Goal: Task Accomplishment & Management: Use online tool/utility

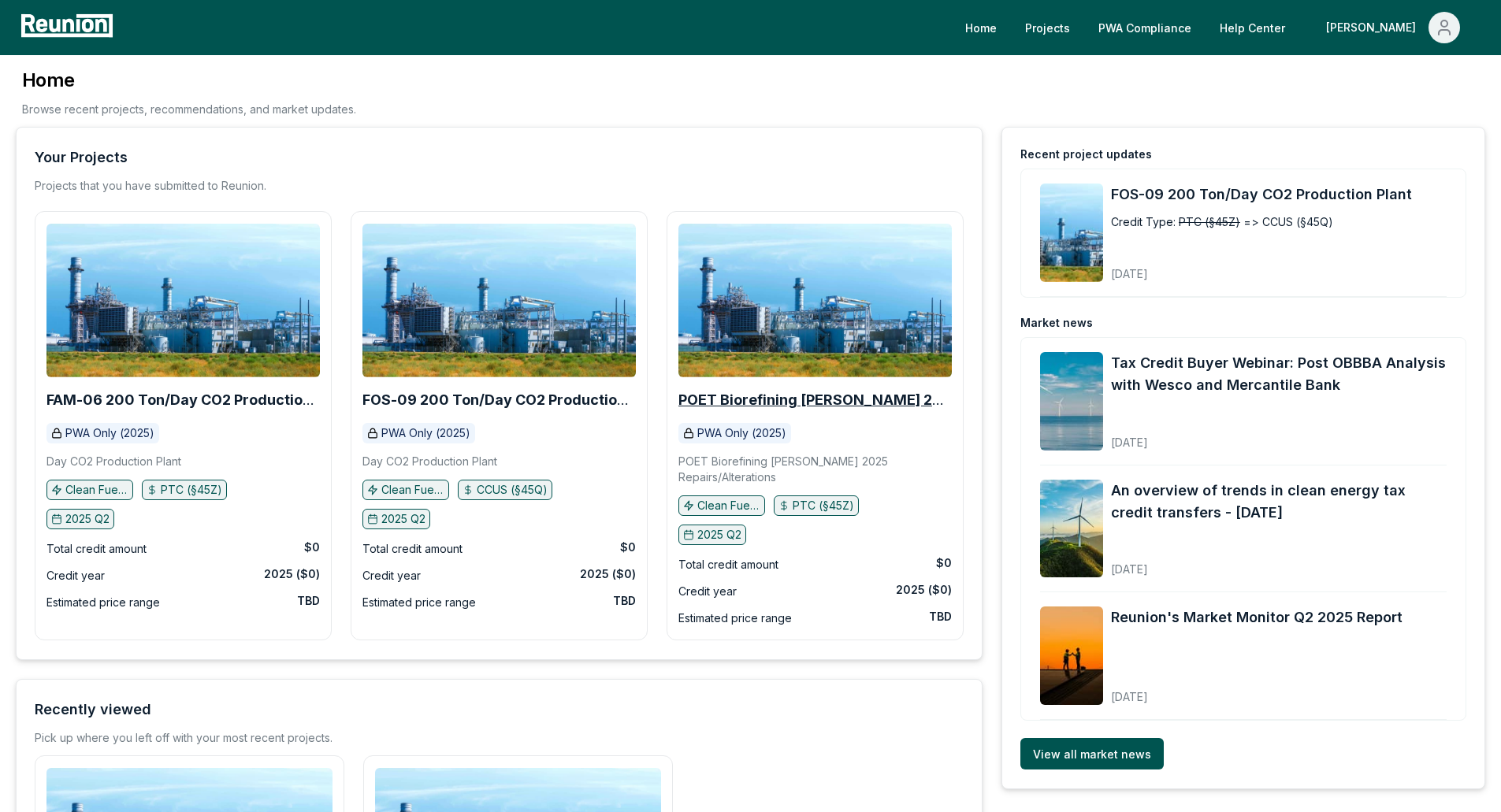
click at [732, 394] on b "POET Biorefining [PERSON_NAME] 2025 Repairs/Alterations" at bounding box center [815, 408] width 273 height 32
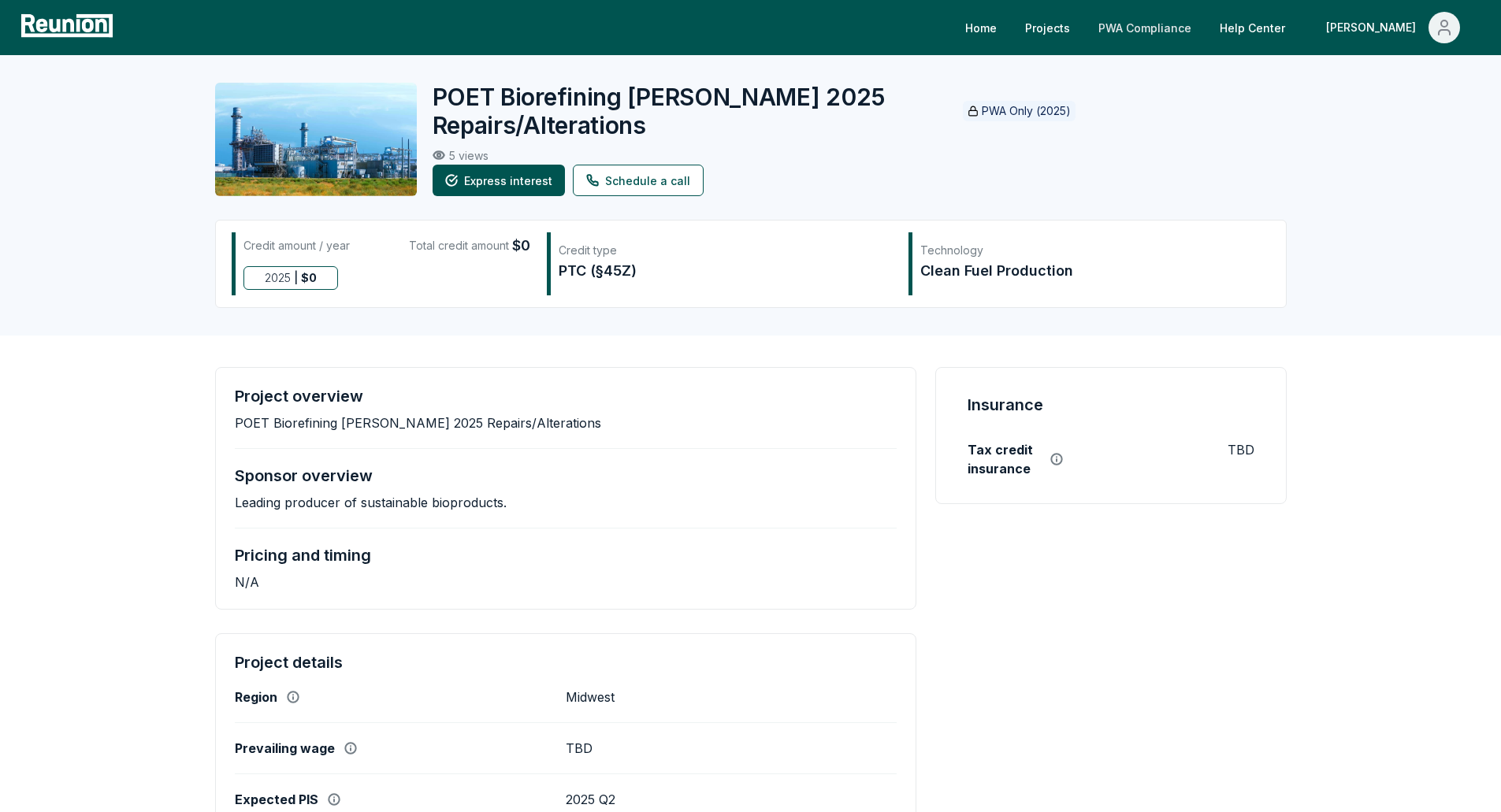
click at [1201, 34] on link "PWA Compliance" at bounding box center [1145, 27] width 118 height 32
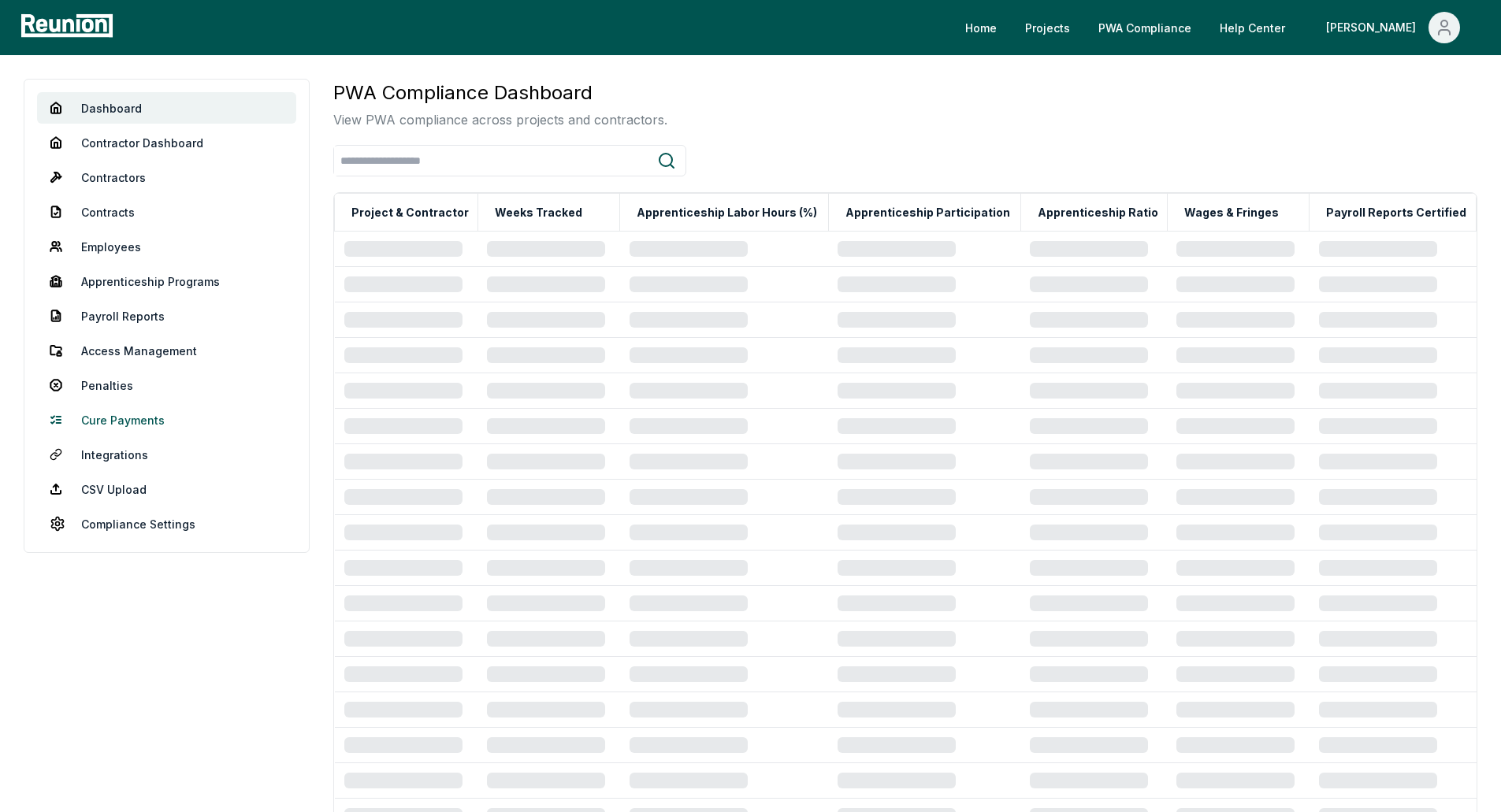
click at [134, 416] on link "Cure Payments" at bounding box center [166, 420] width 259 height 32
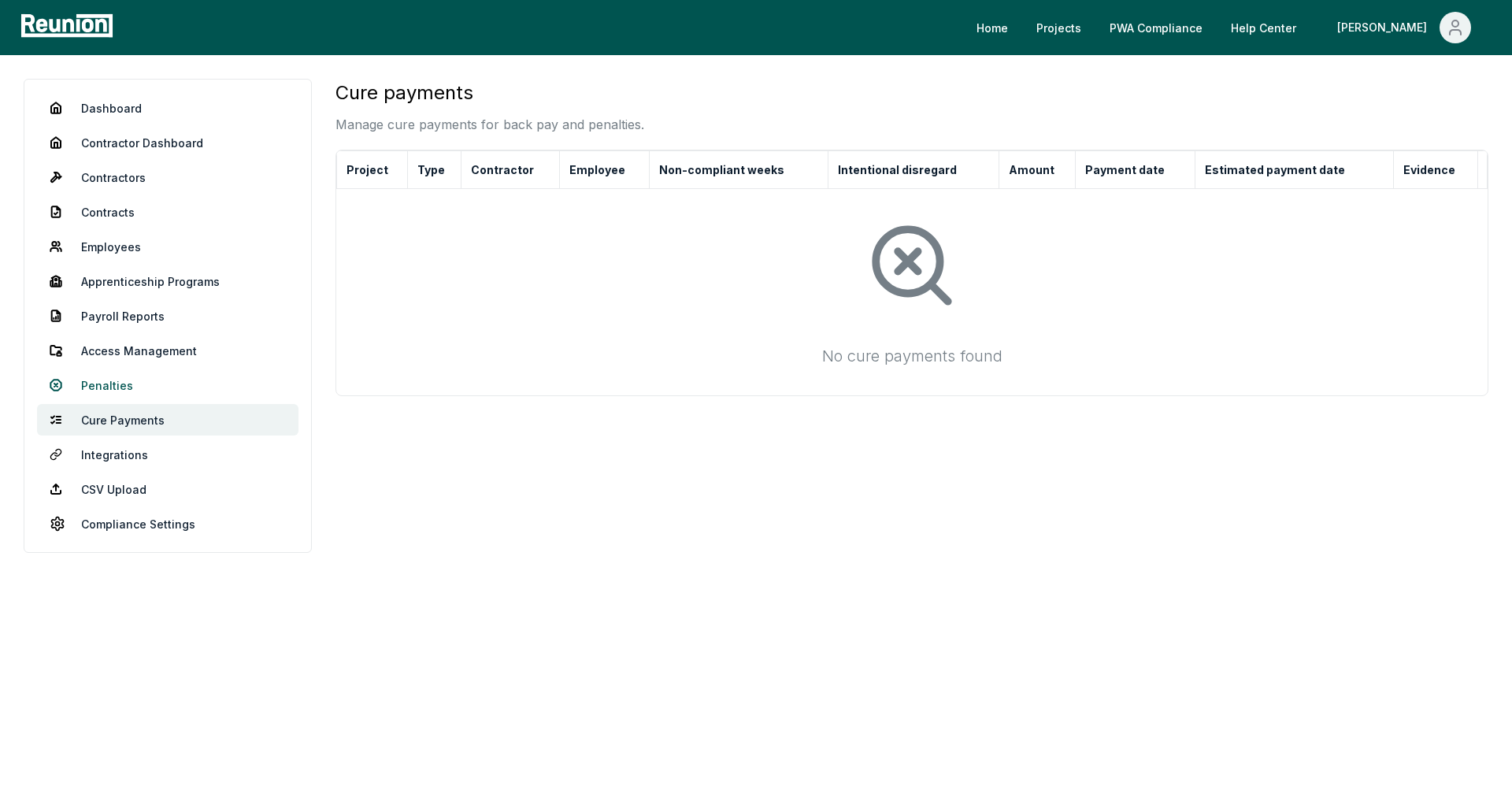
click at [129, 377] on link "Penalties" at bounding box center [167, 385] width 261 height 32
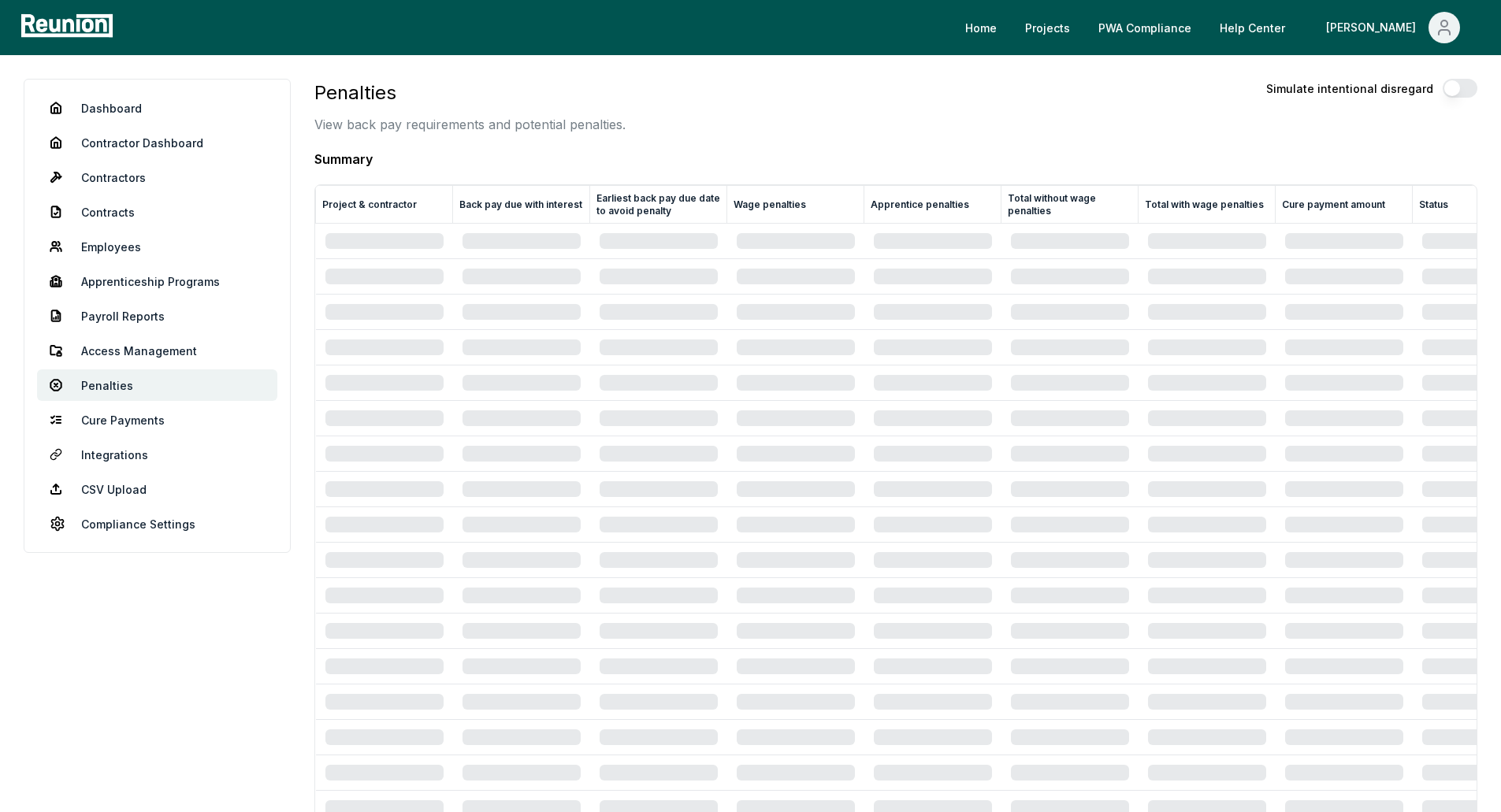
click at [879, 107] on div "Penalties View back pay requirements and potential penalties. Simulate intentio…" at bounding box center [895, 106] width 1162 height 55
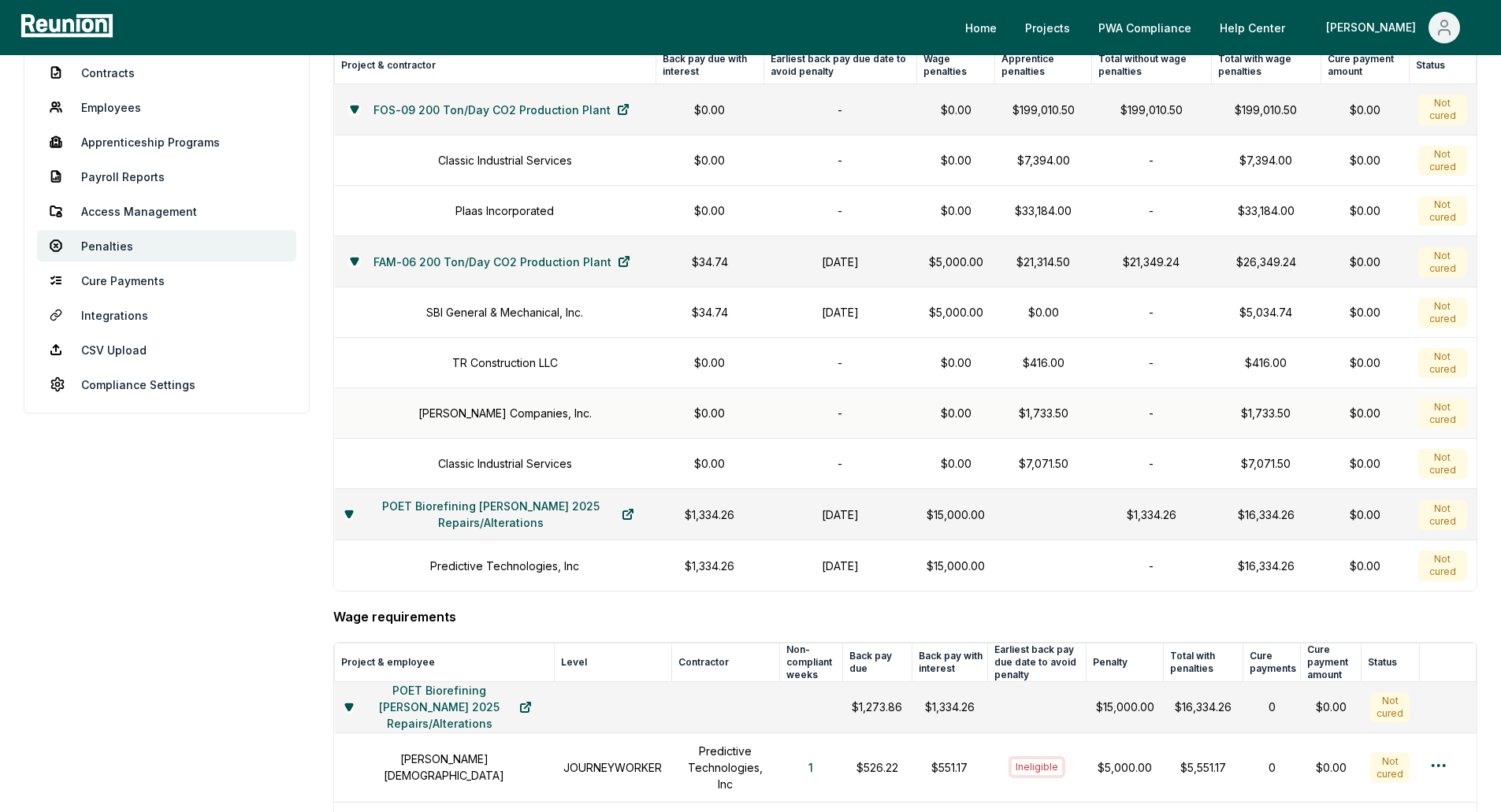
scroll to position [157, 0]
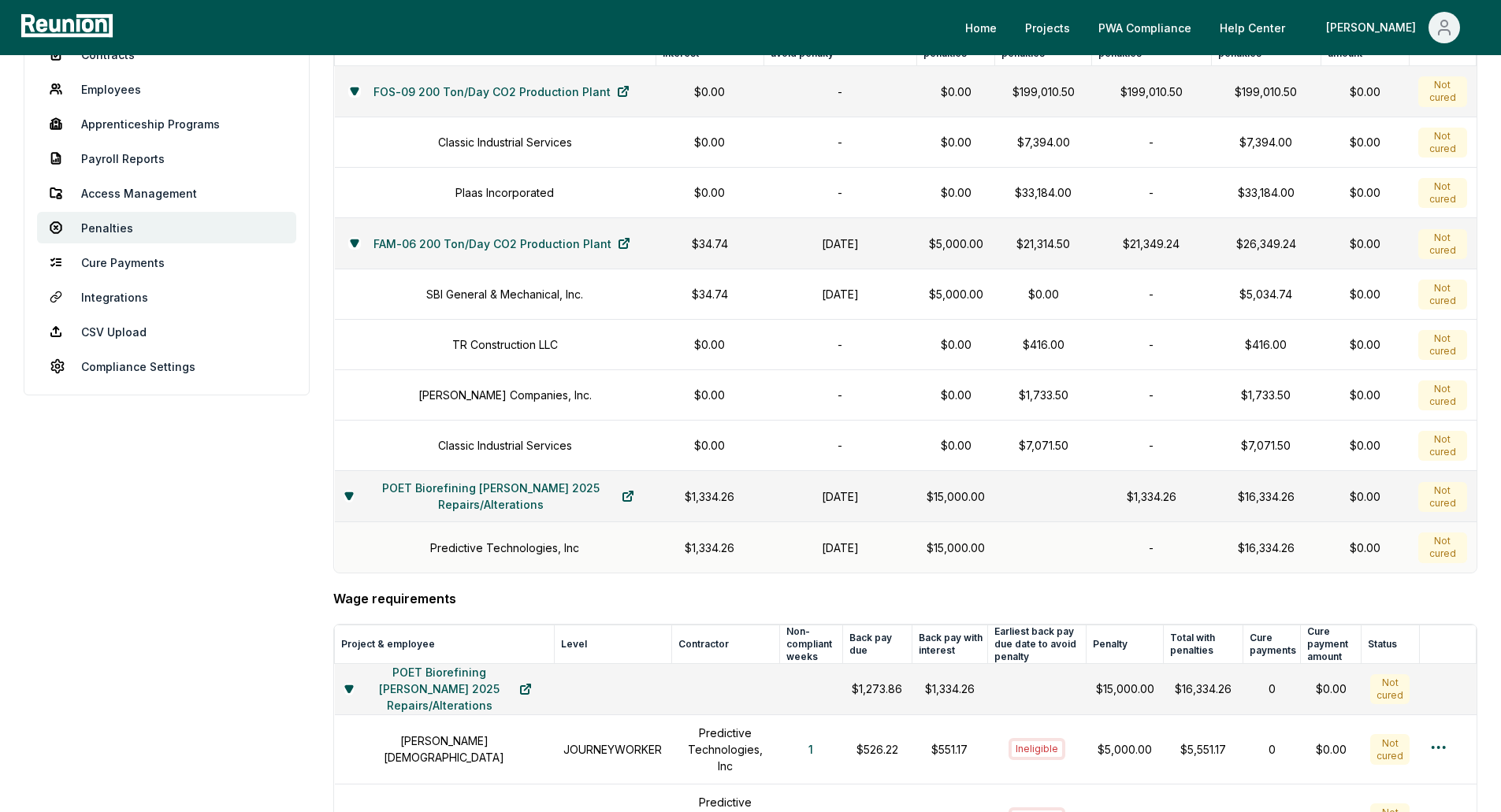
click at [456, 547] on h1 "Predictive Technologies, Inc" at bounding box center [504, 548] width 149 height 17
click at [622, 498] on icon at bounding box center [627, 496] width 12 height 12
click at [503, 552] on h1 "Predictive Technologies, Inc" at bounding box center [504, 548] width 149 height 17
click at [681, 541] on p "$1,334.26" at bounding box center [710, 548] width 89 height 17
click at [622, 496] on icon at bounding box center [627, 496] width 12 height 12
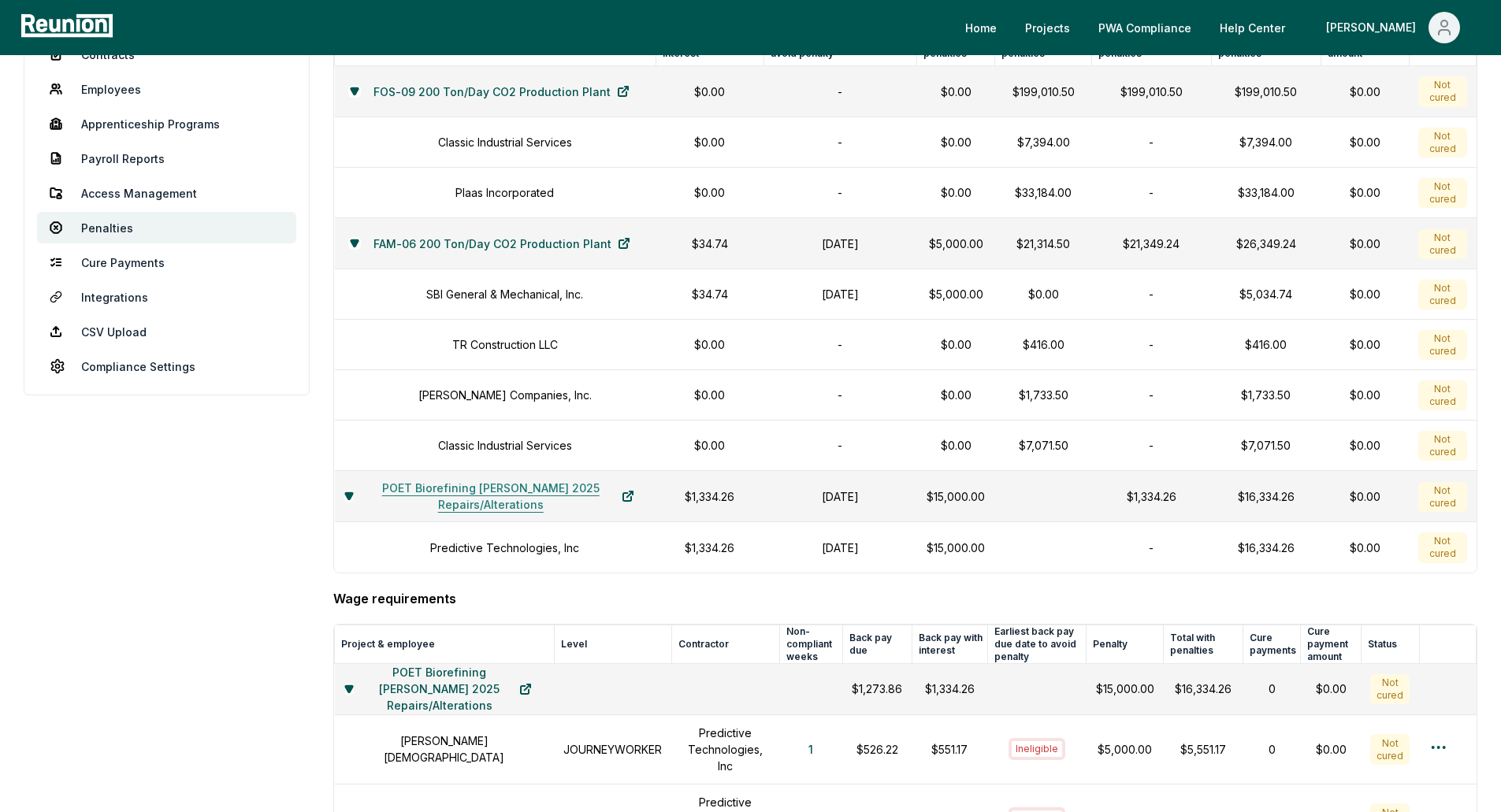
click at [472, 496] on link "POET Biorefining [PERSON_NAME] 2025 Repairs/Alterations" at bounding box center [500, 497] width 293 height 32
click at [1444, 553] on div "Not cured" at bounding box center [1442, 547] width 48 height 30
click at [1350, 552] on div "$0.00" at bounding box center [1364, 548] width 69 height 17
click at [1120, 551] on td "-" at bounding box center [1151, 547] width 119 height 51
click at [799, 551] on h1 "April 30, 2025" at bounding box center [840, 548] width 134 height 17
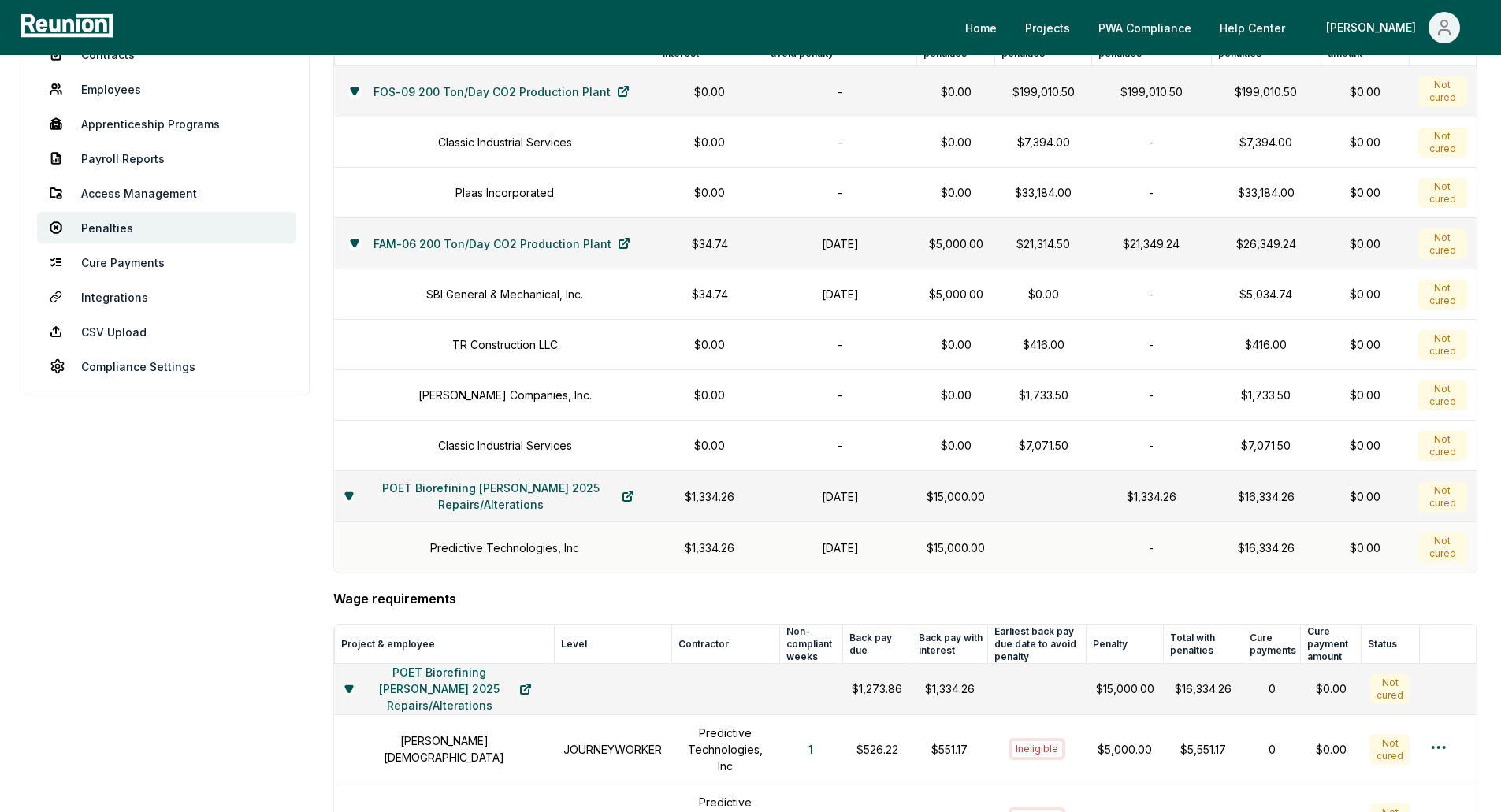
click at [620, 552] on div "Predictive Technologies, Inc" at bounding box center [496, 548] width 303 height 17
click at [503, 551] on h1 "Predictive Technologies, Inc" at bounding box center [504, 548] width 149 height 17
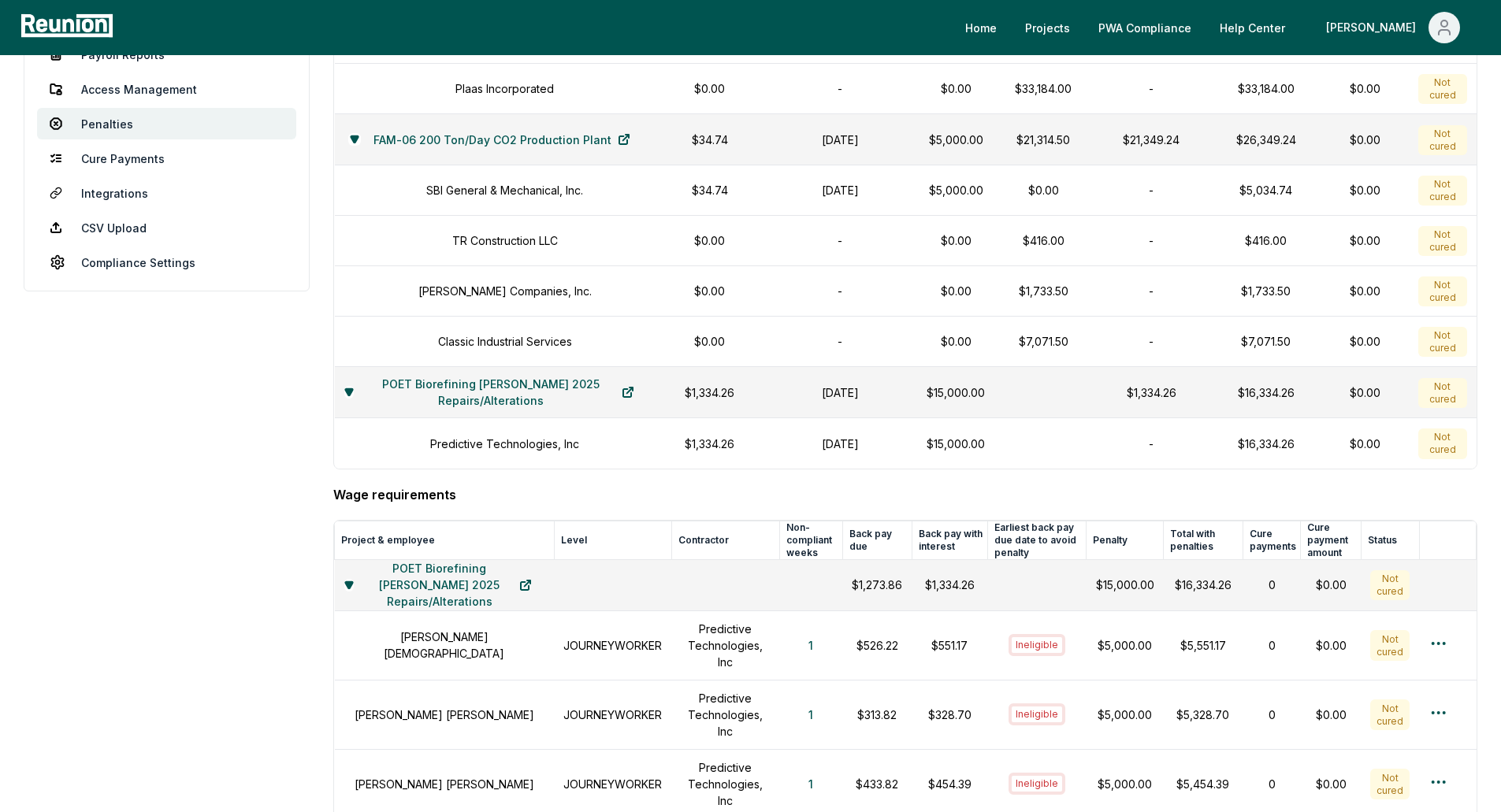
scroll to position [236, 0]
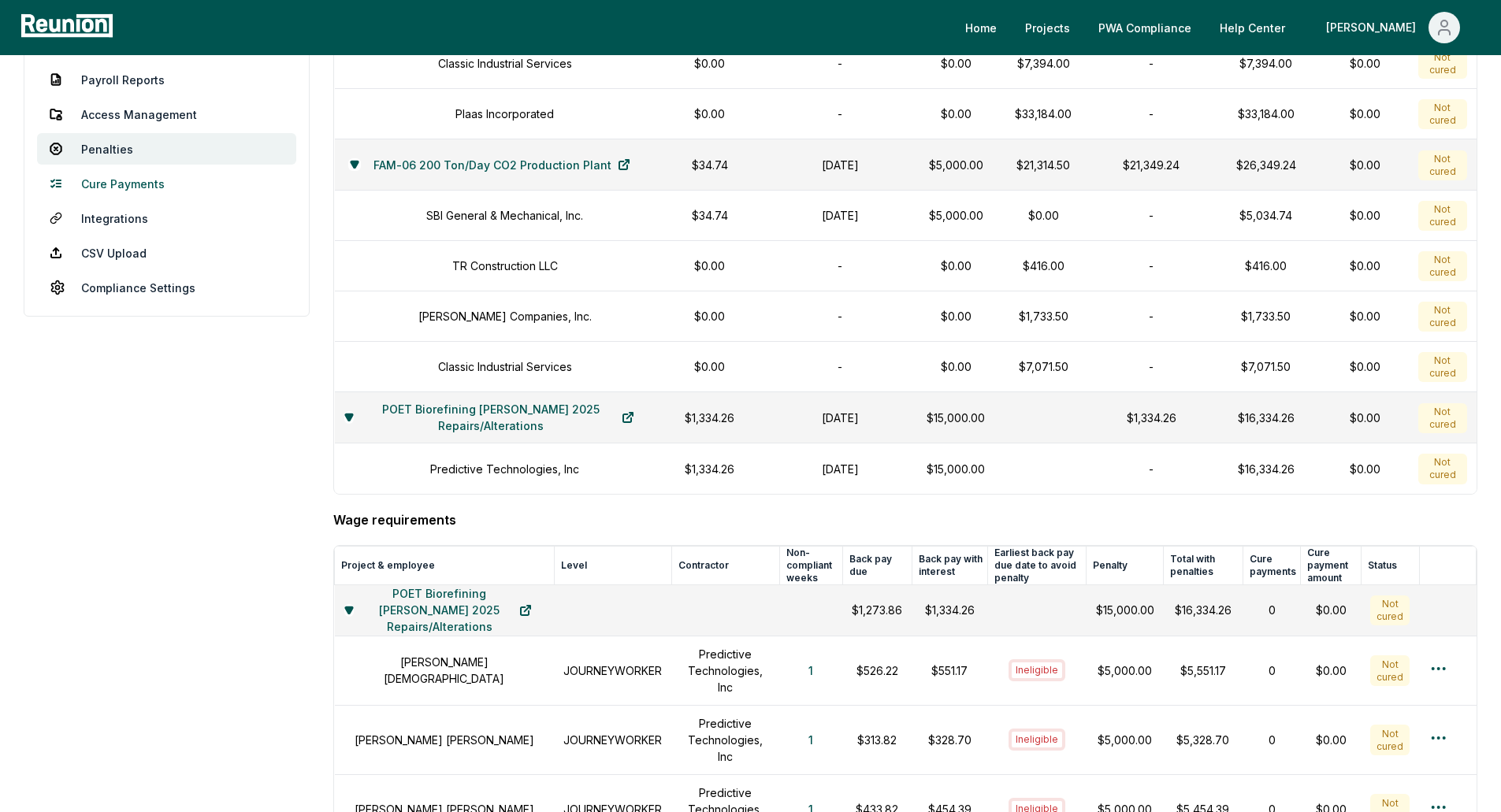
click at [123, 191] on link "Cure Payments" at bounding box center [166, 184] width 259 height 32
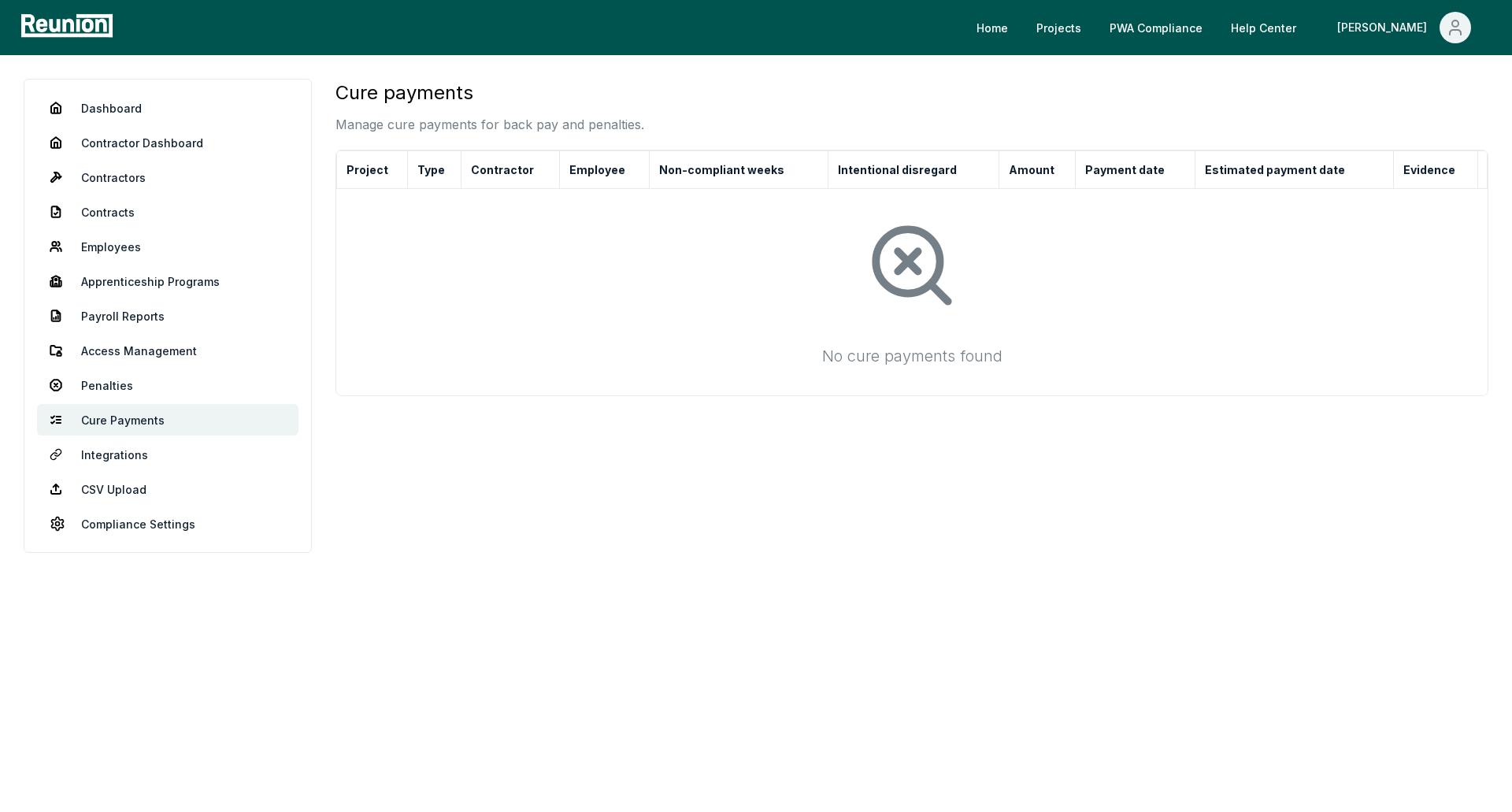
click at [902, 244] on icon at bounding box center [912, 265] width 96 height 97
drag, startPoint x: 390, startPoint y: 126, endPoint x: 636, endPoint y: 126, distance: 246.0
click at [636, 126] on p "Manage cure payments for back pay and penalties." at bounding box center [489, 124] width 309 height 19
click at [674, 208] on div at bounding box center [912, 265] width 1125 height 127
click at [119, 384] on link "Penalties" at bounding box center [167, 385] width 261 height 32
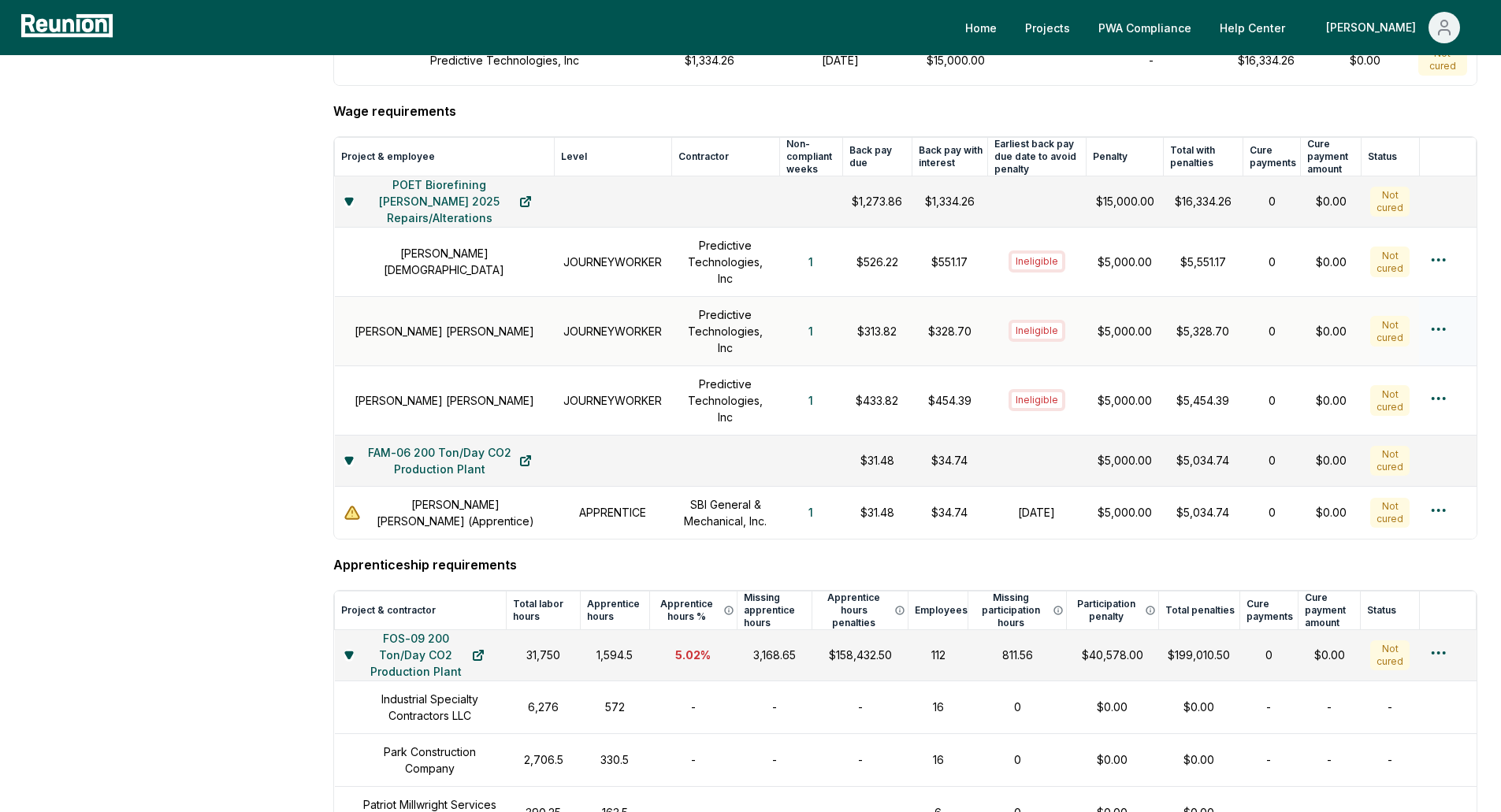
scroll to position [630, 0]
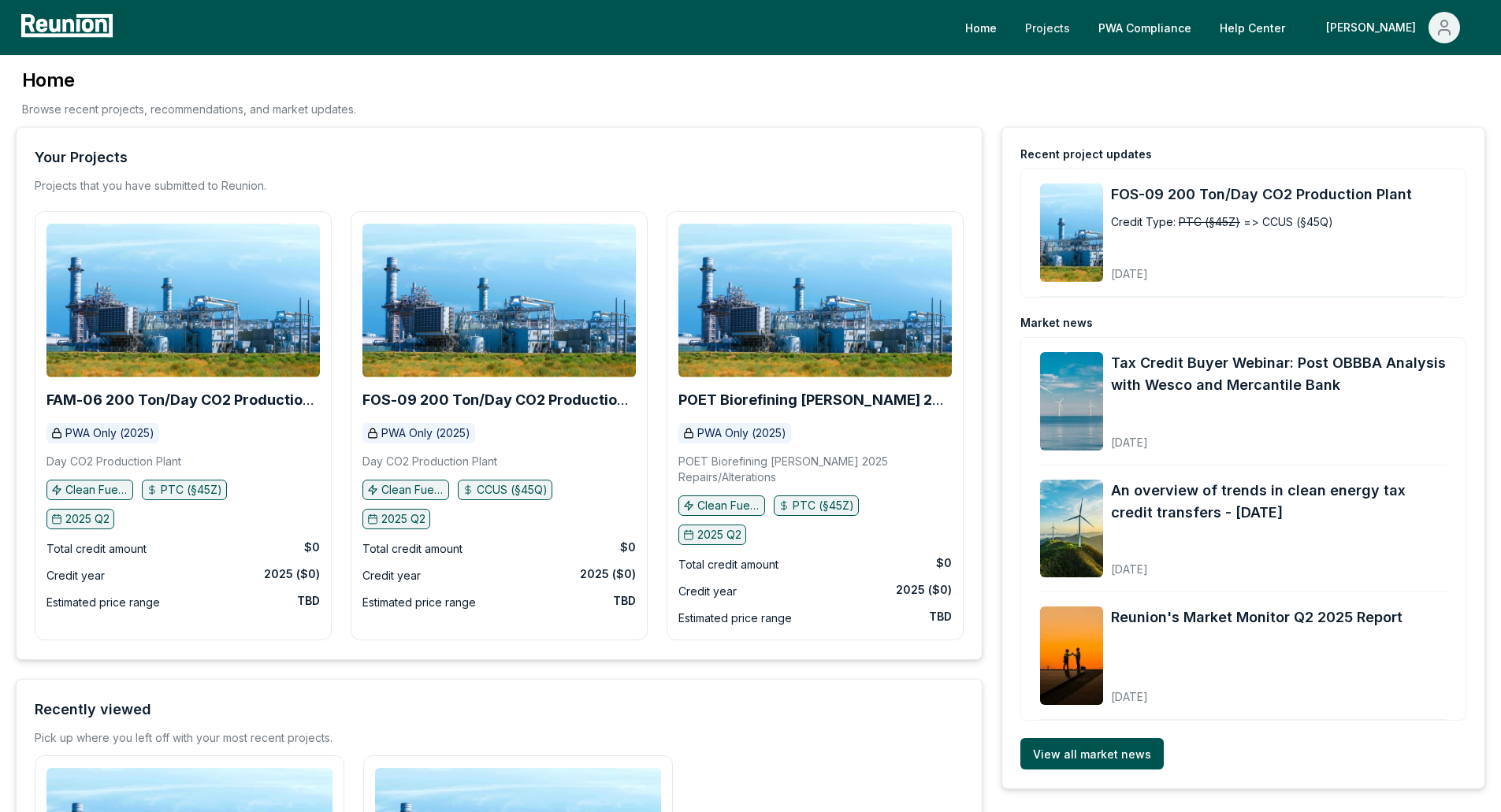
click at [1082, 22] on link "Projects" at bounding box center [1048, 27] width 70 height 32
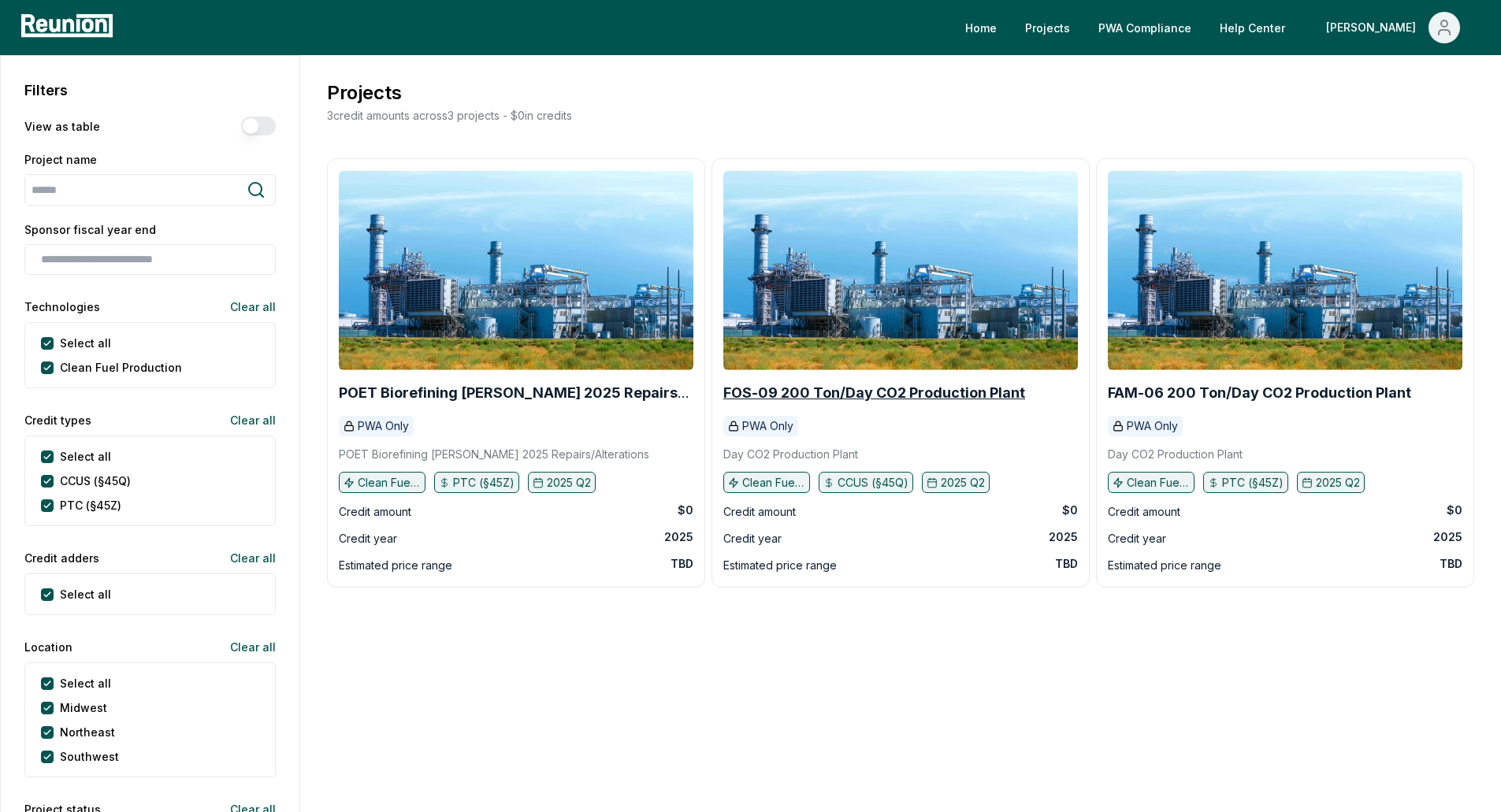
click at [925, 393] on b "FOS-09 200 Ton/Day CO2 Production Plant" at bounding box center [874, 393] width 302 height 17
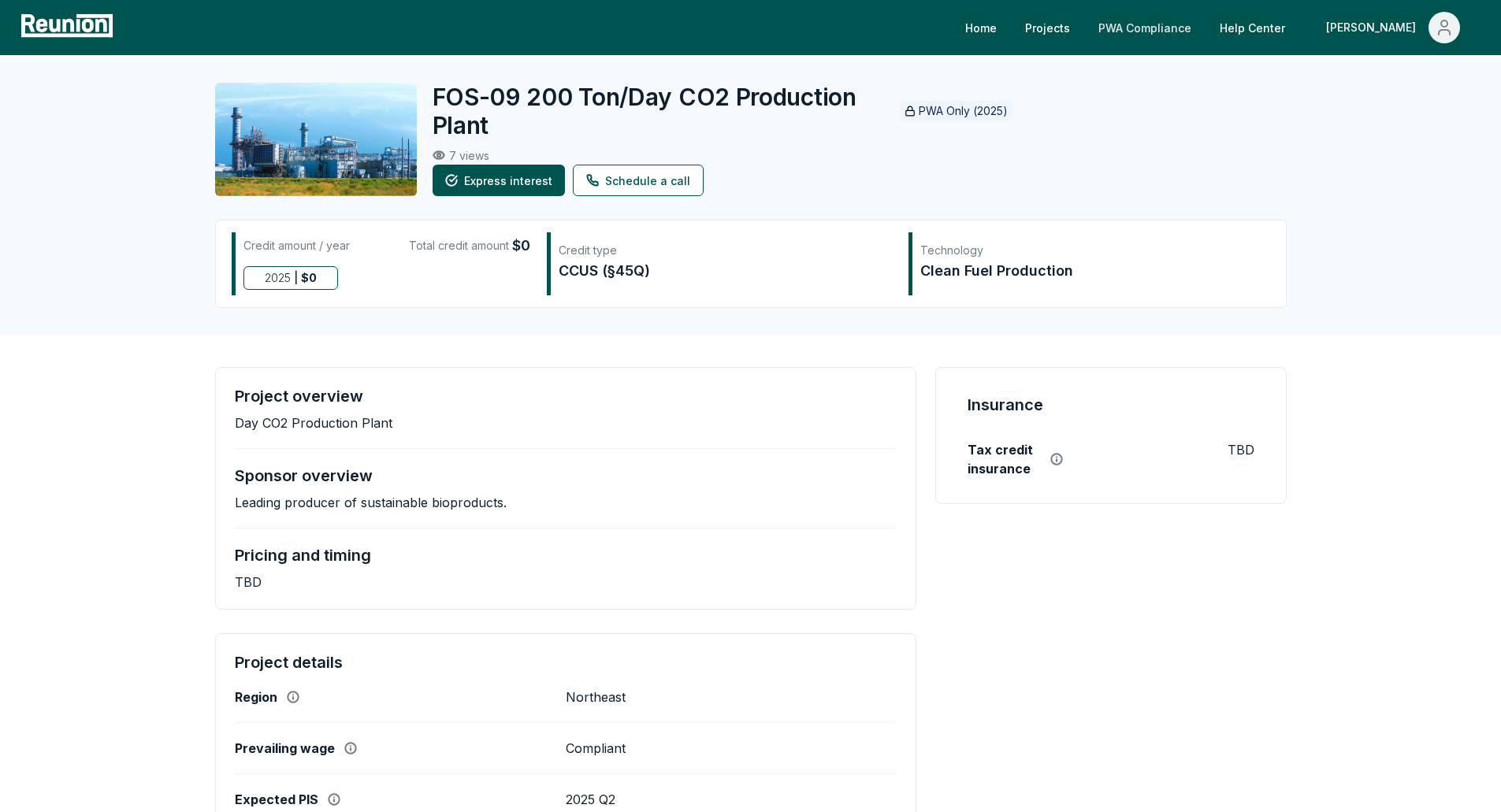
click at [1181, 27] on link "PWA Compliance" at bounding box center [1145, 27] width 118 height 32
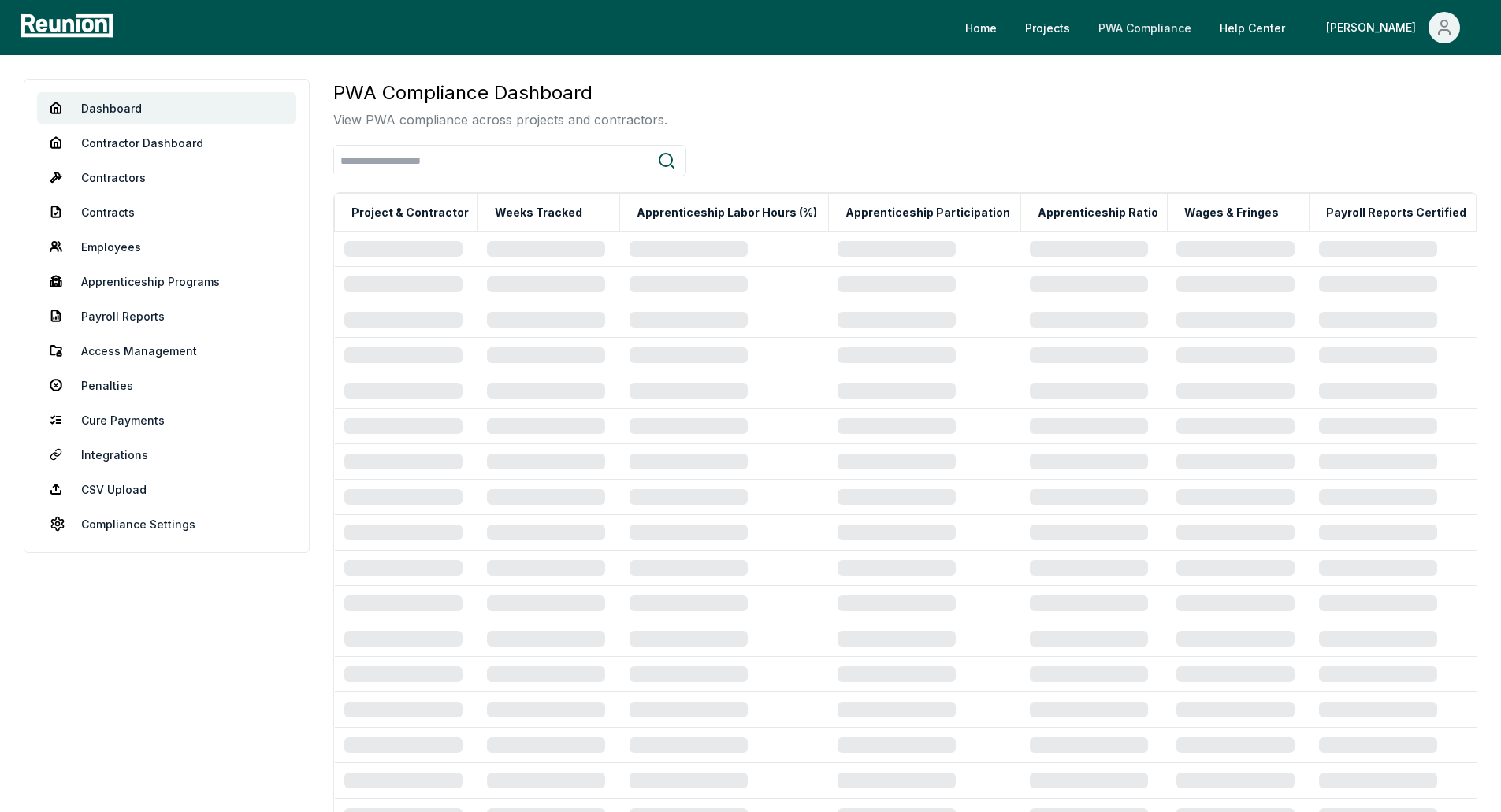
click at [1177, 32] on link "PWA Compliance" at bounding box center [1145, 27] width 118 height 32
click at [155, 286] on link "Apprenticeship Programs" at bounding box center [166, 281] width 259 height 32
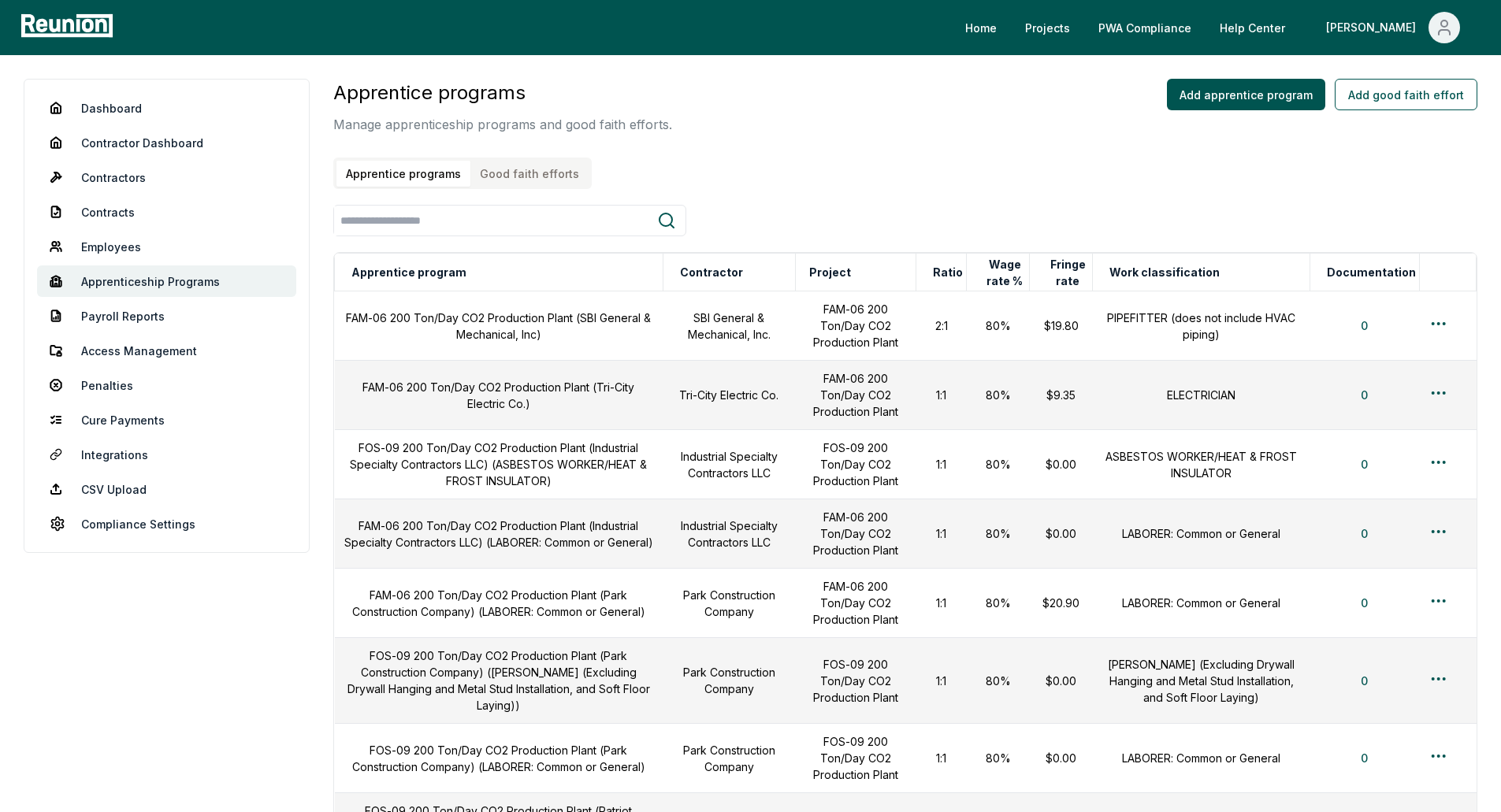
click at [534, 179] on button "Good faith efforts" at bounding box center [529, 173] width 118 height 26
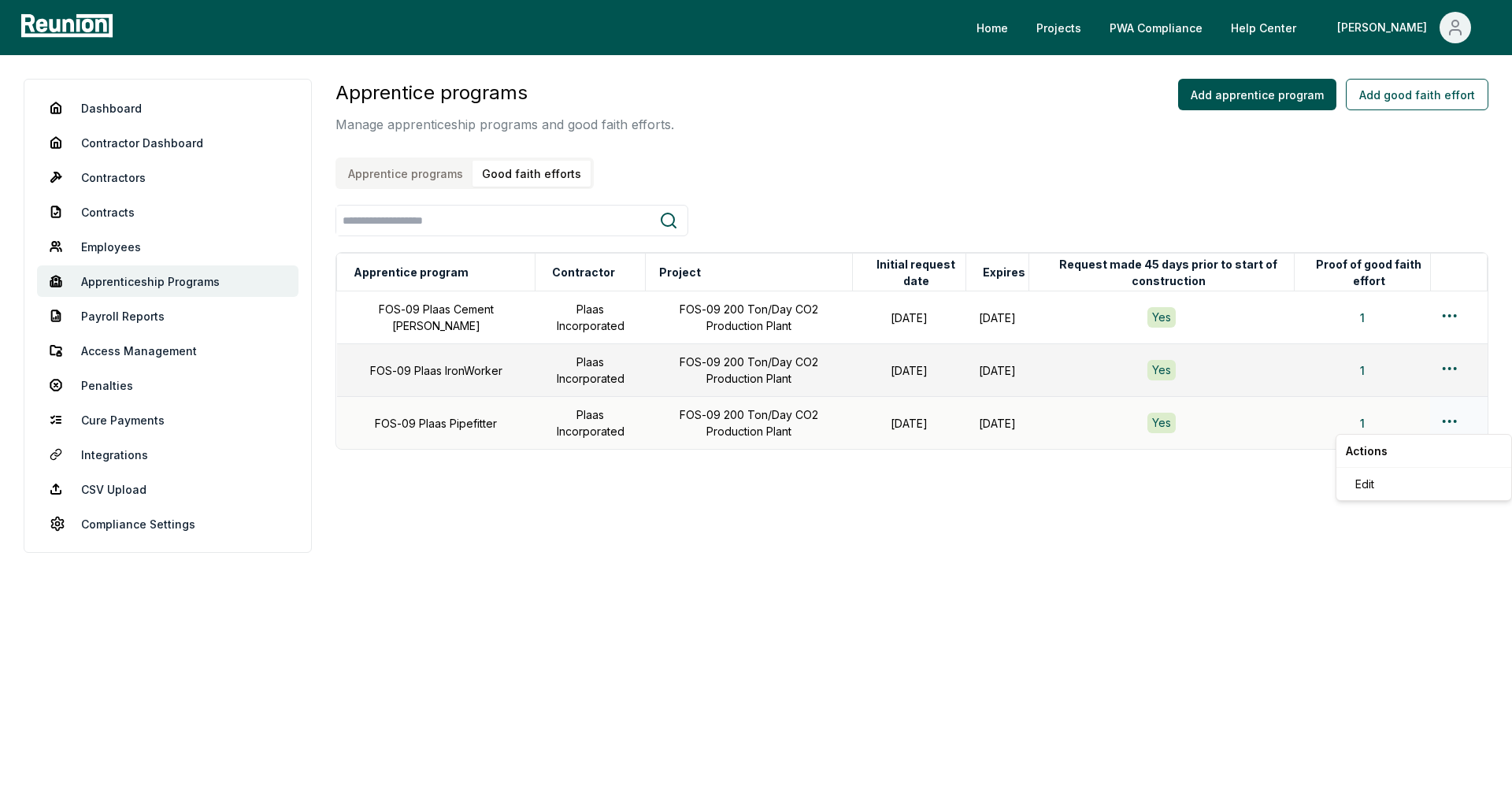
click at [1448, 422] on html "Please visit us on your desktop We're working on making our marketplace mobile-…" at bounding box center [756, 406] width 1512 height 812
click at [1398, 483] on div "Edit" at bounding box center [1424, 483] width 150 height 26
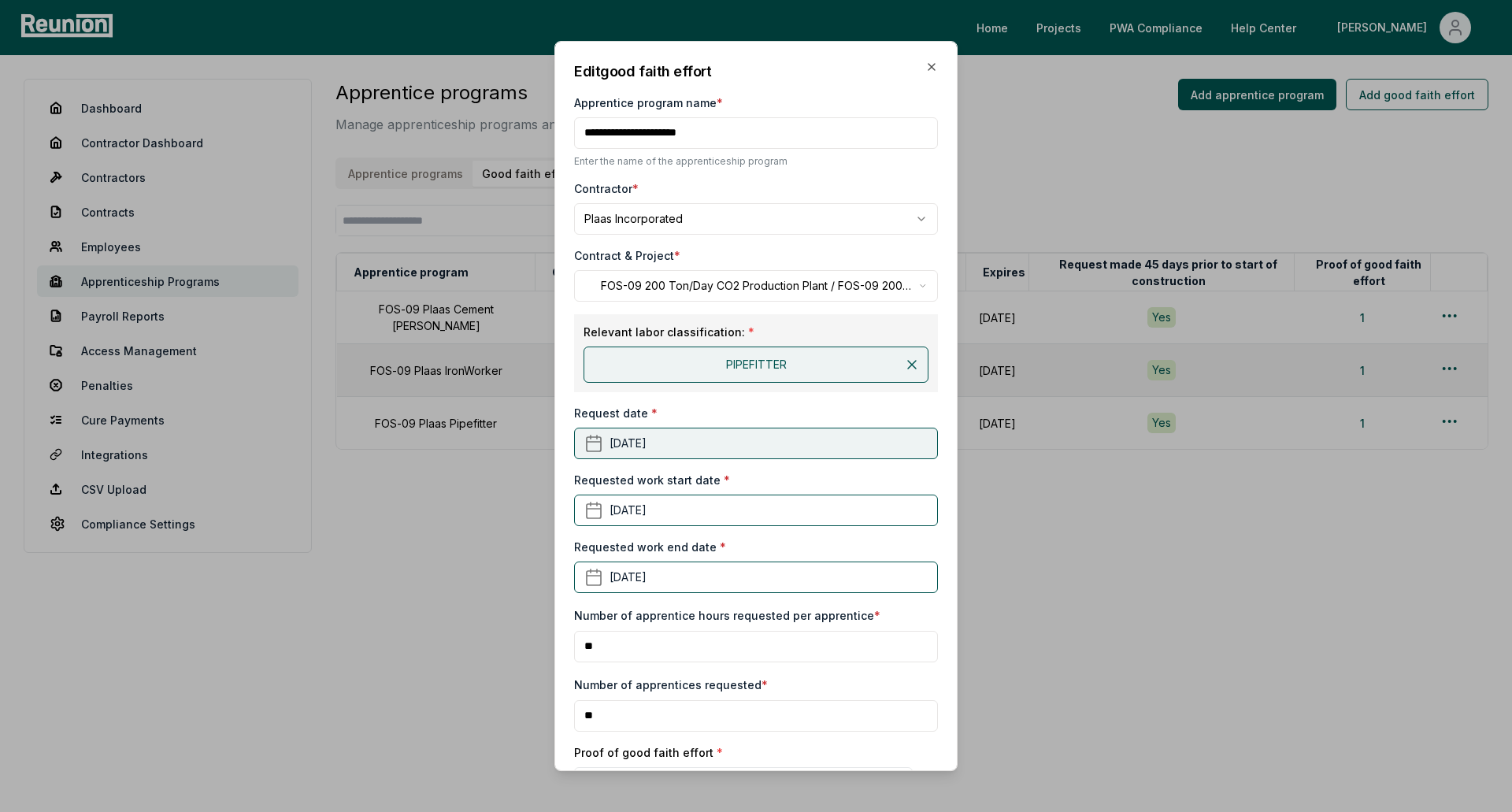
click at [629, 441] on button "January 1st, 2024" at bounding box center [755, 443] width 363 height 32
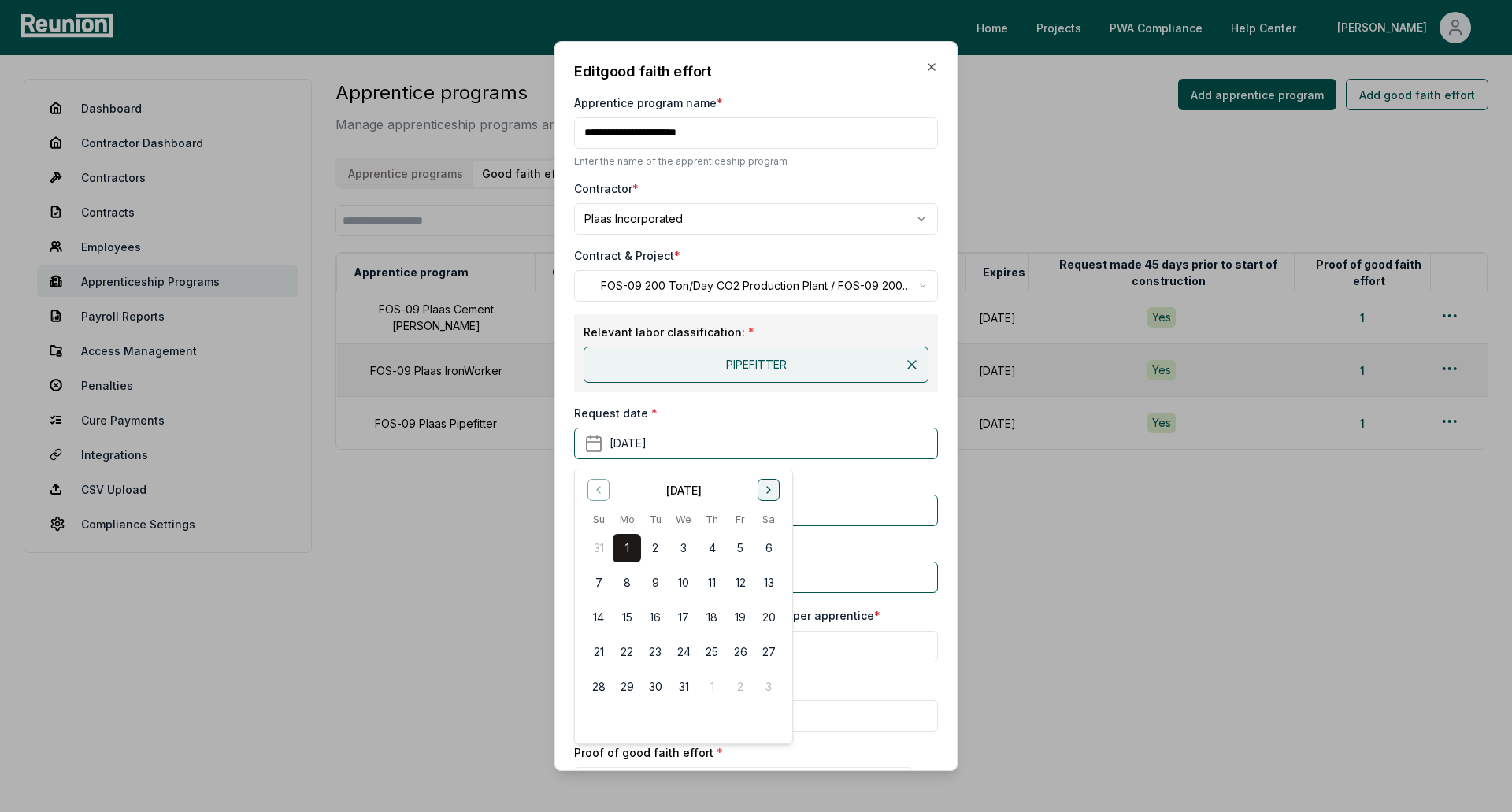
click at [763, 488] on icon "Go to next month" at bounding box center [768, 489] width 12 height 12
click at [747, 551] on button "5" at bounding box center [740, 548] width 28 height 28
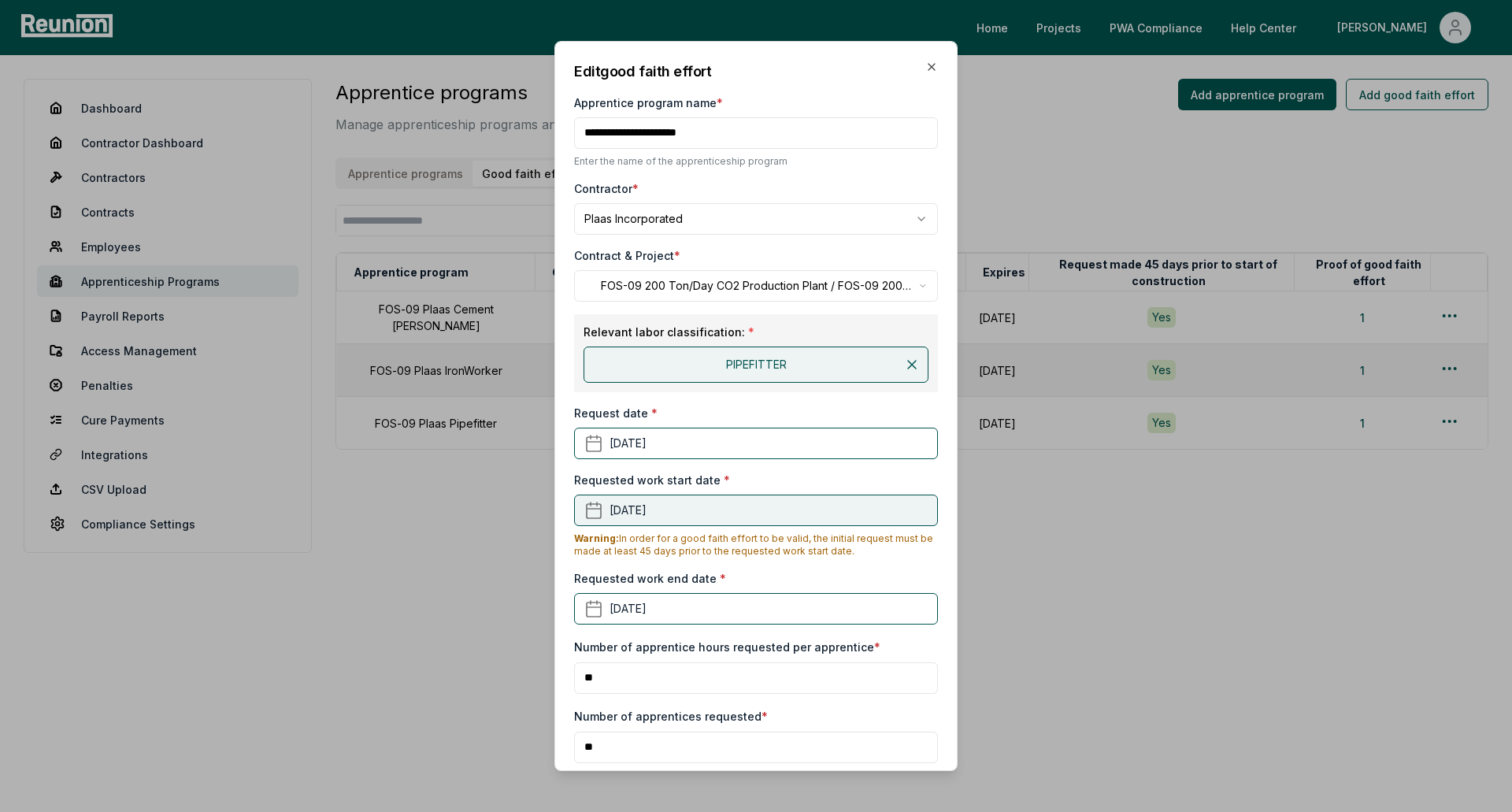
click at [707, 513] on button "March 1st, 2024" at bounding box center [755, 511] width 363 height 32
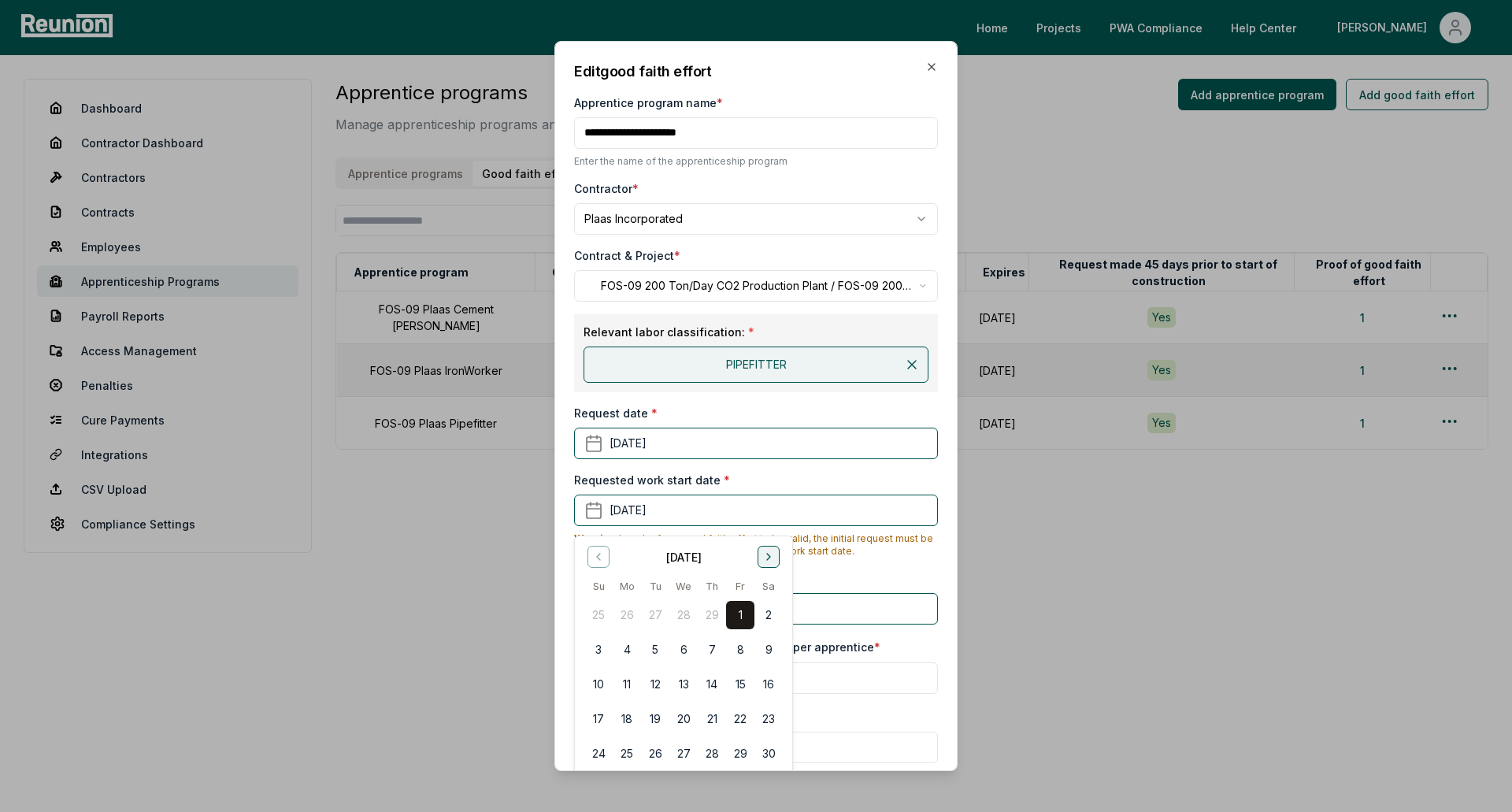
click at [763, 552] on icon "Go to next month" at bounding box center [768, 557] width 12 height 12
click at [769, 556] on icon "Go to next month" at bounding box center [768, 557] width 3 height 7
click at [777, 615] on button "1" at bounding box center [768, 615] width 28 height 28
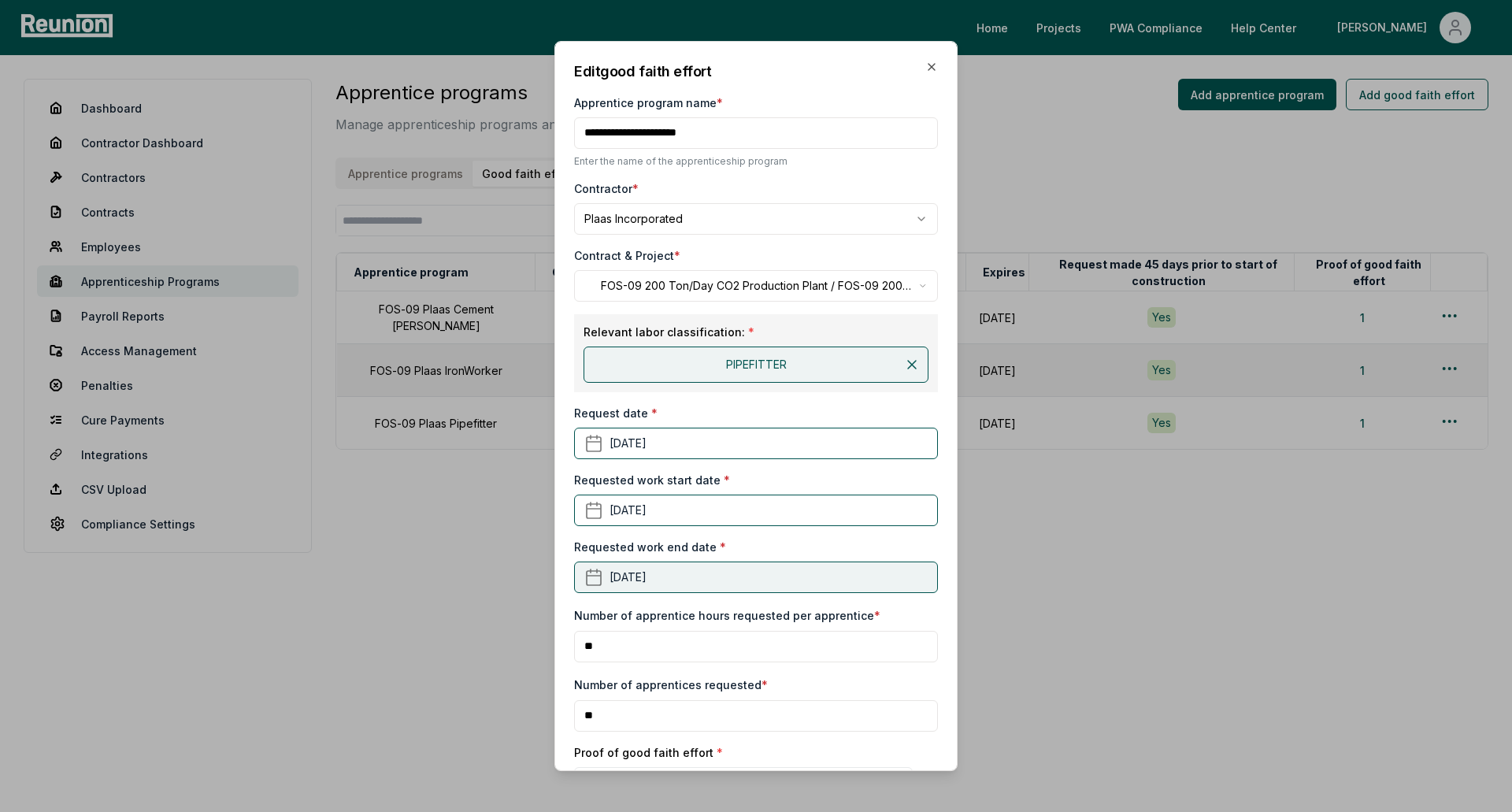
click at [688, 570] on button "July 29th, 2025" at bounding box center [755, 577] width 363 height 32
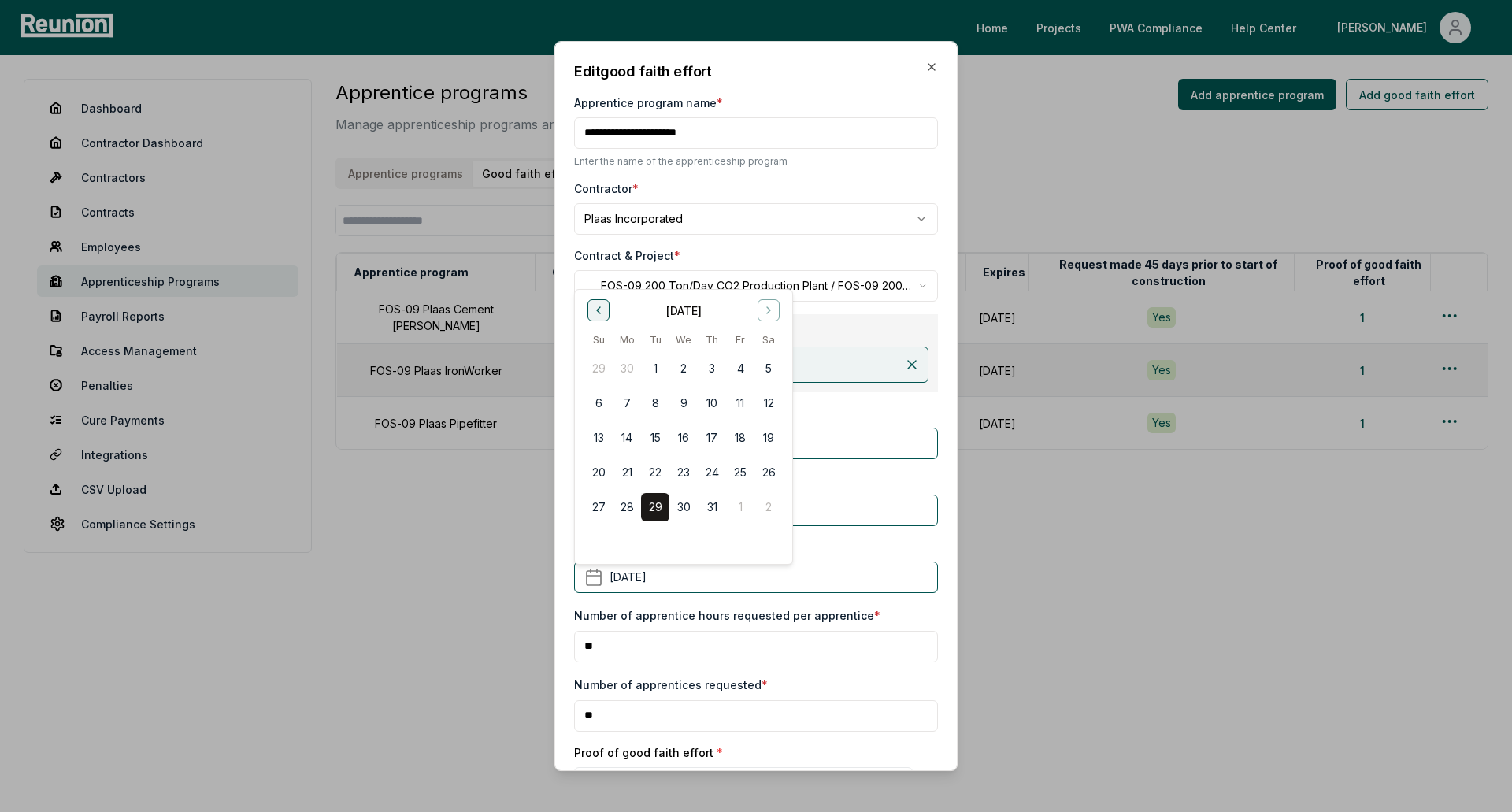
click at [597, 319] on button "Go to previous month" at bounding box center [598, 310] width 22 height 22
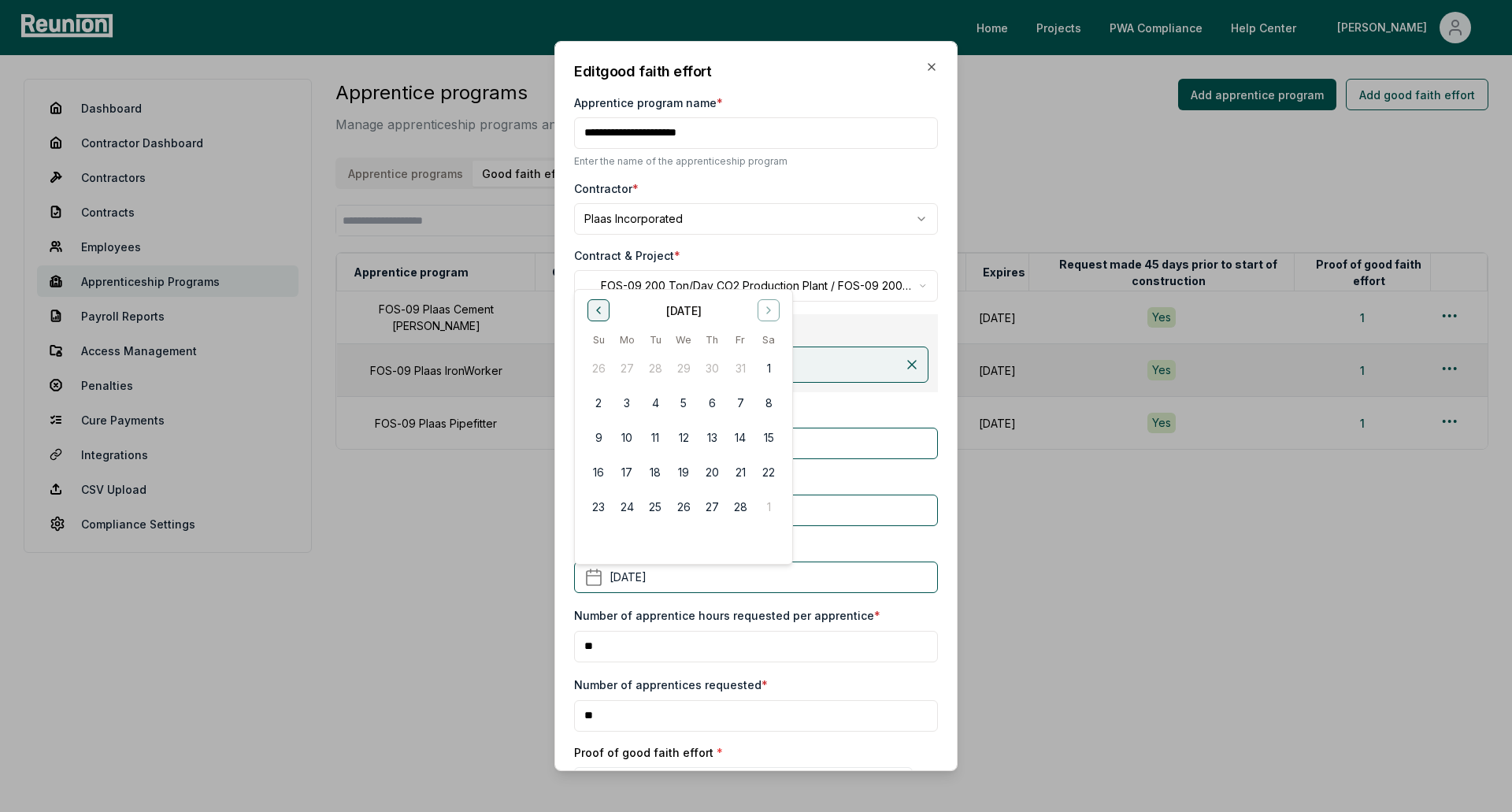
click at [597, 319] on button "Go to previous month" at bounding box center [598, 310] width 22 height 22
click at [766, 369] on button "2" at bounding box center [768, 369] width 28 height 28
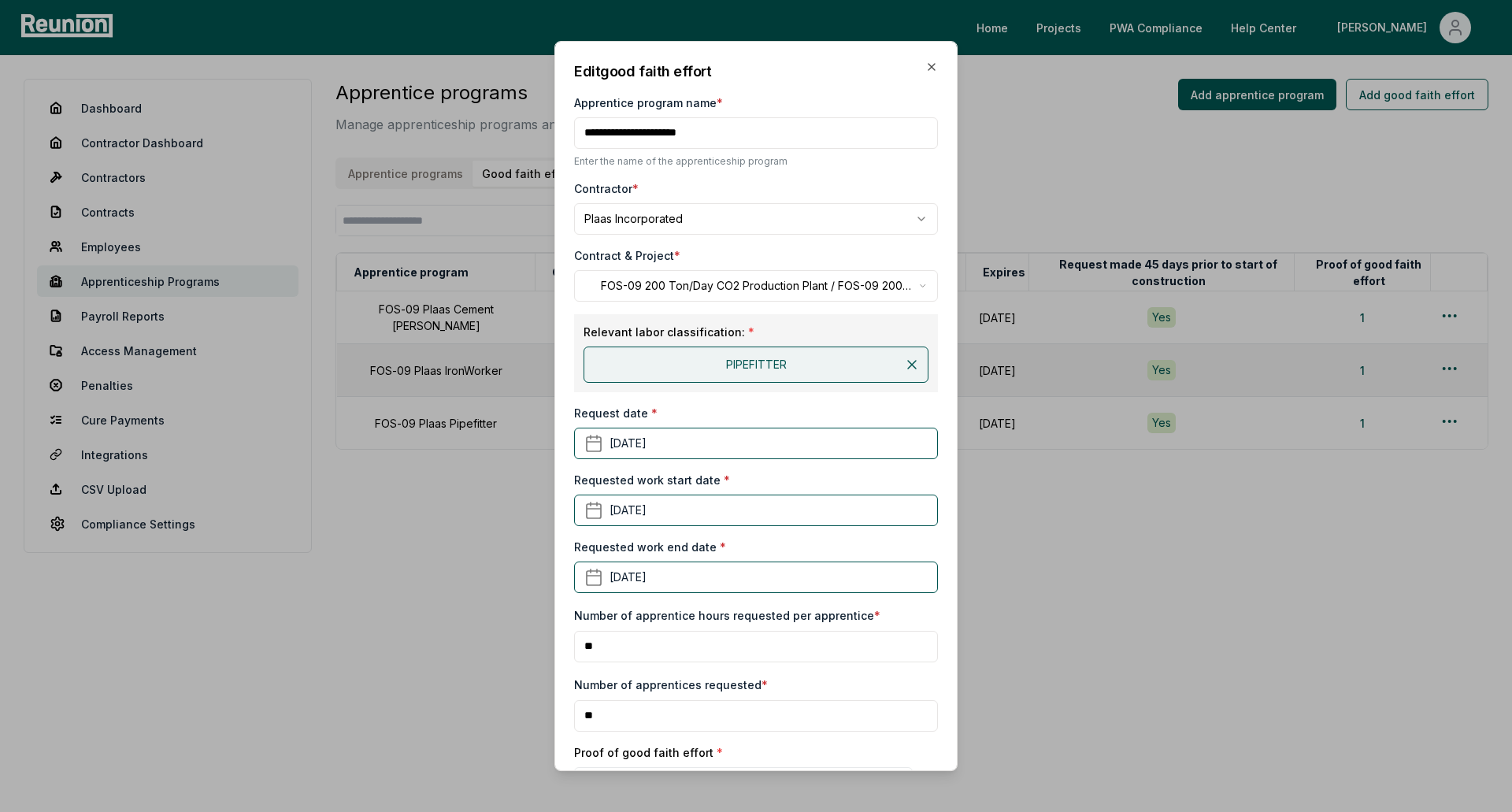
drag, startPoint x: 674, startPoint y: 643, endPoint x: 583, endPoint y: 643, distance: 91.0
click at [583, 643] on input "**" at bounding box center [755, 646] width 363 height 32
type input "**"
drag, startPoint x: 605, startPoint y: 711, endPoint x: 566, endPoint y: 711, distance: 39.0
click at [566, 711] on div "**********" at bounding box center [756, 406] width 403 height 731
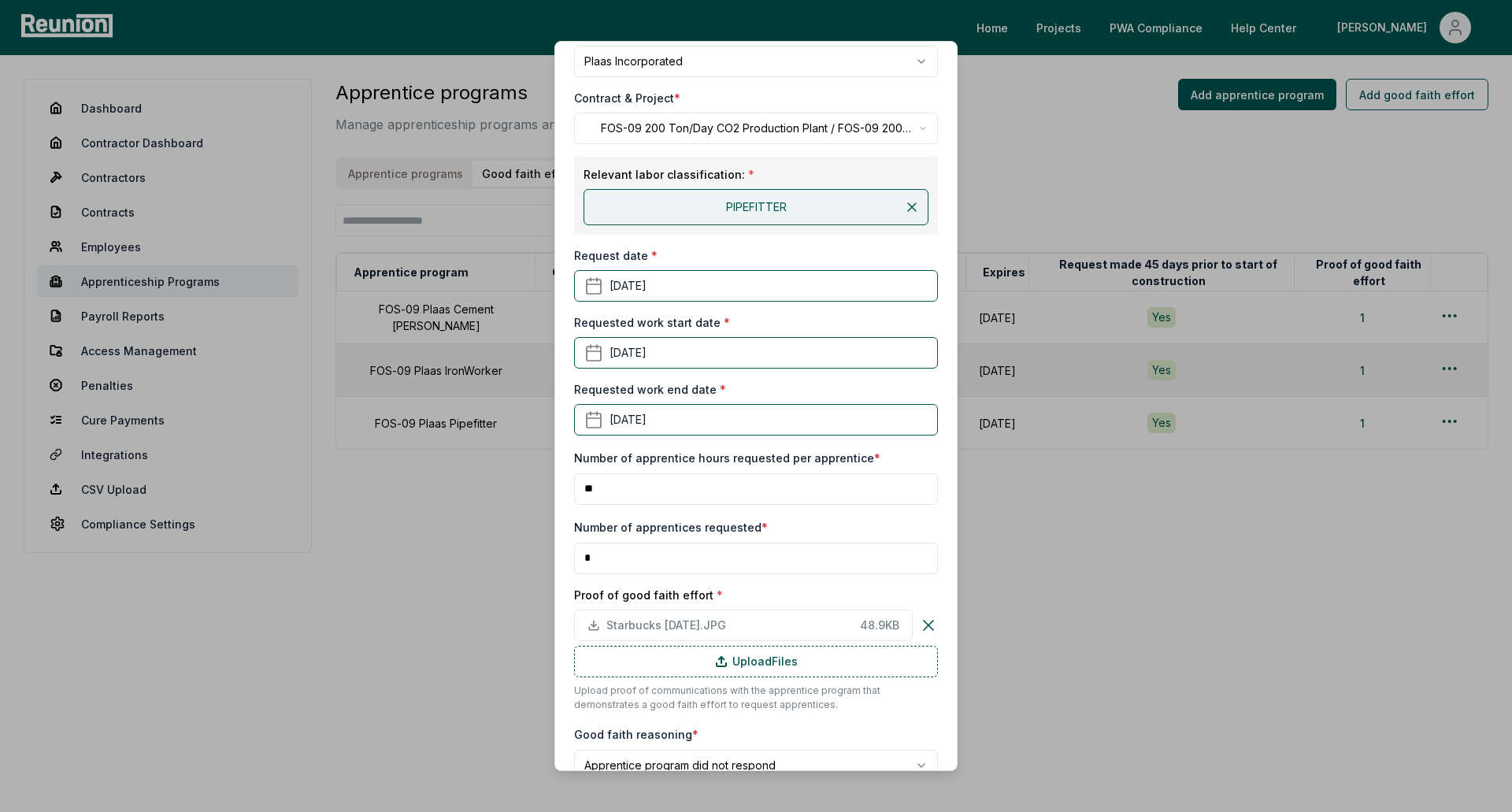
scroll to position [236, 0]
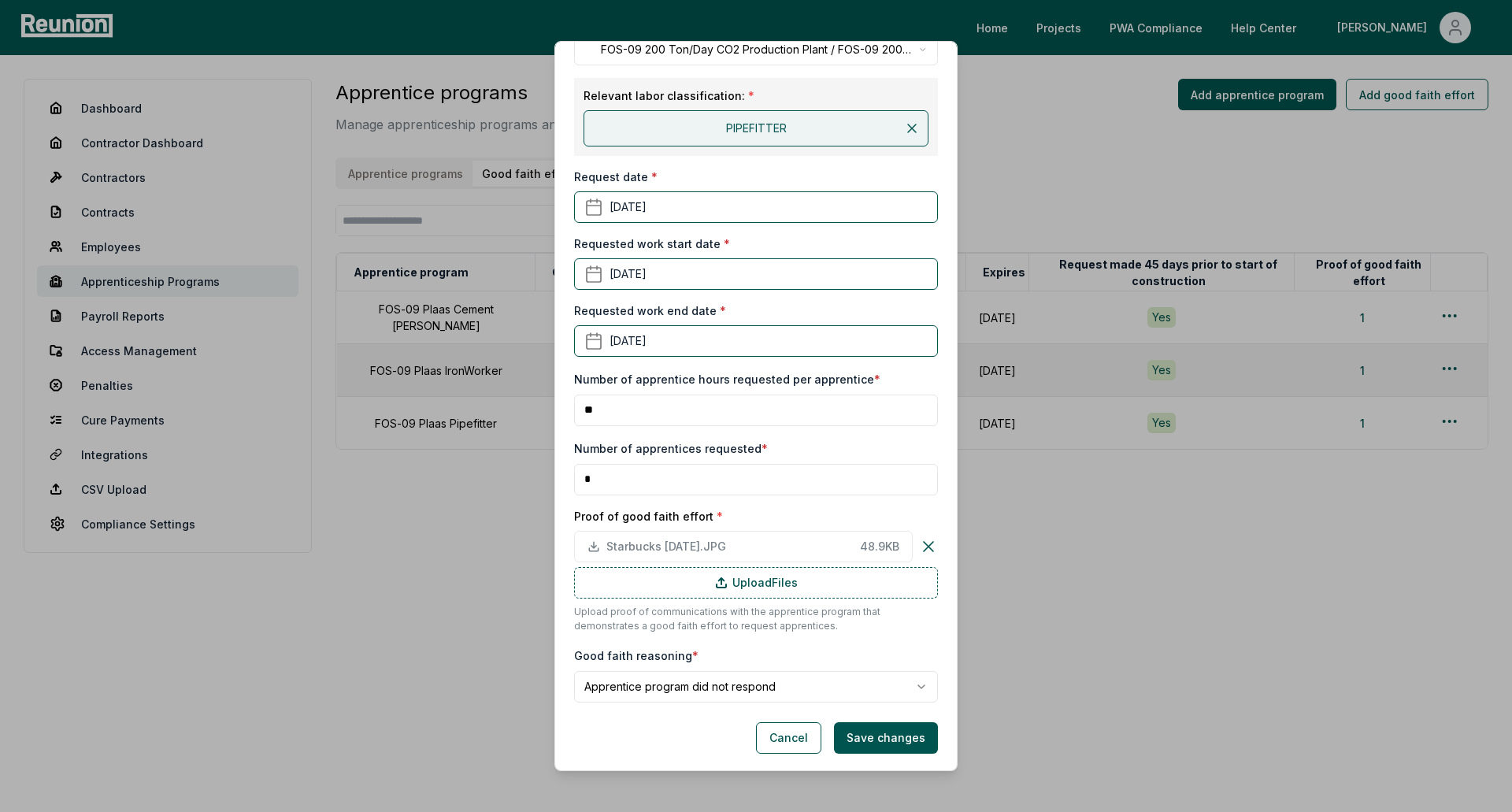
type input "*"
drag, startPoint x: 642, startPoint y: 416, endPoint x: 546, endPoint y: 412, distance: 96.1
click at [546, 412] on body "Please visit us on your desktop We're working on making our marketplace mobile-…" at bounding box center [756, 406] width 1512 height 812
type input "***"
click at [879, 742] on button "Save changes" at bounding box center [886, 738] width 104 height 32
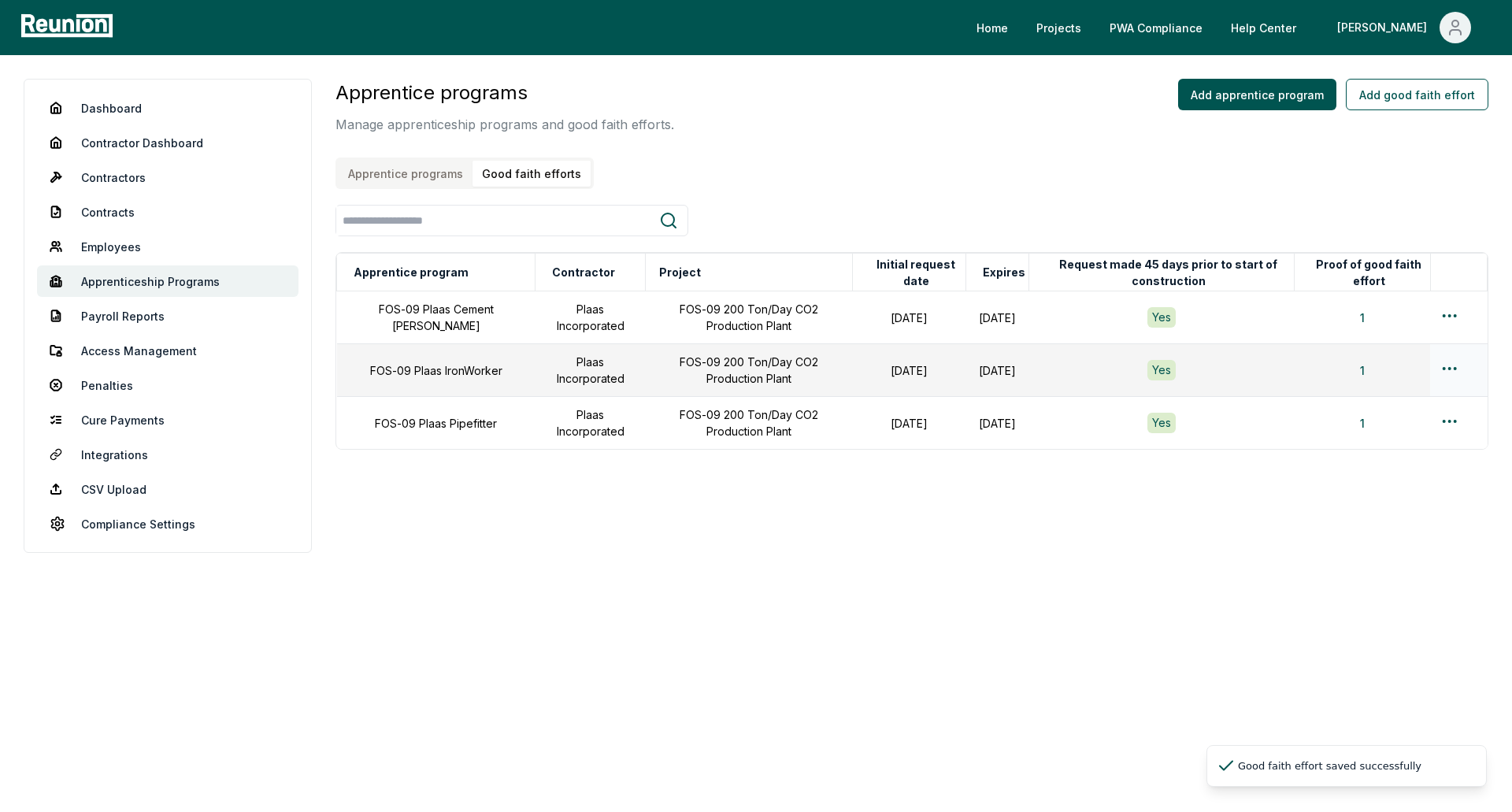
click at [1445, 364] on html "Please visit us on your desktop We're working on making our marketplace mobile-…" at bounding box center [756, 406] width 1512 height 812
click at [1398, 424] on div "Edit" at bounding box center [1424, 431] width 150 height 26
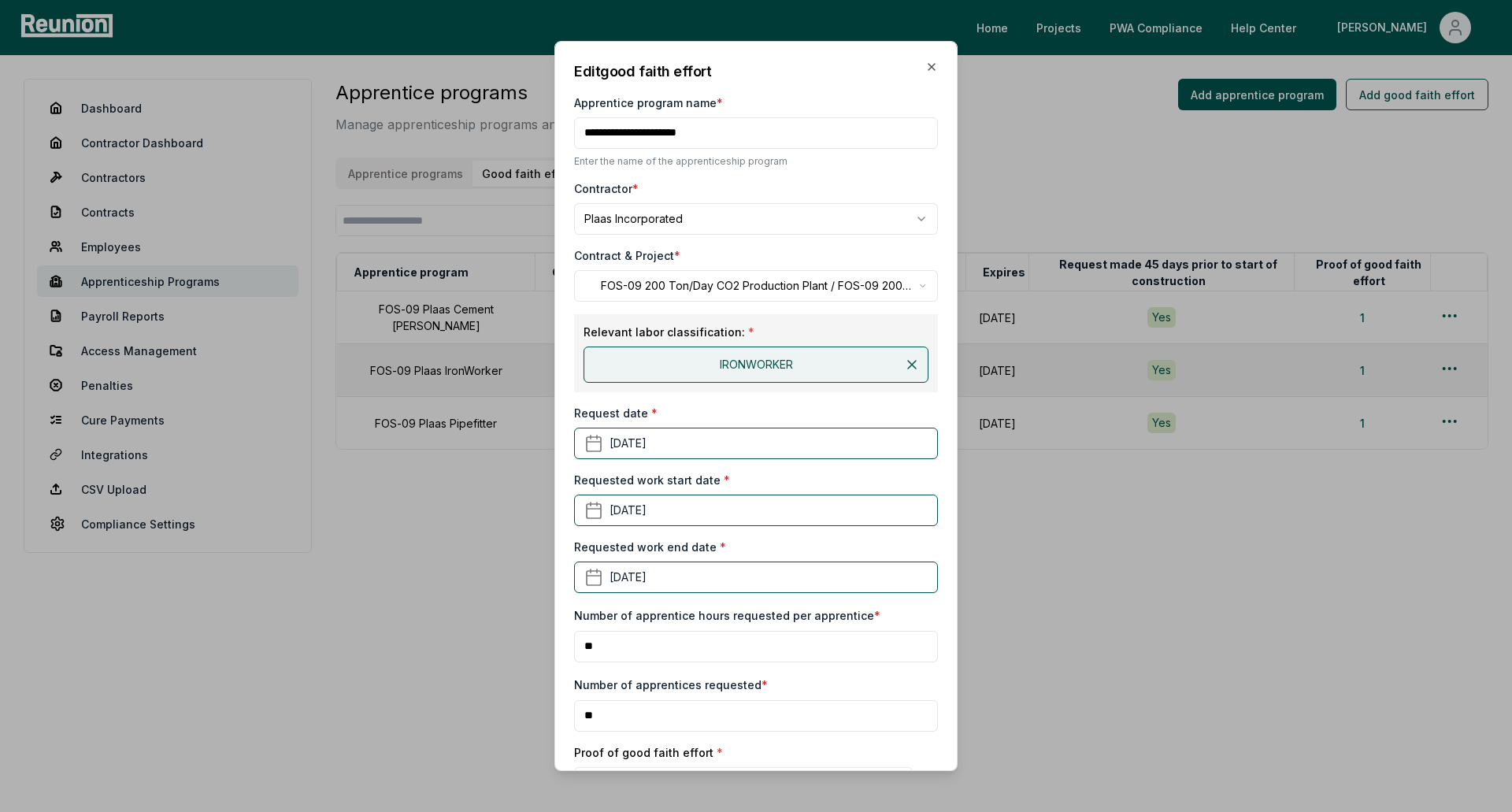
drag, startPoint x: 817, startPoint y: 58, endPoint x: 514, endPoint y: 137, distance: 313.1
click at [514, 137] on body "Please visit us on your desktop We're working on making our marketplace mobile-…" at bounding box center [756, 406] width 1512 height 812
click at [778, 516] on button "April 1st, 2024" at bounding box center [755, 511] width 363 height 32
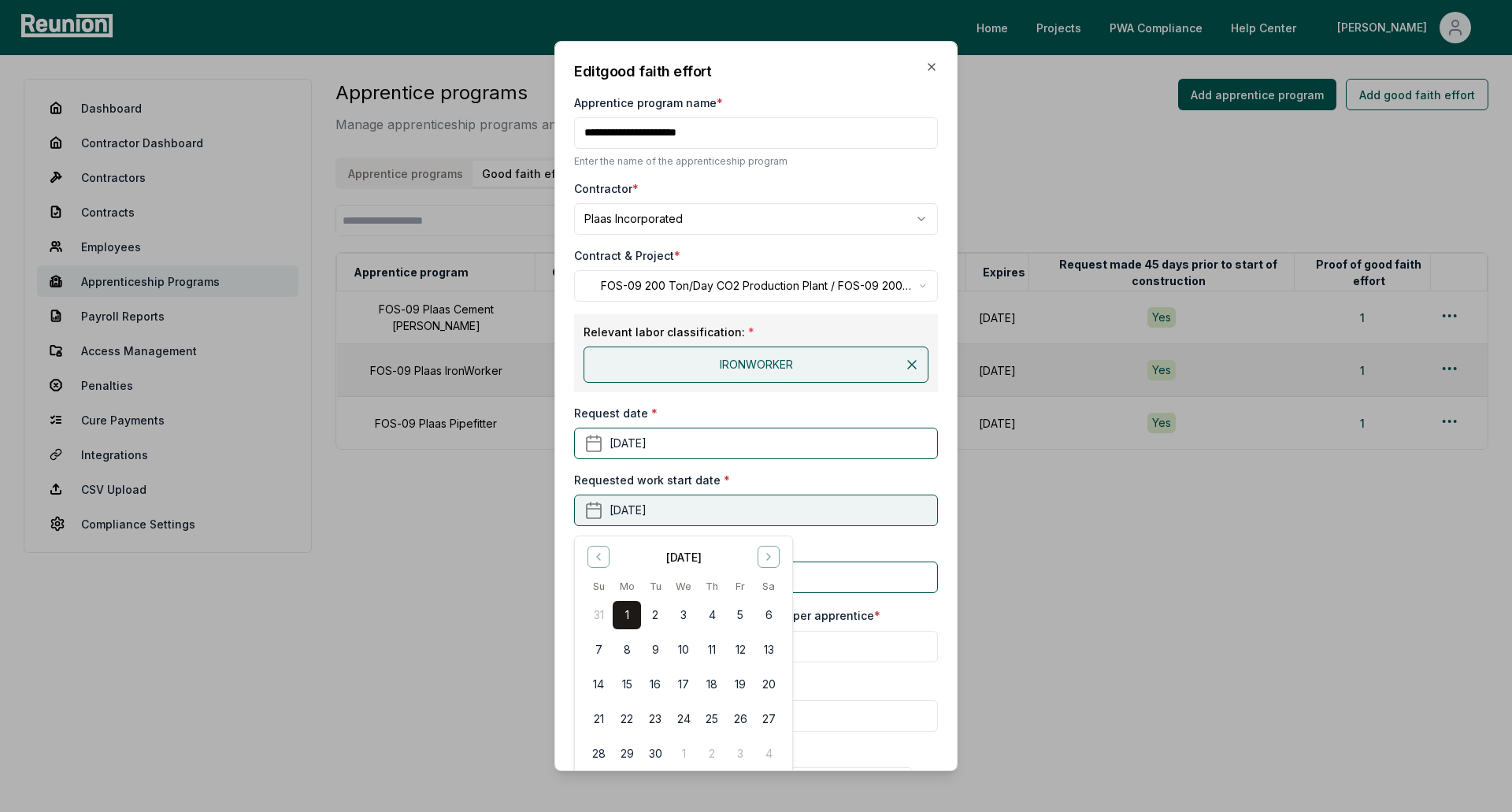
click at [778, 516] on button "April 1st, 2024" at bounding box center [755, 511] width 363 height 32
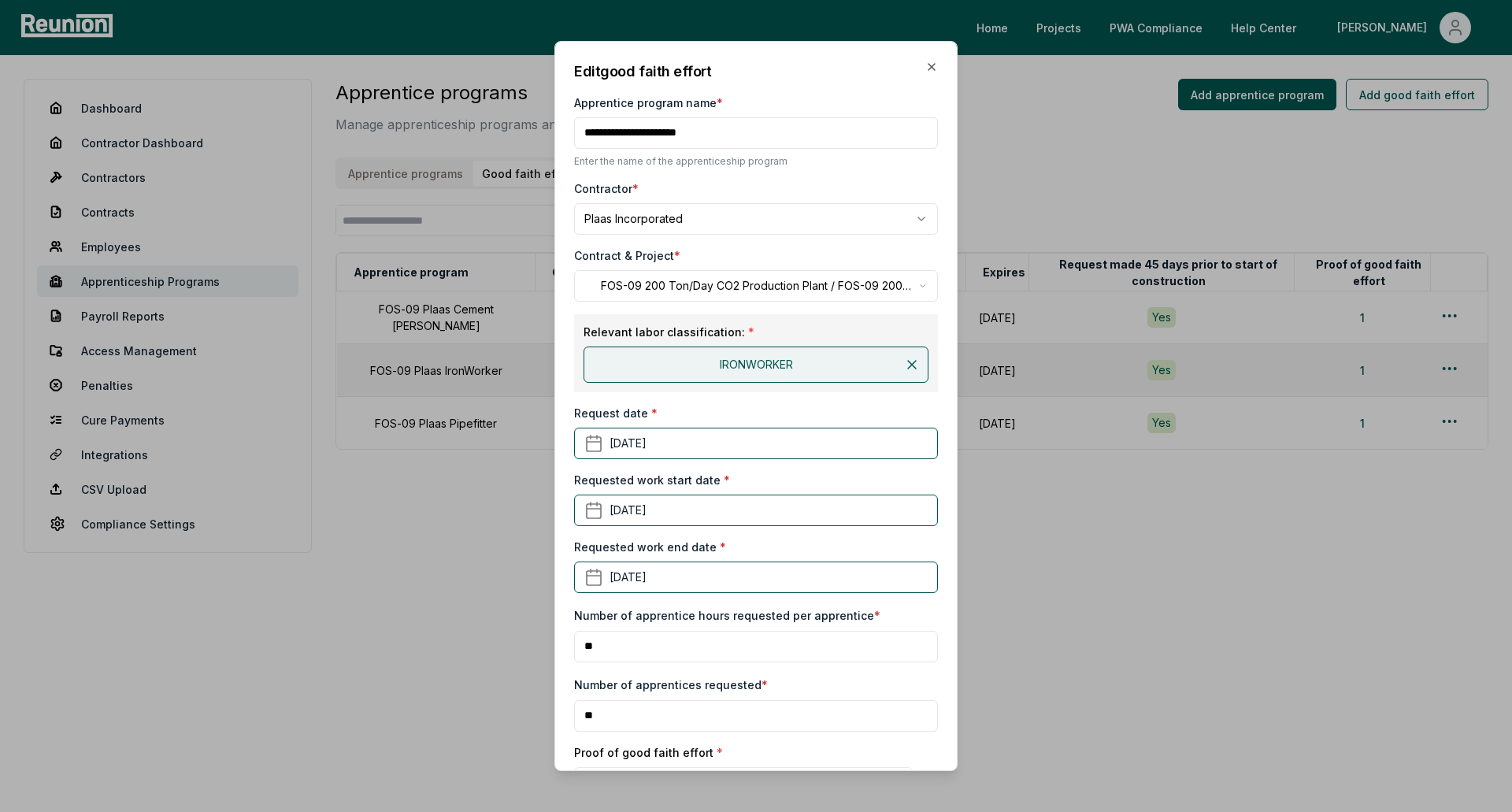
click at [709, 646] on input "**" at bounding box center [755, 646] width 363 height 32
type input "***"
drag, startPoint x: 662, startPoint y: 728, endPoint x: 541, endPoint y: 724, distance: 121.1
click at [541, 724] on body "Please visit us on your desktop We're working on making our marketplace mobile-…" at bounding box center [756, 406] width 1512 height 812
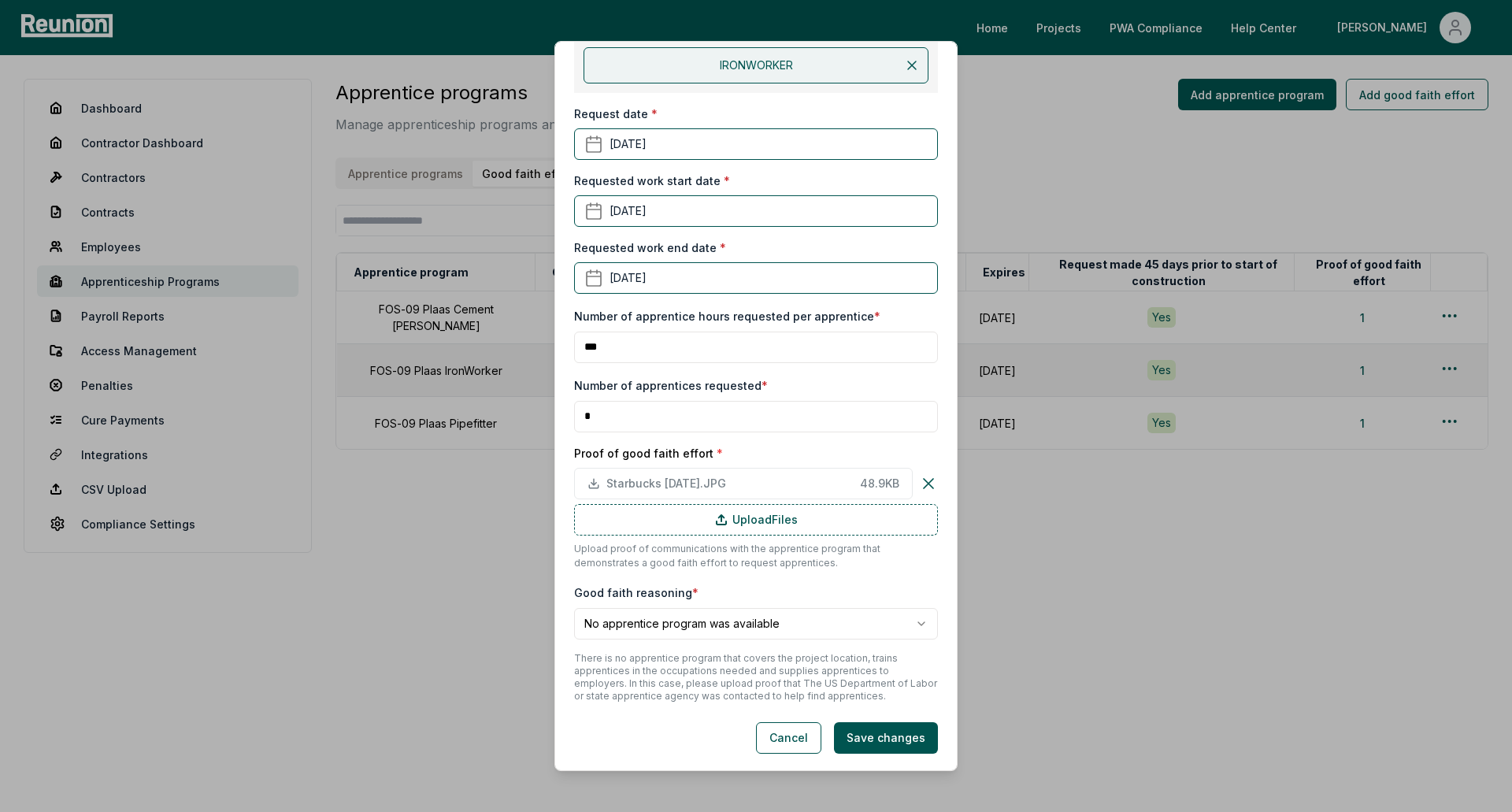
scroll to position [301, 0]
type input "*"
click at [877, 634] on body "Please visit us on your desktop We're working on making our marketplace mobile-…" at bounding box center [756, 406] width 1512 height 812
select select "**********"
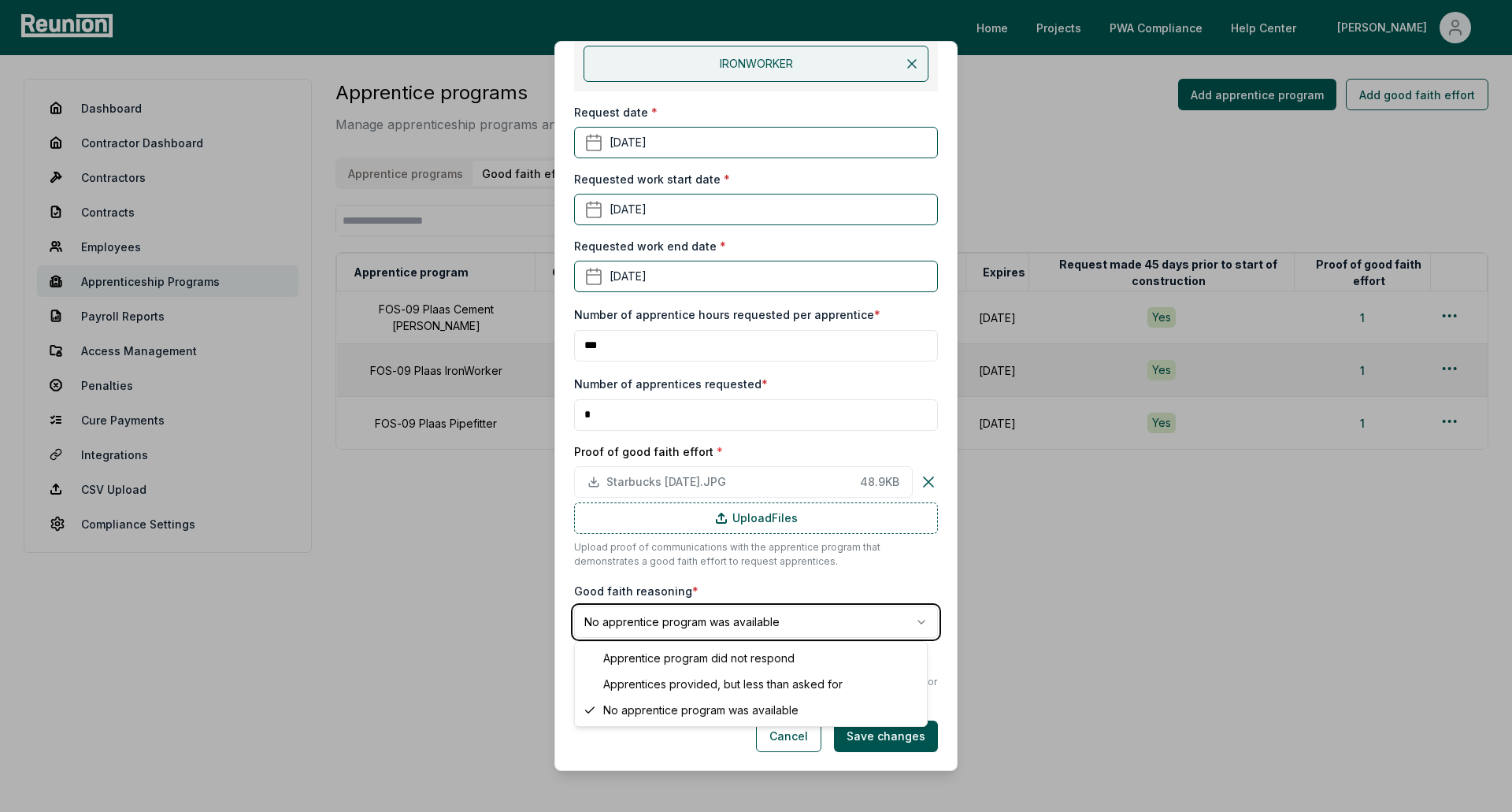
scroll to position [238, 0]
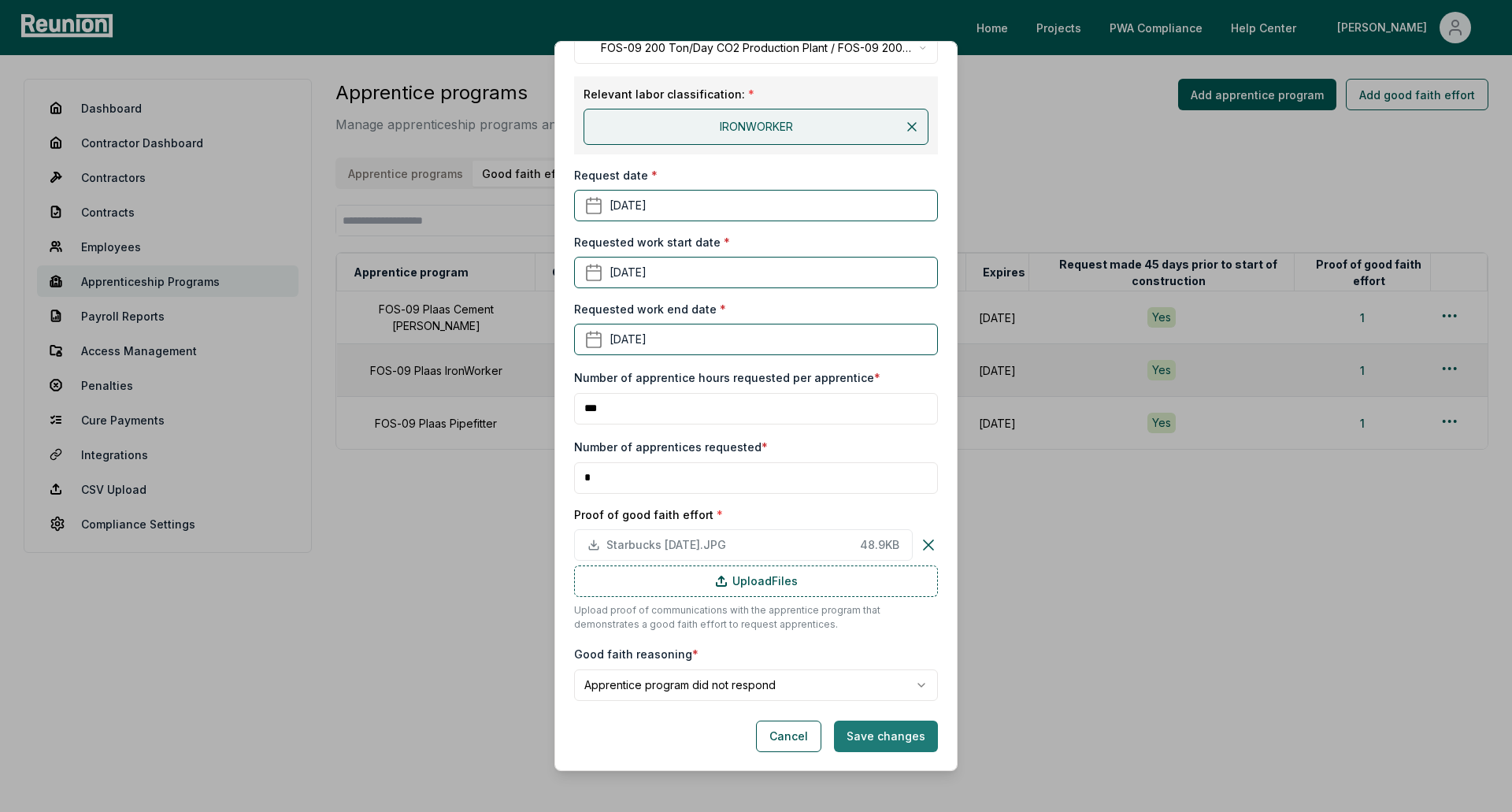
click at [902, 735] on button "Save changes" at bounding box center [886, 736] width 104 height 32
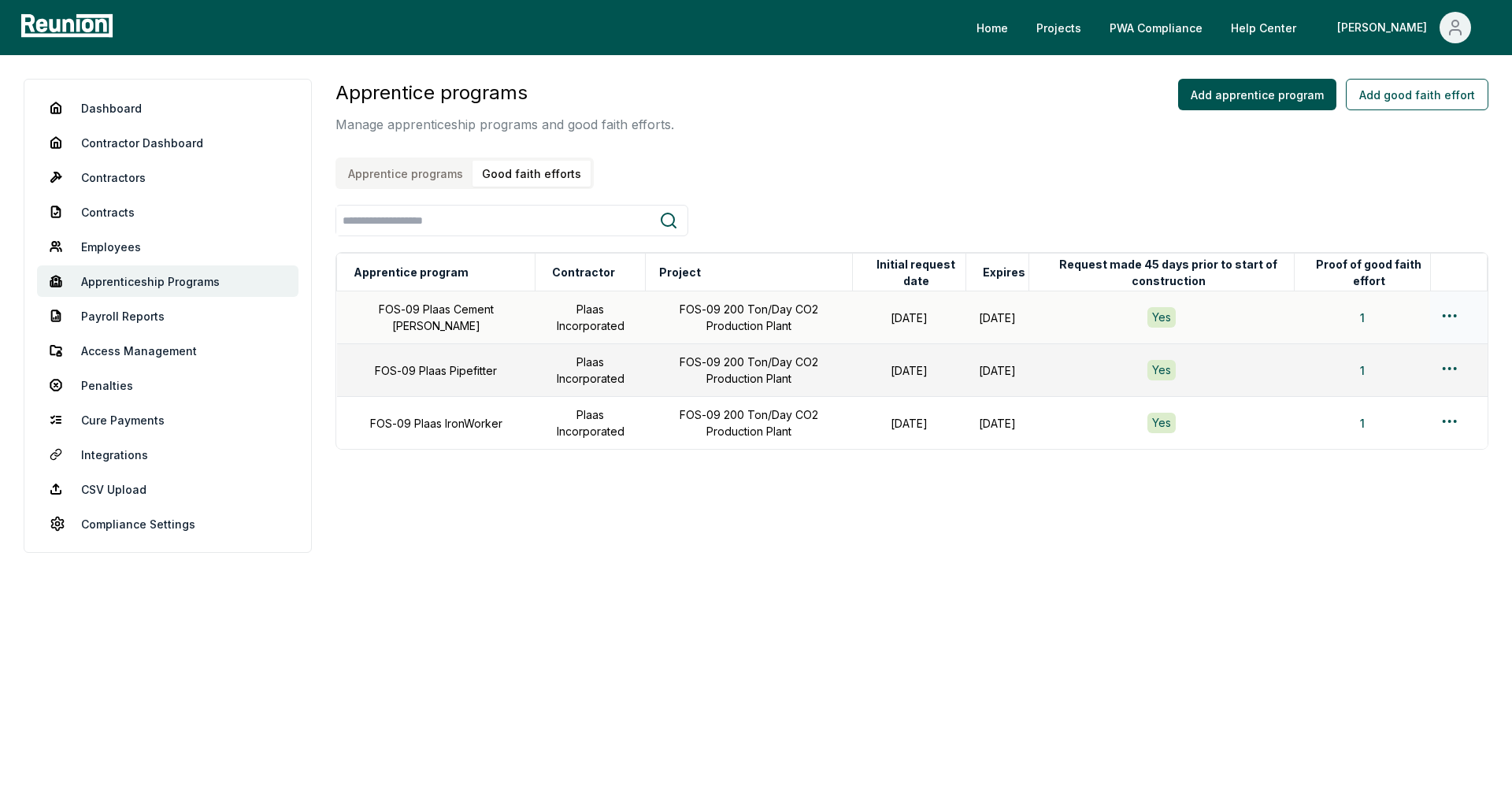
click at [1450, 319] on html "Please visit us on your desktop We're working on making our marketplace mobile-…" at bounding box center [756, 406] width 1512 height 812
click at [1369, 381] on div "Edit" at bounding box center [1424, 378] width 150 height 26
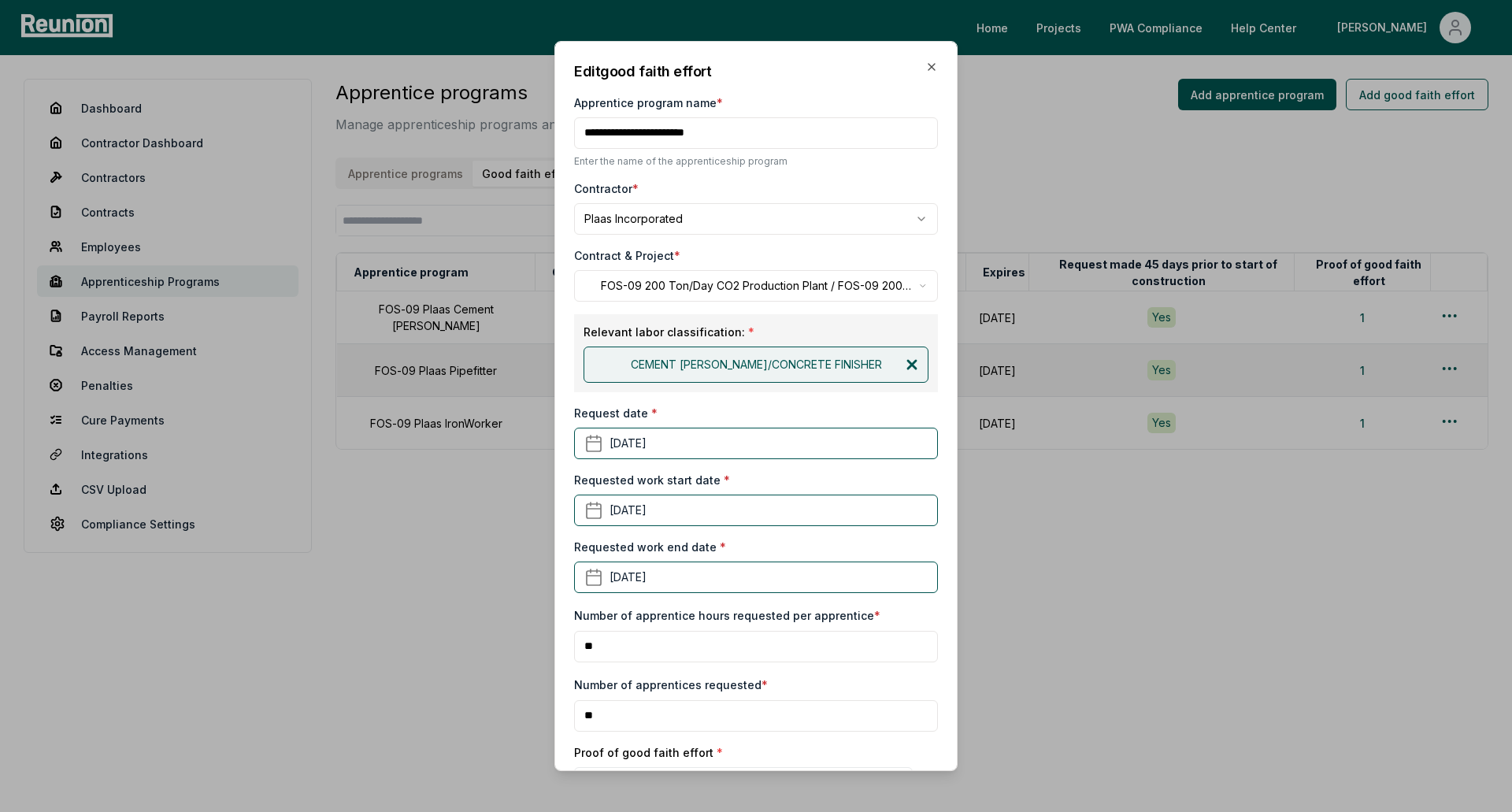
click at [908, 364] on icon at bounding box center [912, 364] width 7 height 7
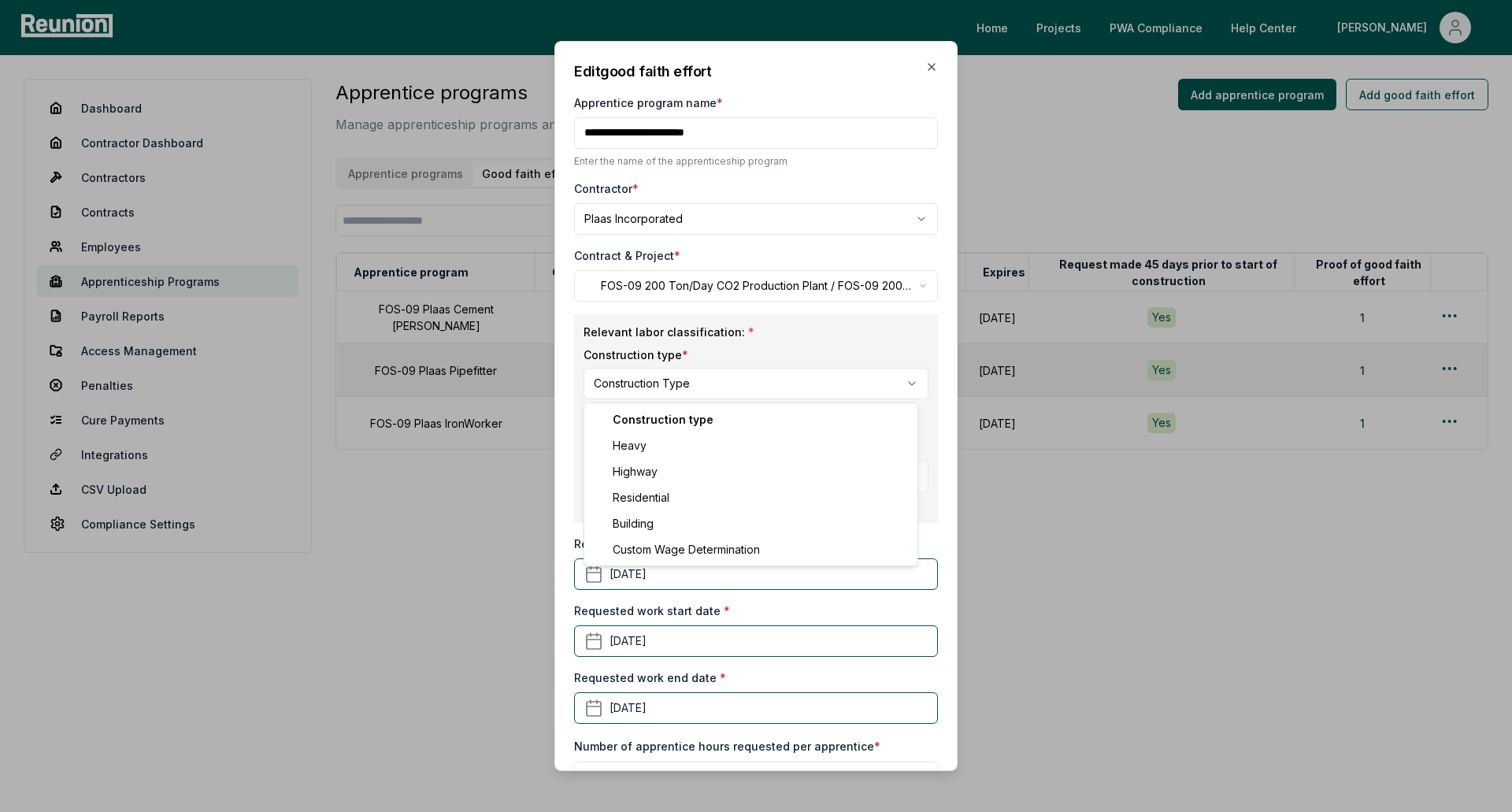
click at [775, 385] on body "Please visit us on your desktop We're working on making our marketplace mobile-…" at bounding box center [756, 406] width 1512 height 812
select select "*****"
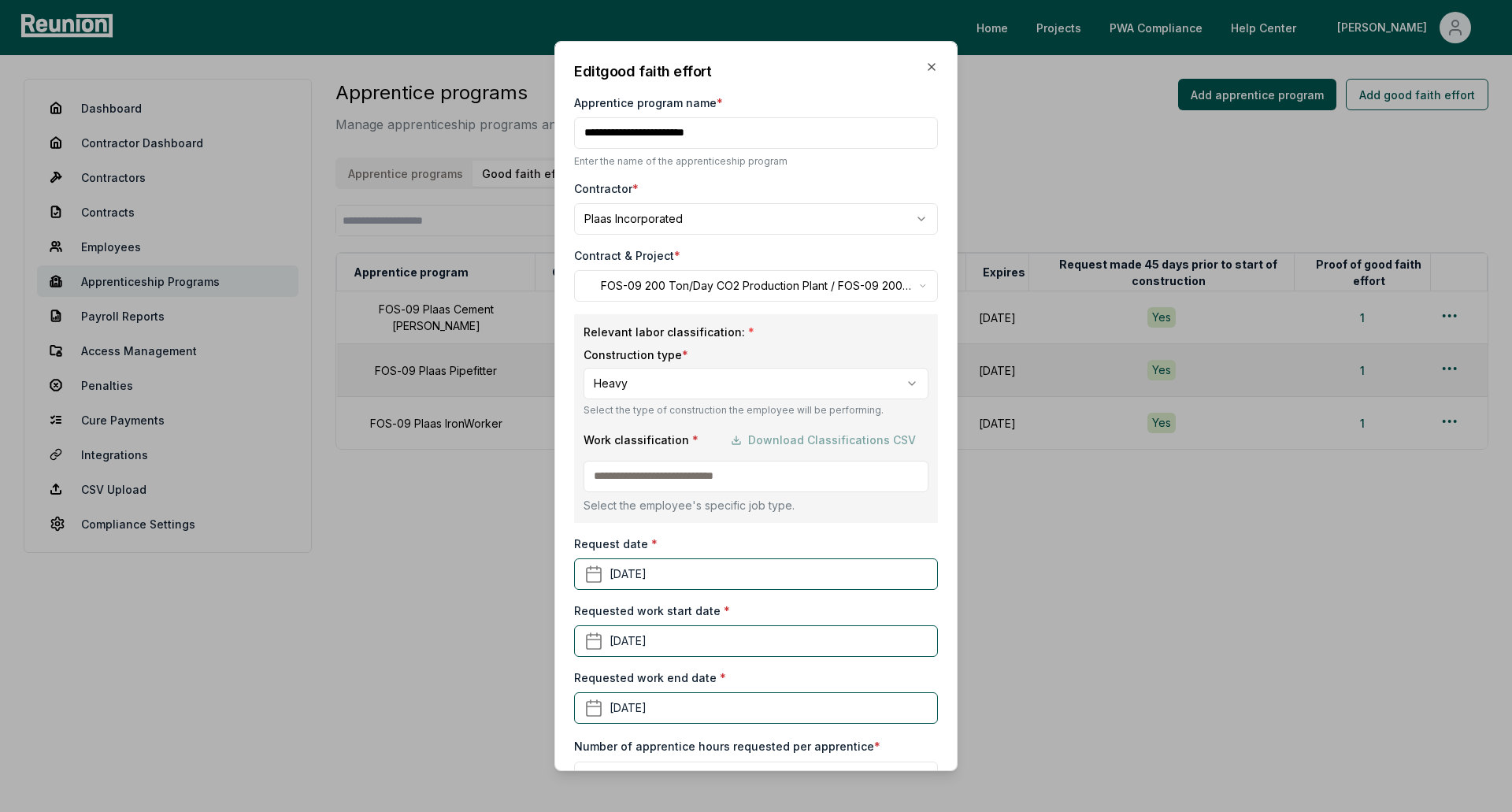
click at [718, 212] on body "Please visit us on your desktop We're working on making our marketplace mobile-…" at bounding box center [756, 406] width 1512 height 812
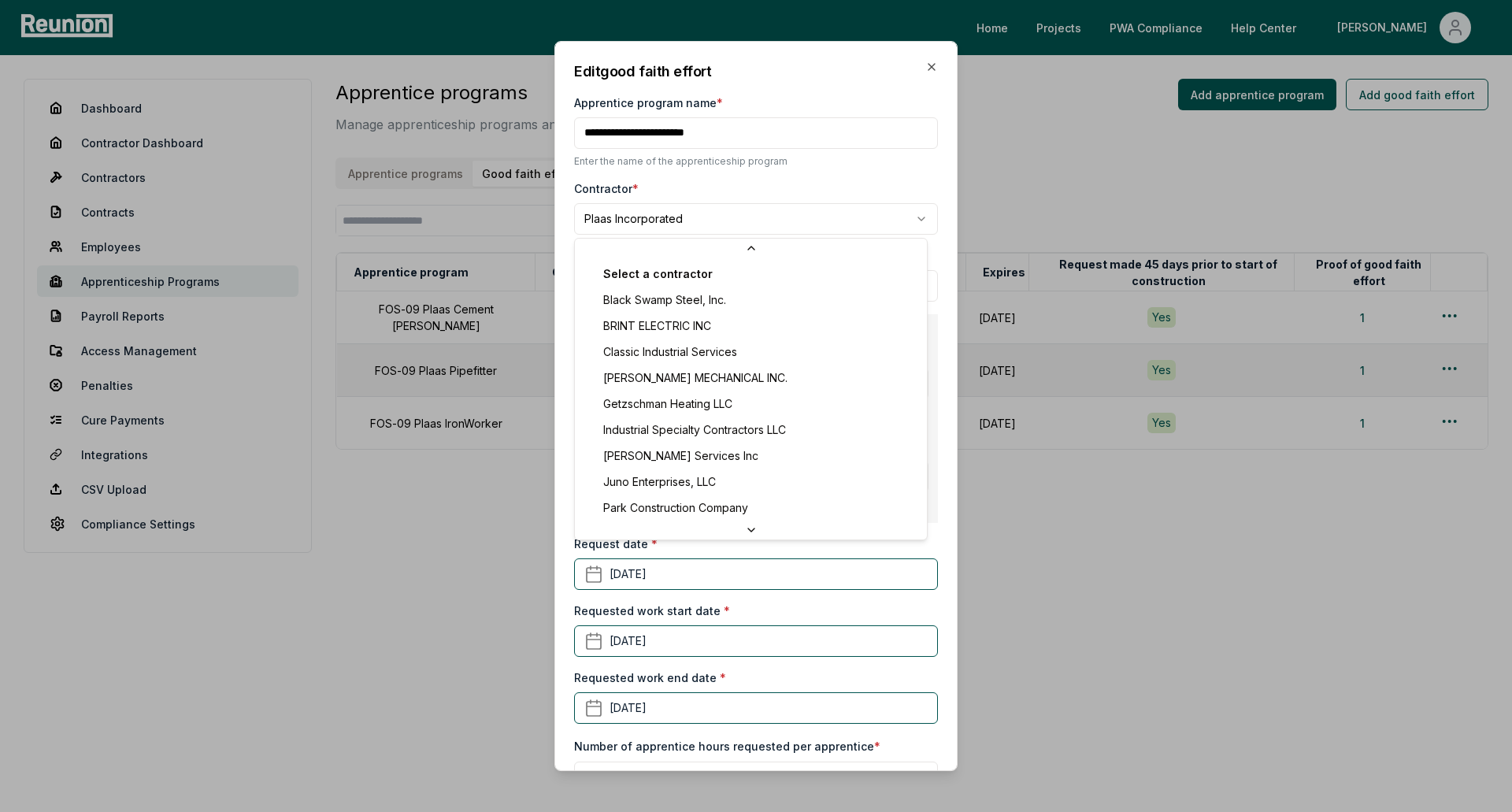
scroll to position [52, 0]
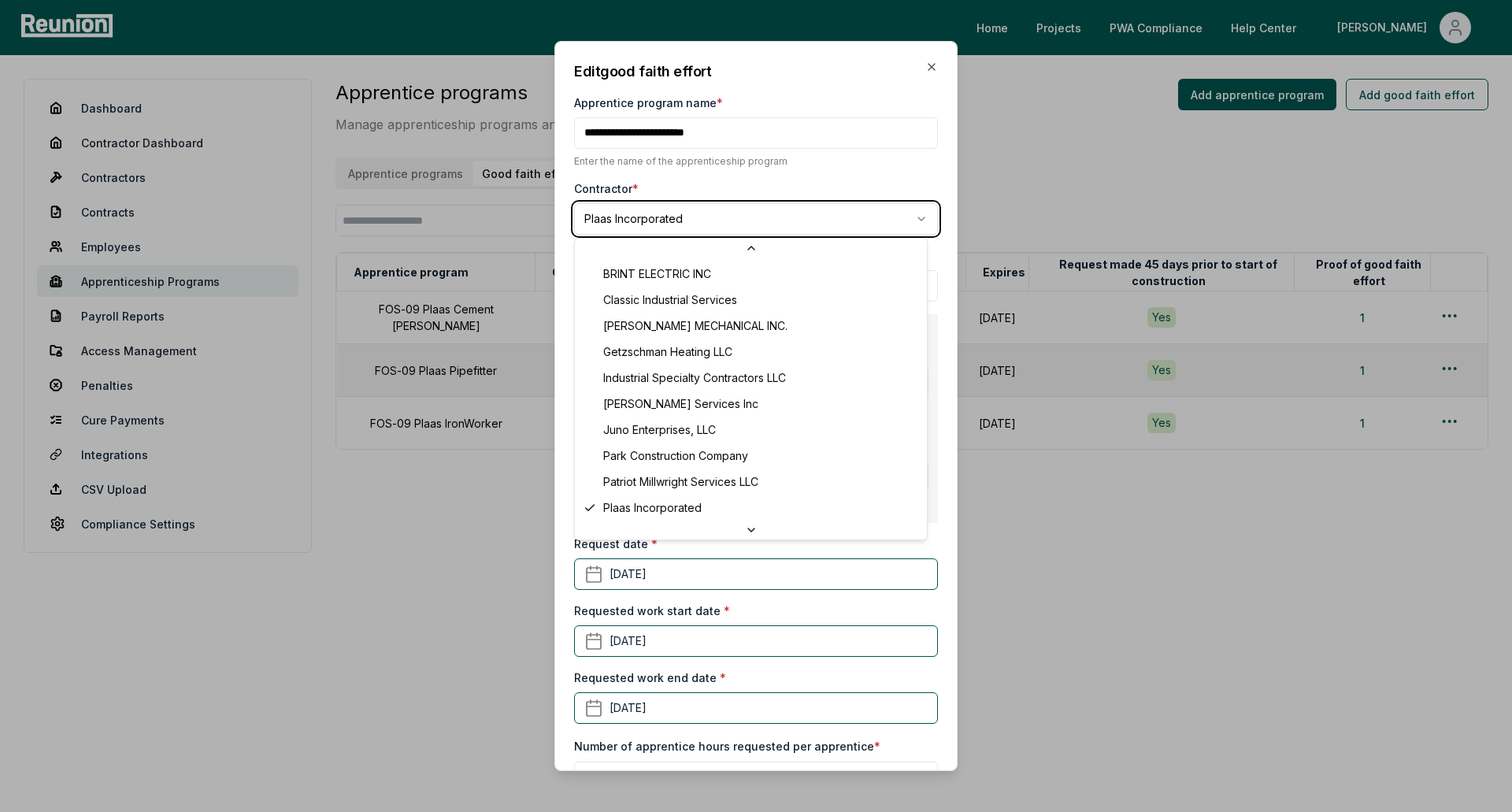
click at [718, 212] on body "Please visit us on your desktop We're working on making our marketplace mobile-…" at bounding box center [756, 406] width 1512 height 812
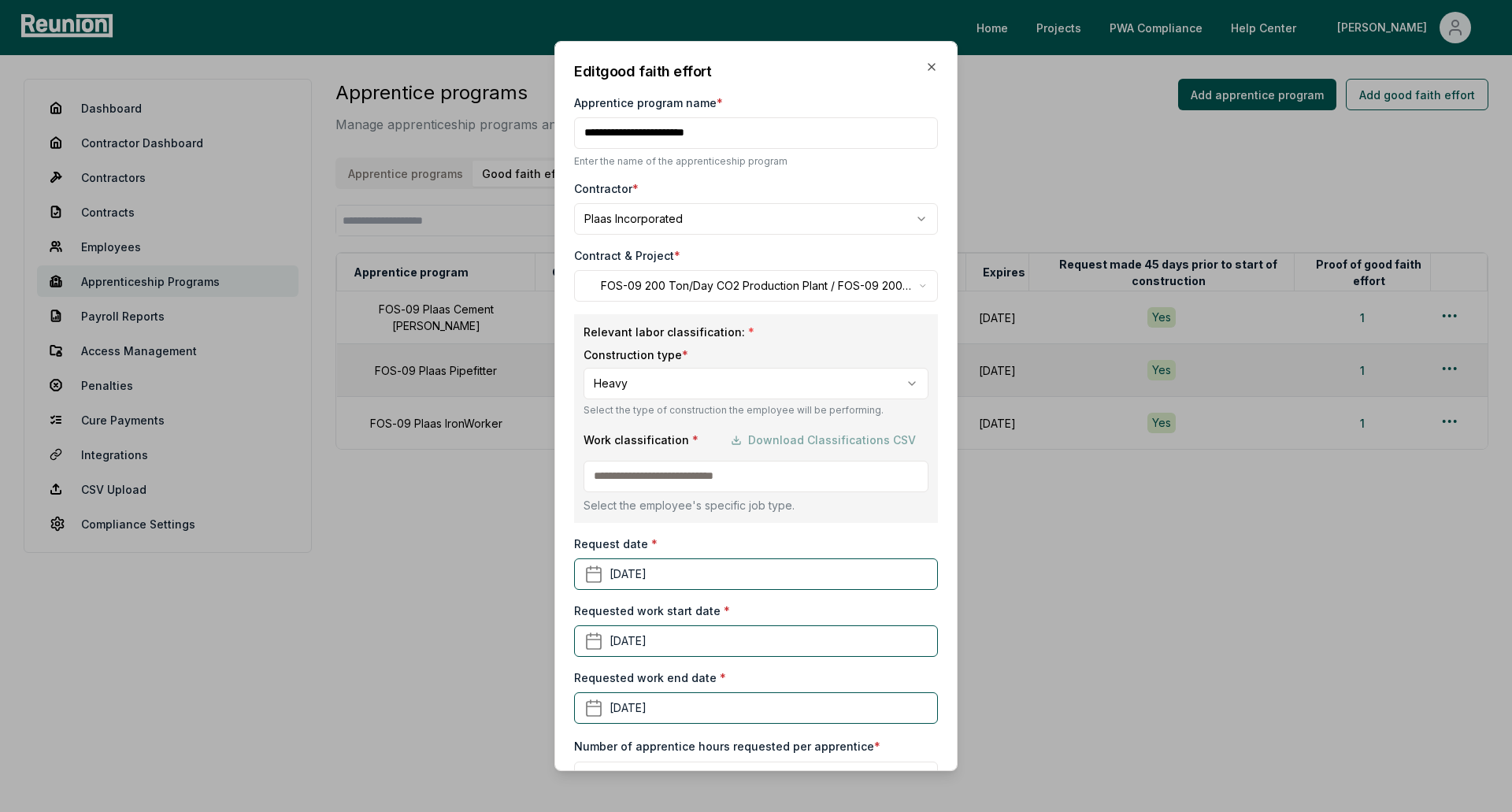
click at [713, 287] on body "Please visit us on your desktop We're working on making our marketplace mobile-…" at bounding box center [756, 406] width 1512 height 812
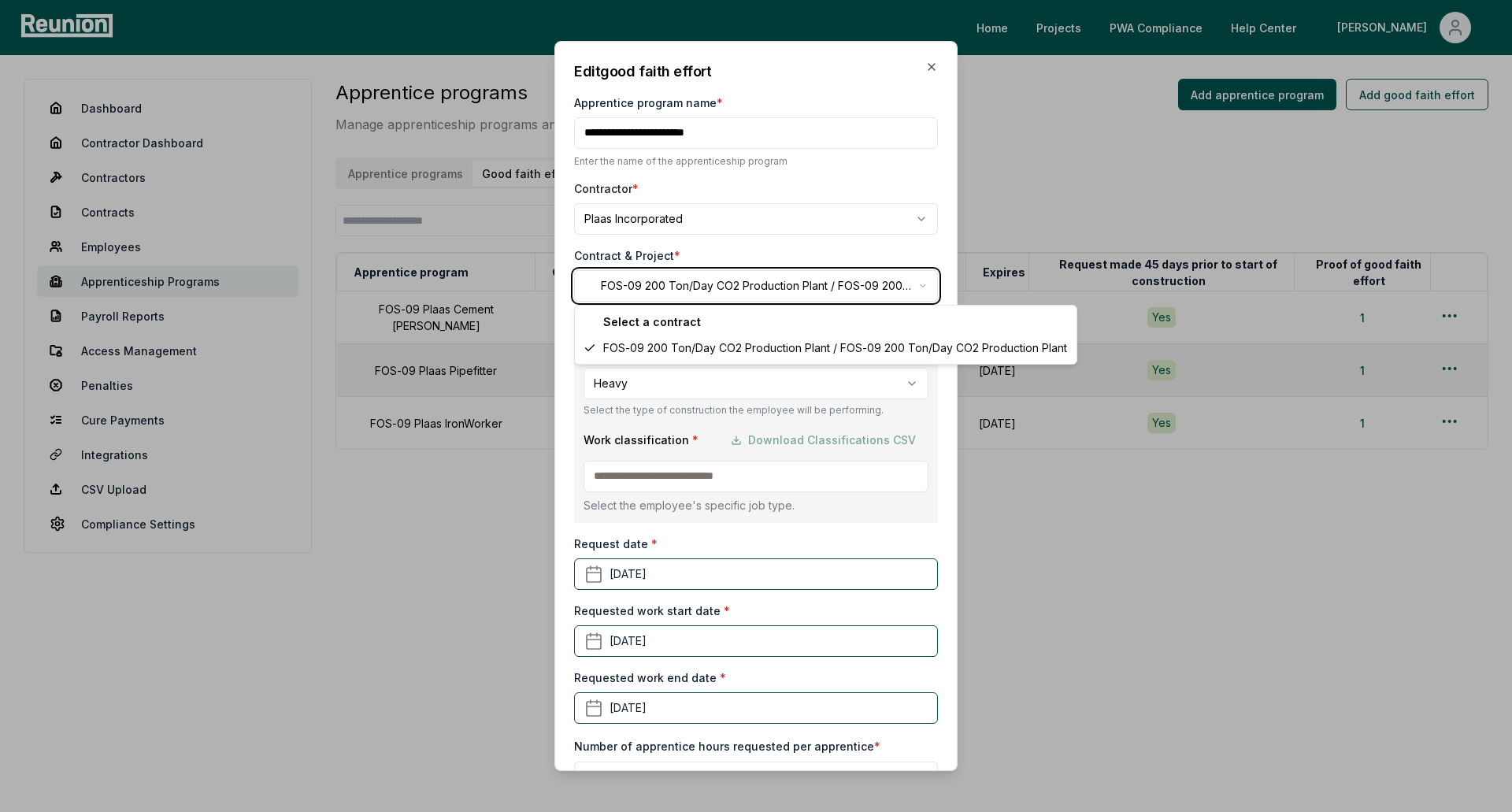
click at [716, 287] on body "Please visit us on your desktop We're working on making our marketplace mobile-…" at bounding box center [756, 406] width 1512 height 812
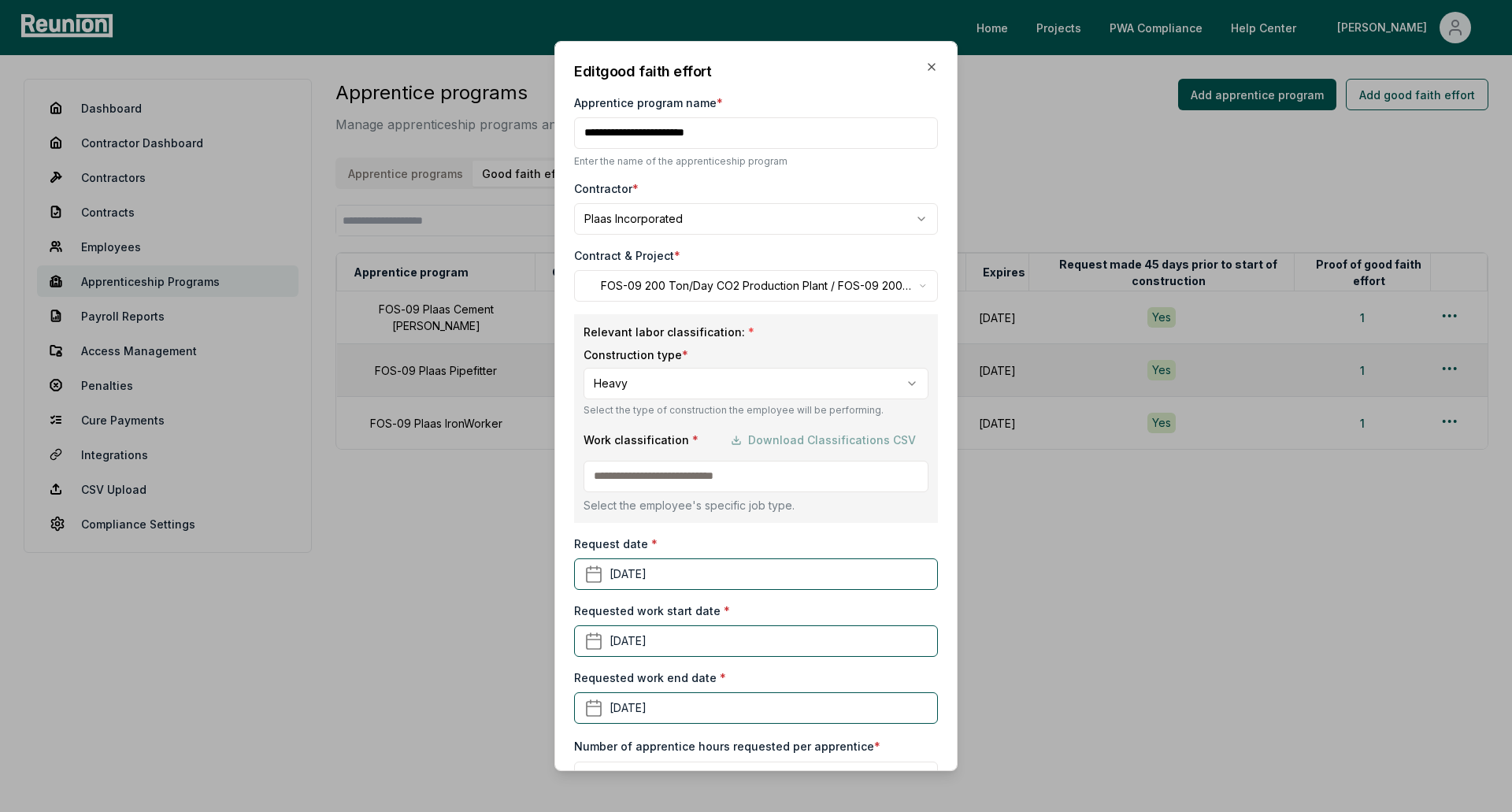
click at [860, 124] on input "Apprentice program name *" at bounding box center [755, 133] width 363 height 32
drag, startPoint x: 860, startPoint y: 131, endPoint x: 658, endPoint y: 136, distance: 202.1
click at [658, 136] on input "Apprentice program name *" at bounding box center [755, 133] width 363 height 32
click at [781, 442] on div "Work classification * Download Classifications CSV" at bounding box center [756, 440] width 345 height 32
click at [925, 64] on icon "button" at bounding box center [931, 67] width 12 height 12
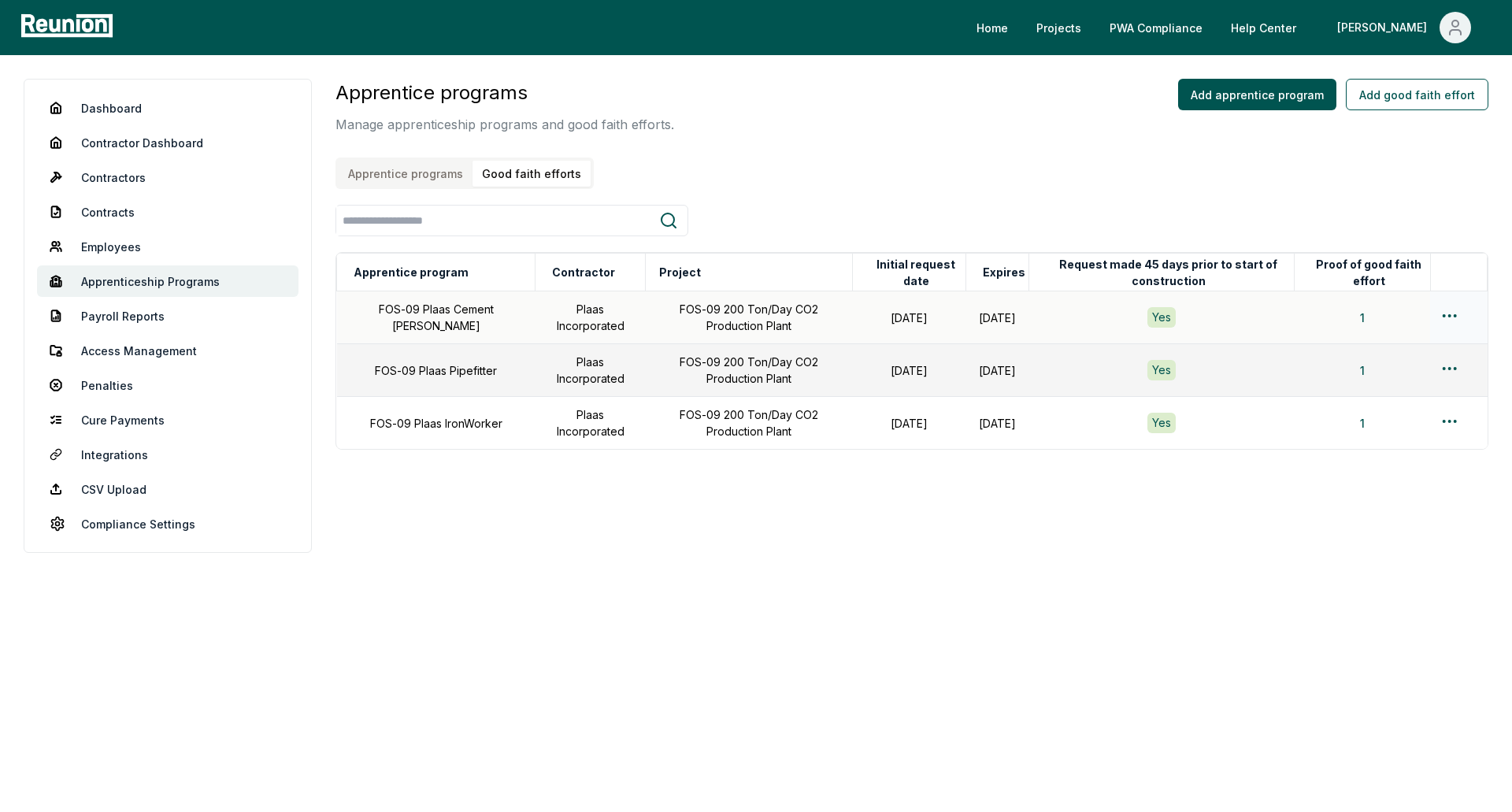
click at [1440, 317] on html "Please visit us on your desktop We're working on making our marketplace mobile-…" at bounding box center [756, 406] width 1512 height 812
click at [1383, 379] on div "Edit" at bounding box center [1424, 378] width 150 height 26
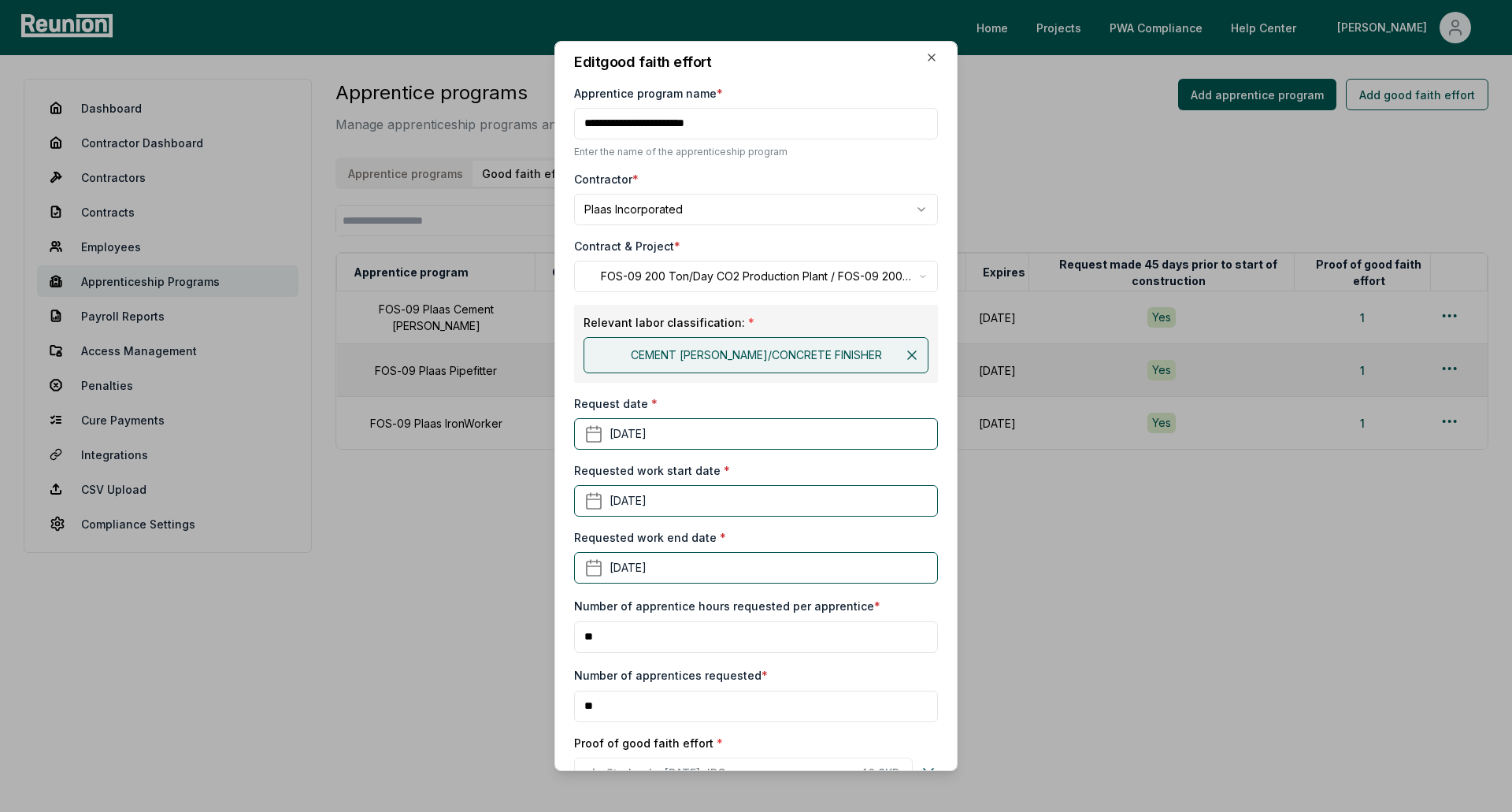
scroll to position [0, 0]
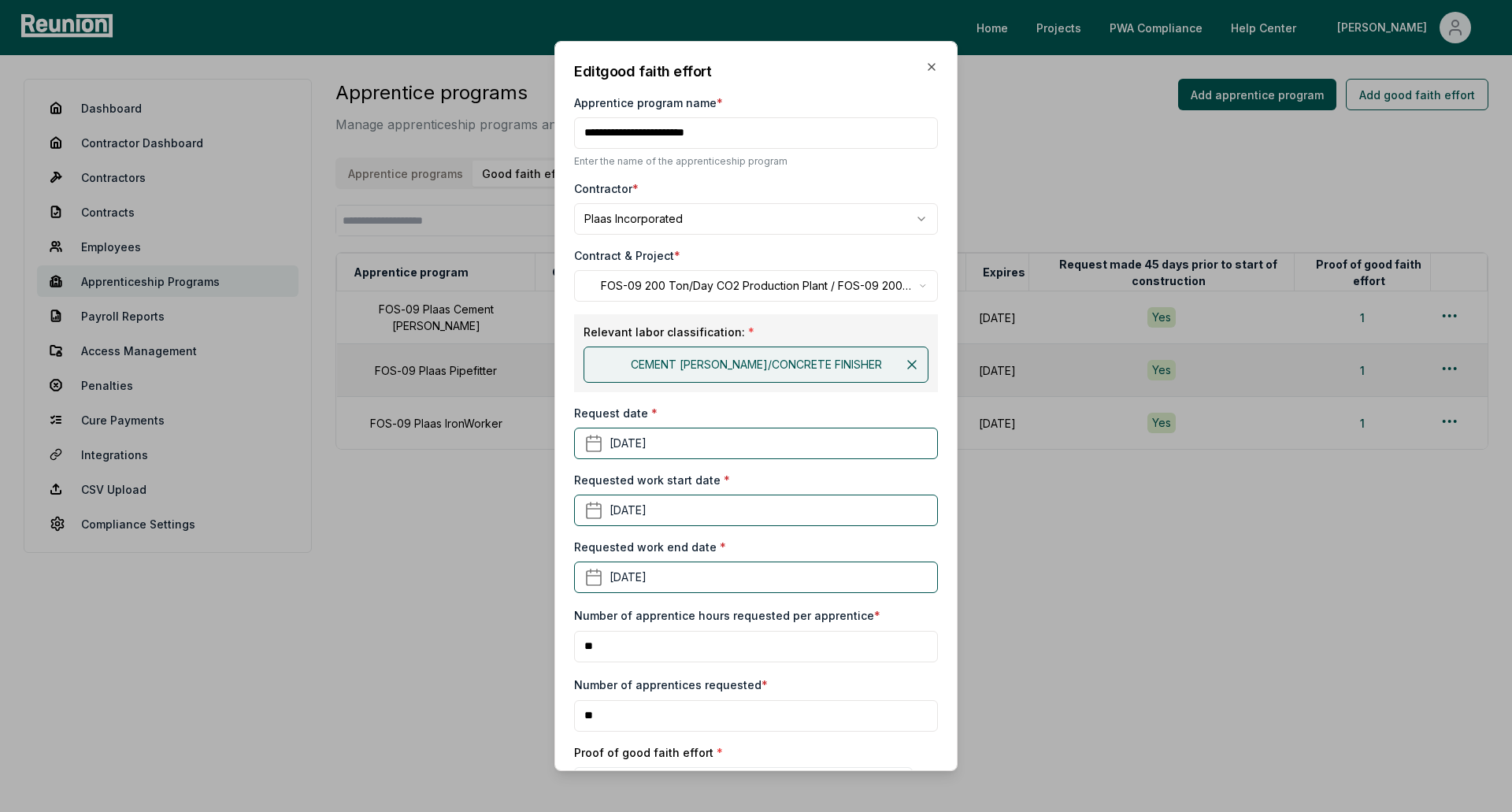
click at [773, 131] on input "Apprentice program name *" at bounding box center [755, 133] width 363 height 32
drag, startPoint x: 763, startPoint y: 135, endPoint x: 660, endPoint y: 135, distance: 103.0
click at [660, 135] on input "Apprentice program name *" at bounding box center [755, 133] width 363 height 32
type input "**********"
click at [866, 289] on body "Please visit us on your desktop We're working on making our marketplace mobile-…" at bounding box center [756, 406] width 1512 height 812
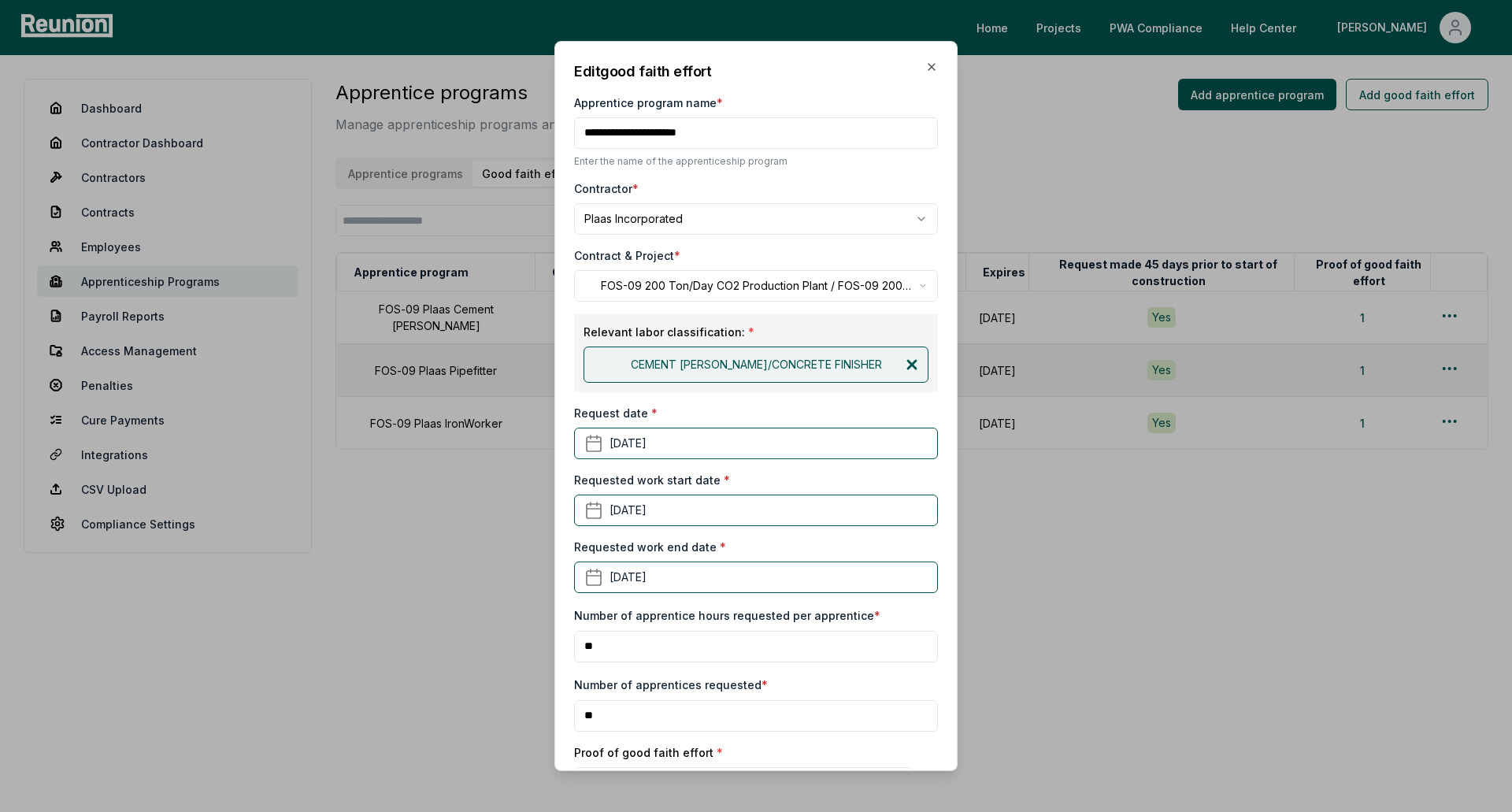
click at [908, 368] on icon at bounding box center [912, 364] width 7 height 7
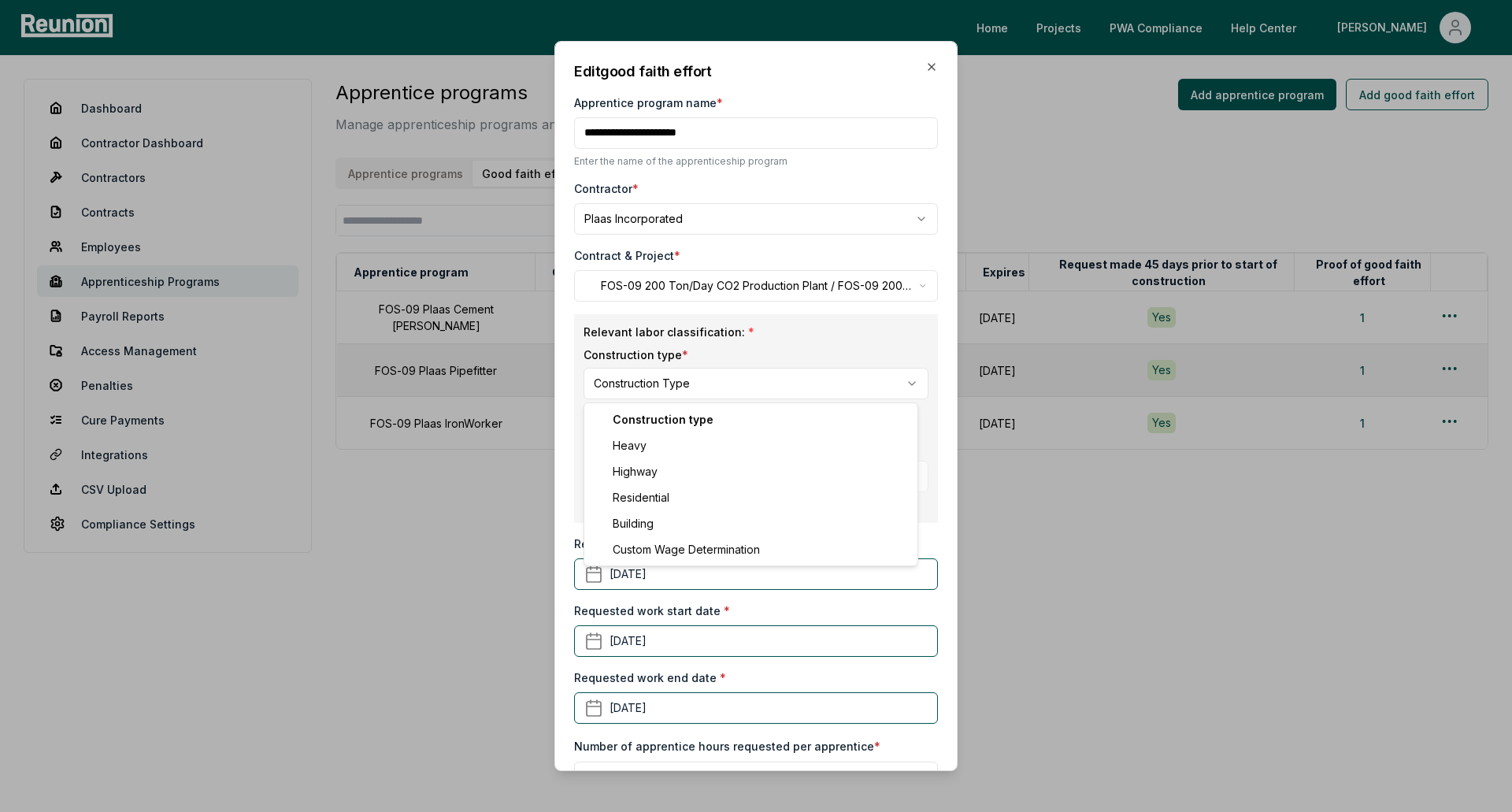
click at [721, 380] on body "Please visit us on your desktop We're working on making our marketplace mobile-…" at bounding box center [756, 406] width 1512 height 812
select select "*****"
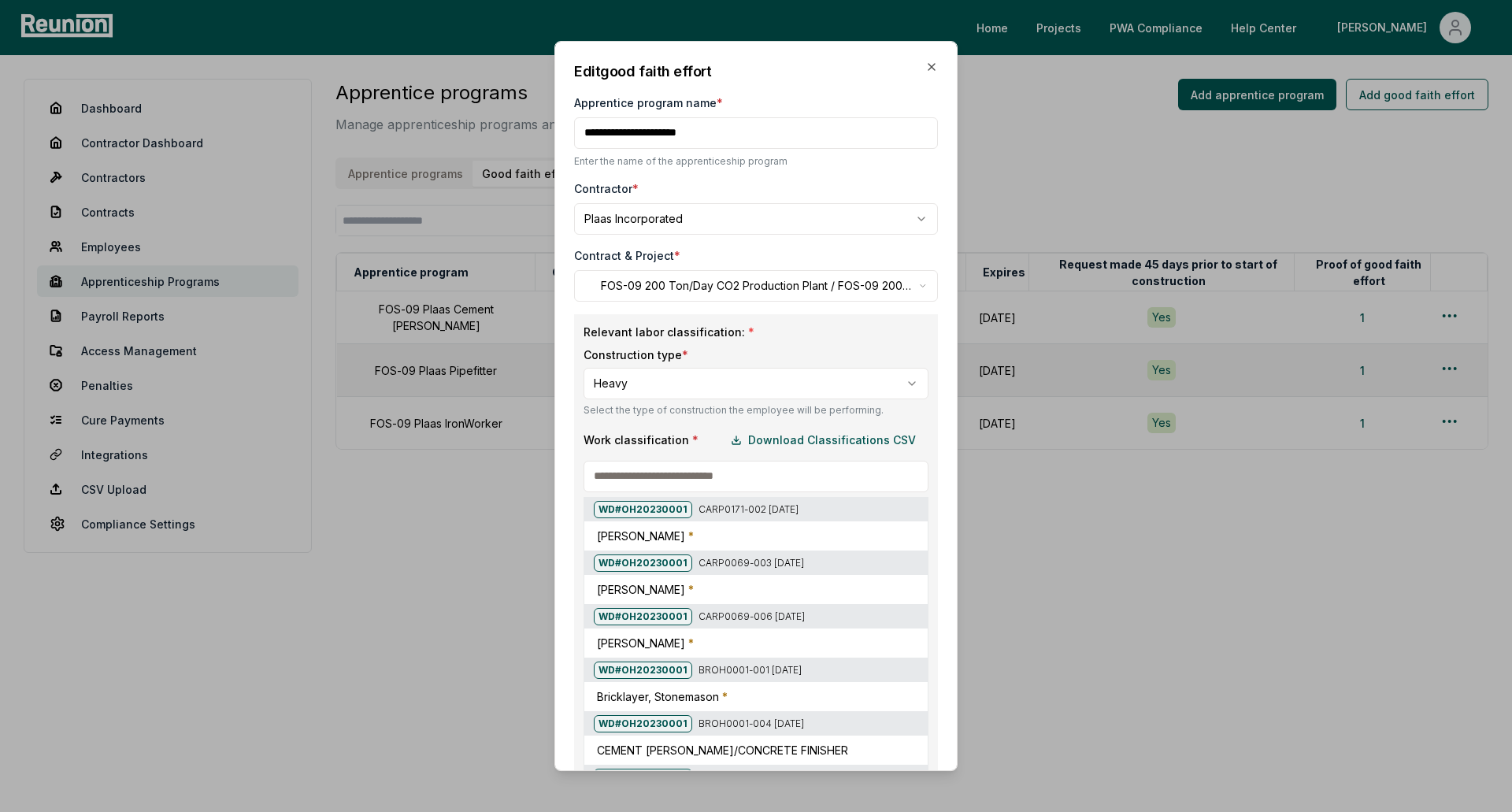
click at [754, 477] on input at bounding box center [756, 477] width 345 height 32
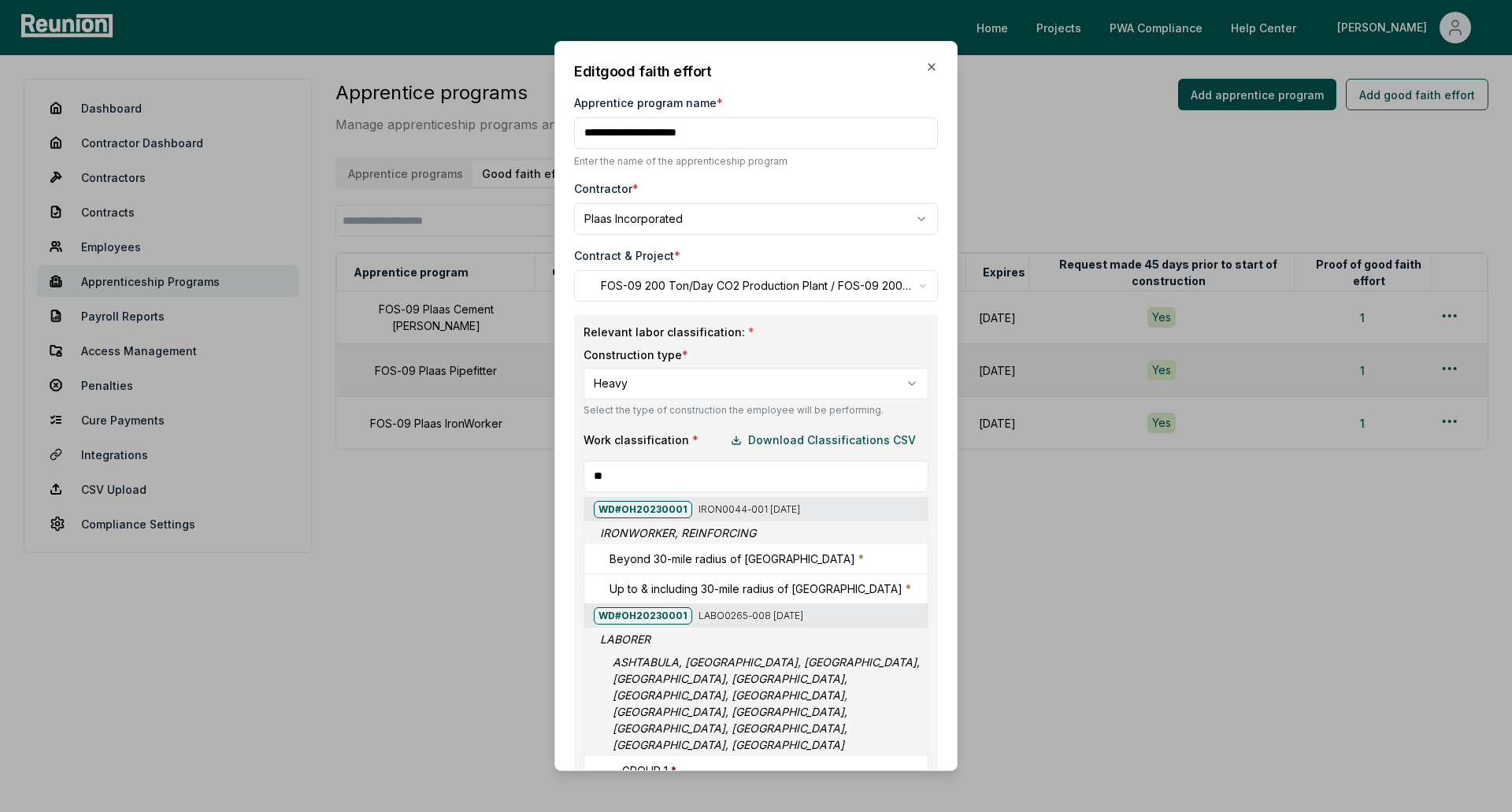
type input "*"
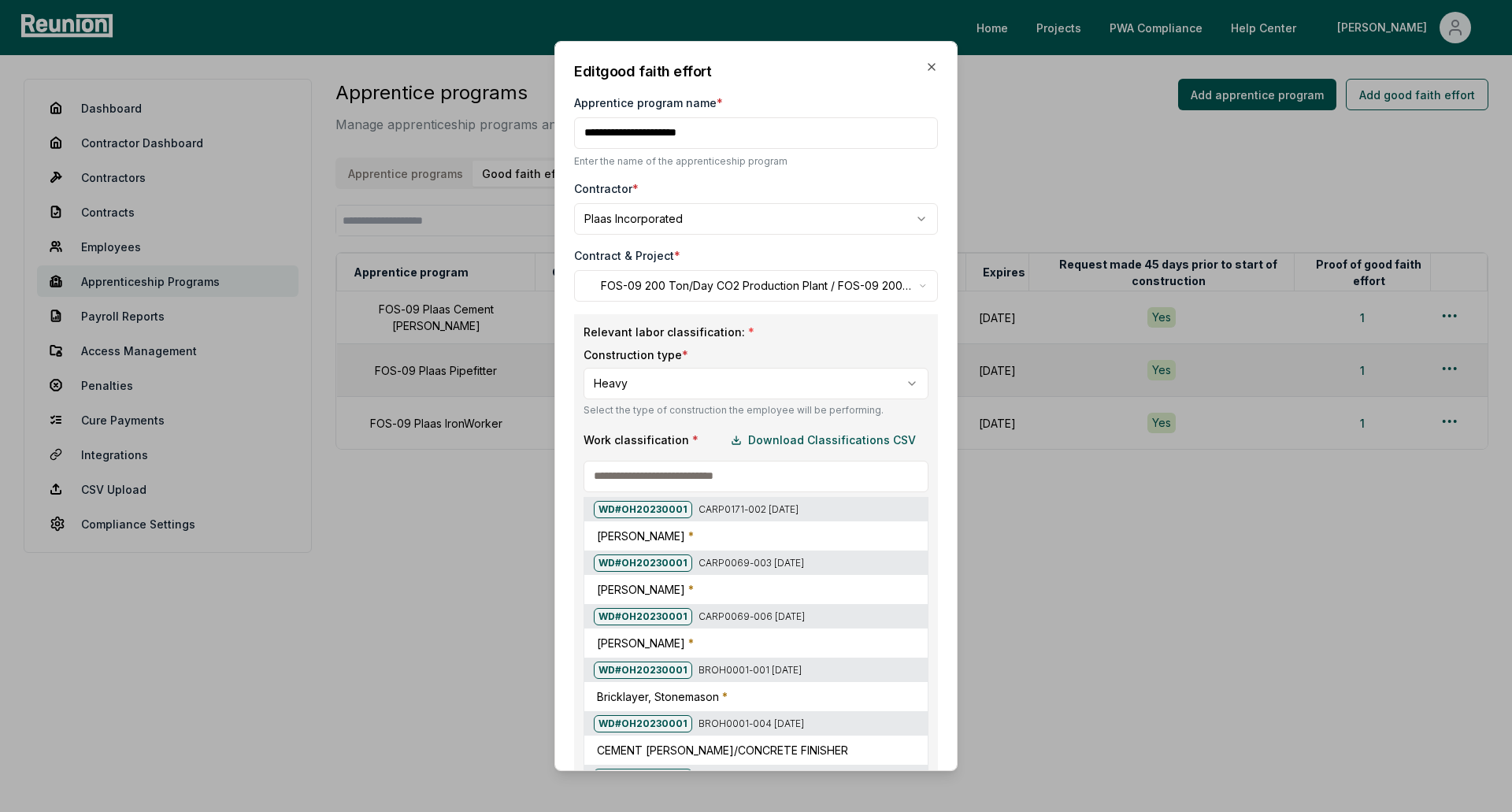
click at [775, 386] on div at bounding box center [584, 346] width 1512 height 812
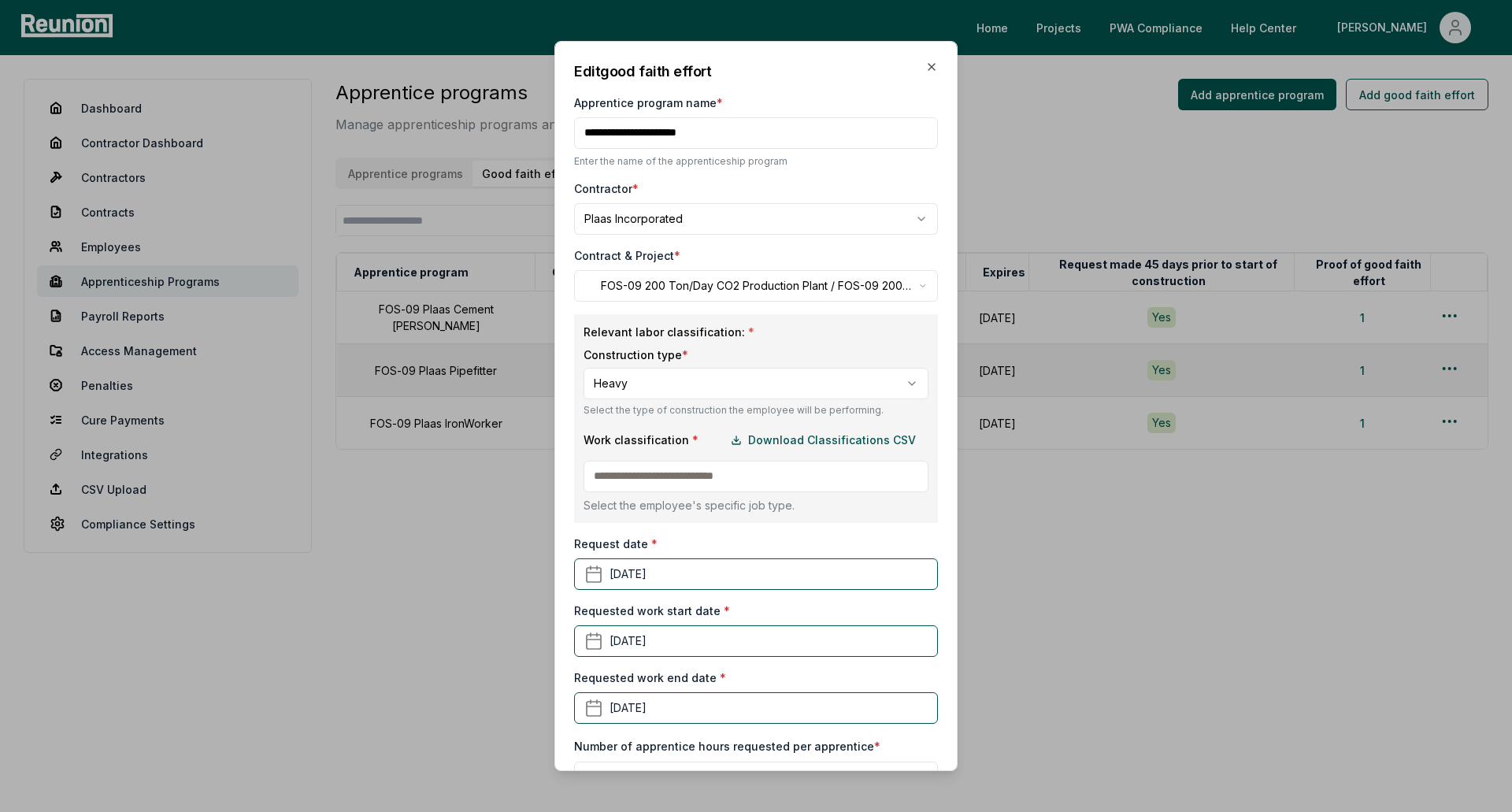
click at [773, 392] on body "Please visit us on your desktop We're working on making our marketplace mobile-…" at bounding box center [756, 406] width 1512 height 812
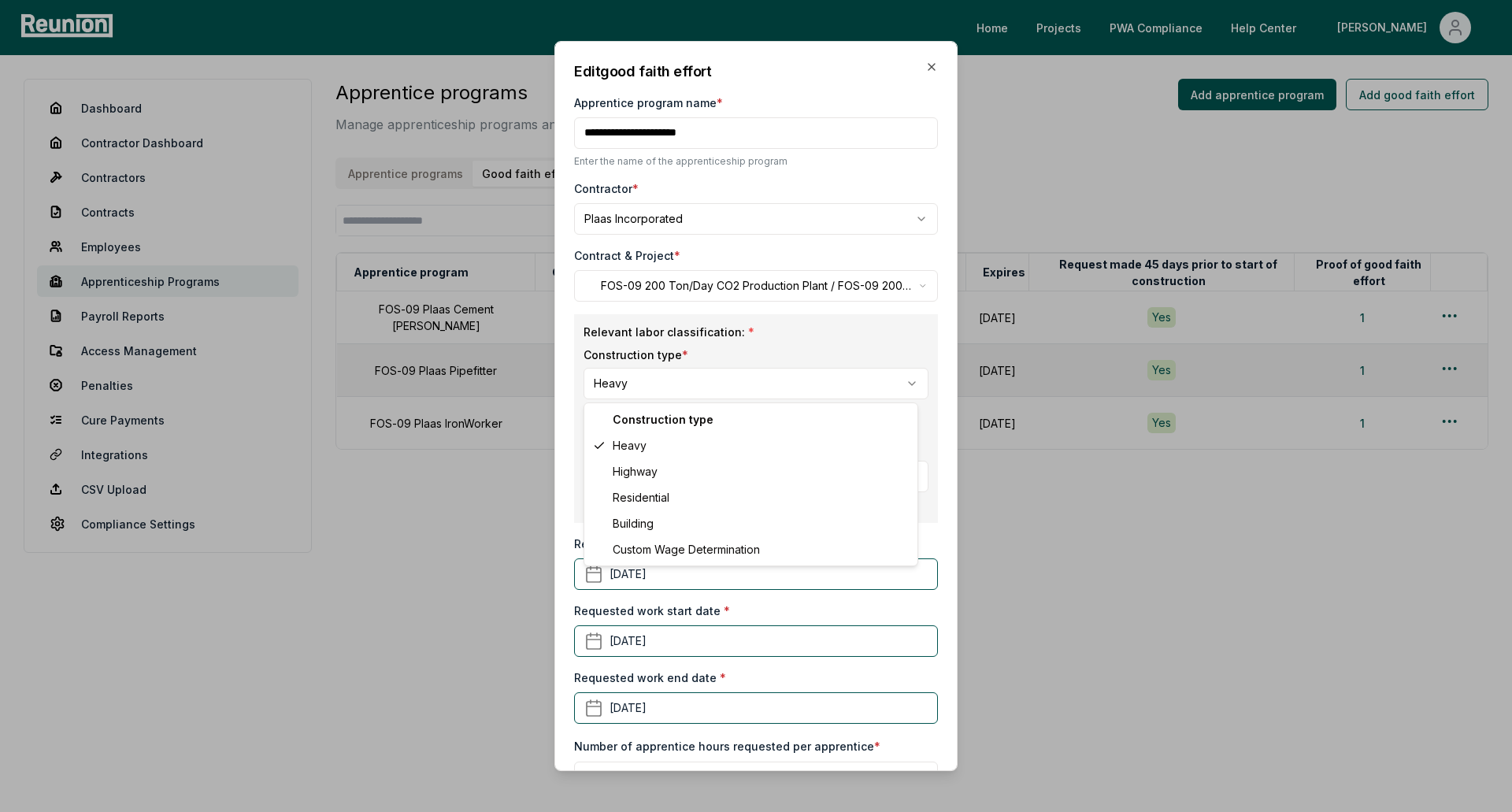
select select "********"
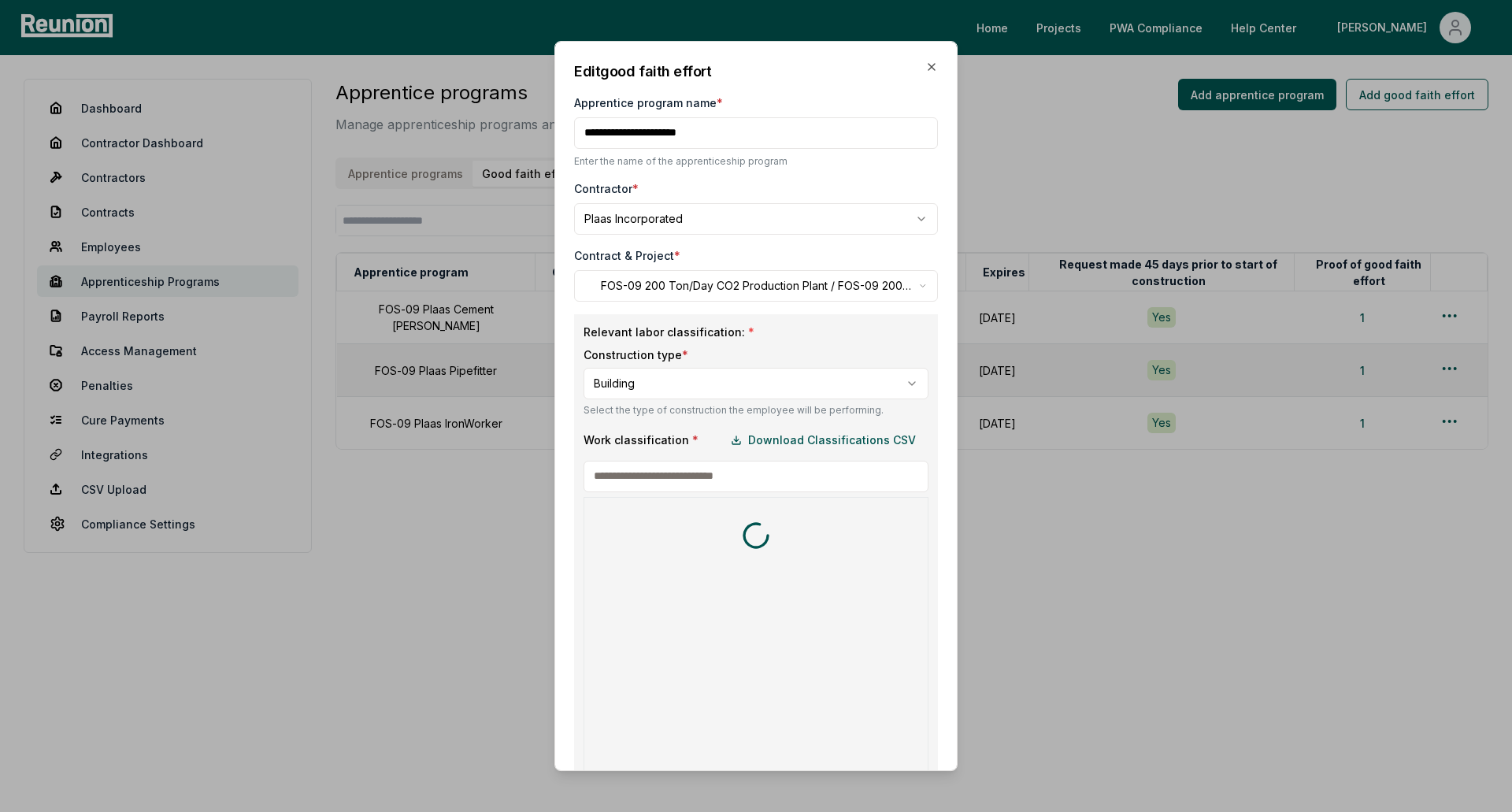
click at [694, 476] on input at bounding box center [756, 477] width 345 height 32
click at [681, 496] on div "Work classification * Download Classifications CSV **** * includes footnote * d…" at bounding box center [756, 618] width 345 height 388
drag, startPoint x: 659, startPoint y: 472, endPoint x: 585, endPoint y: 473, distance: 74.0
click at [585, 473] on input "****" at bounding box center [756, 477] width 345 height 32
type input "*"
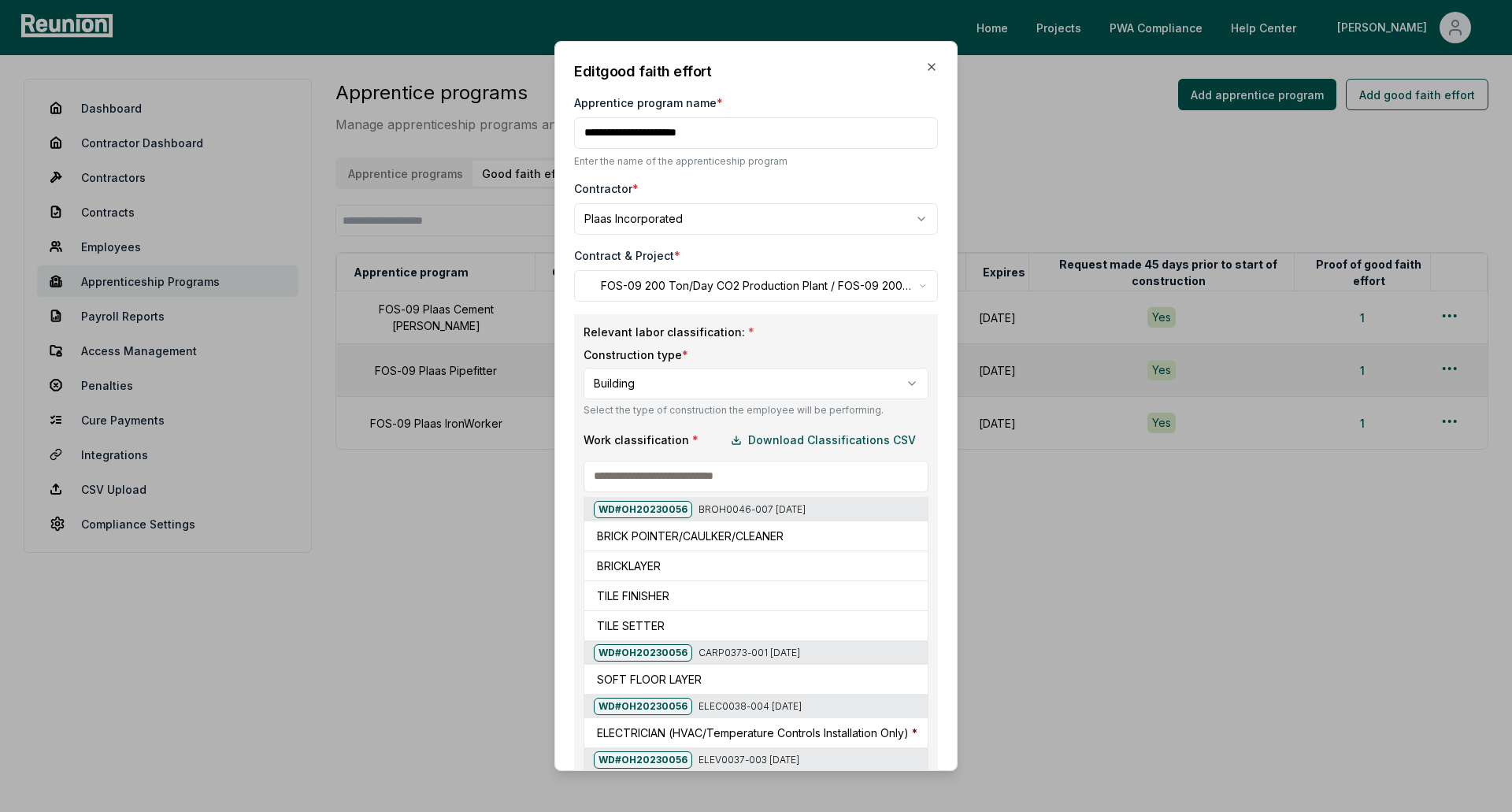
click at [703, 388] on div at bounding box center [584, 346] width 1512 height 812
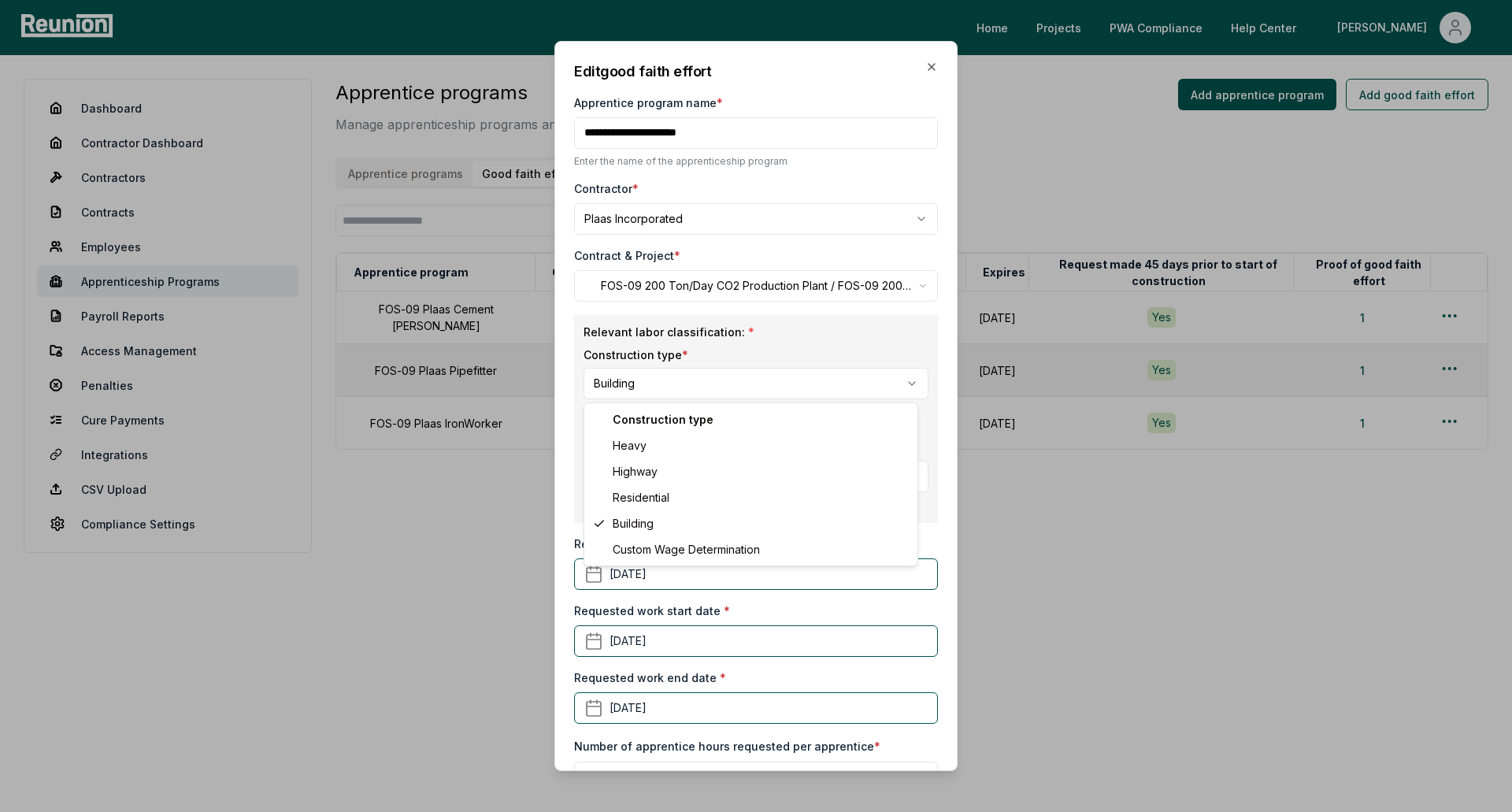
click at [692, 388] on body "Please visit us on your desktop We're working on making our marketplace mobile-…" at bounding box center [756, 406] width 1512 height 812
select select "*****"
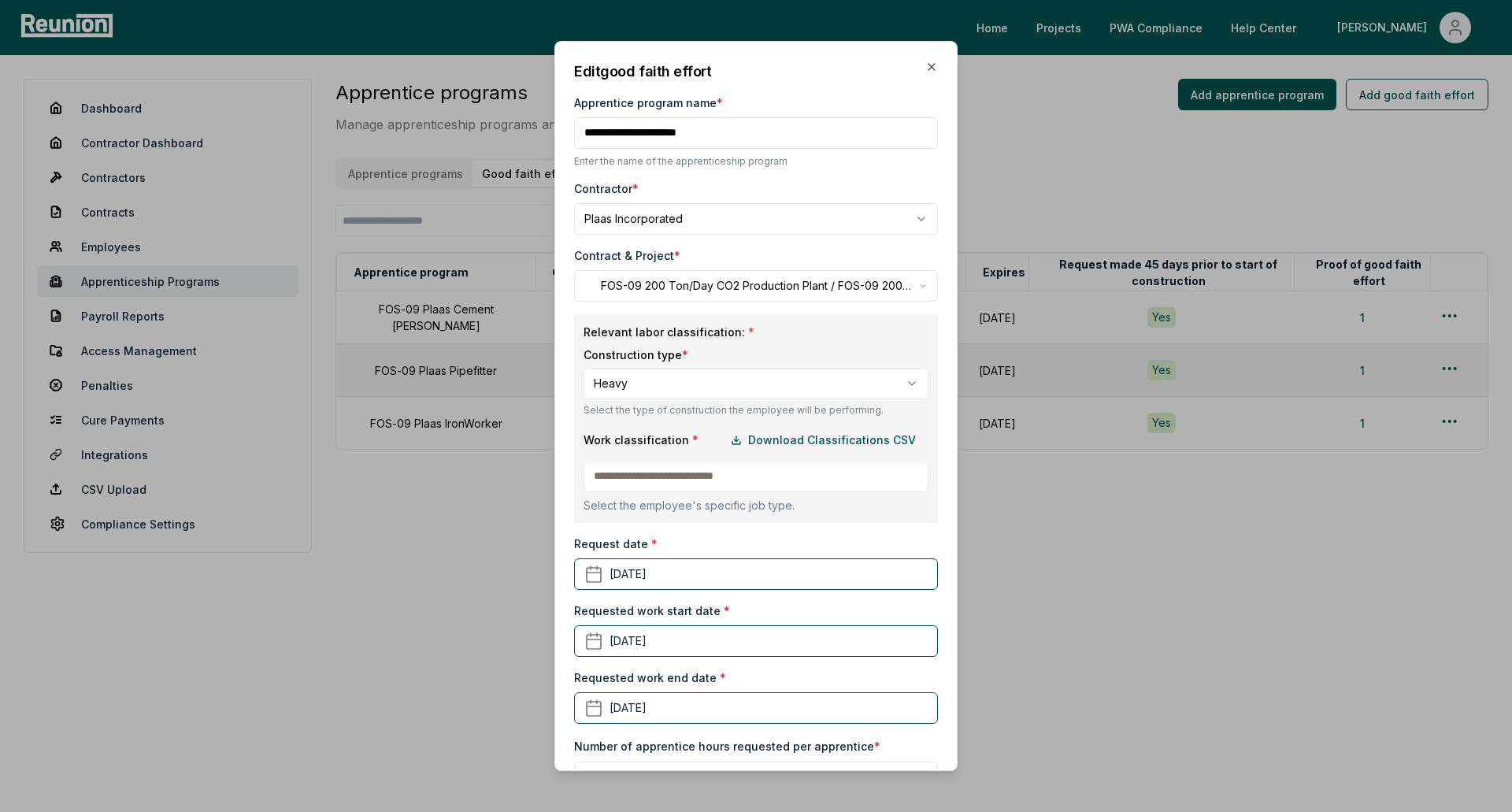
click at [703, 481] on input at bounding box center [756, 477] width 345 height 32
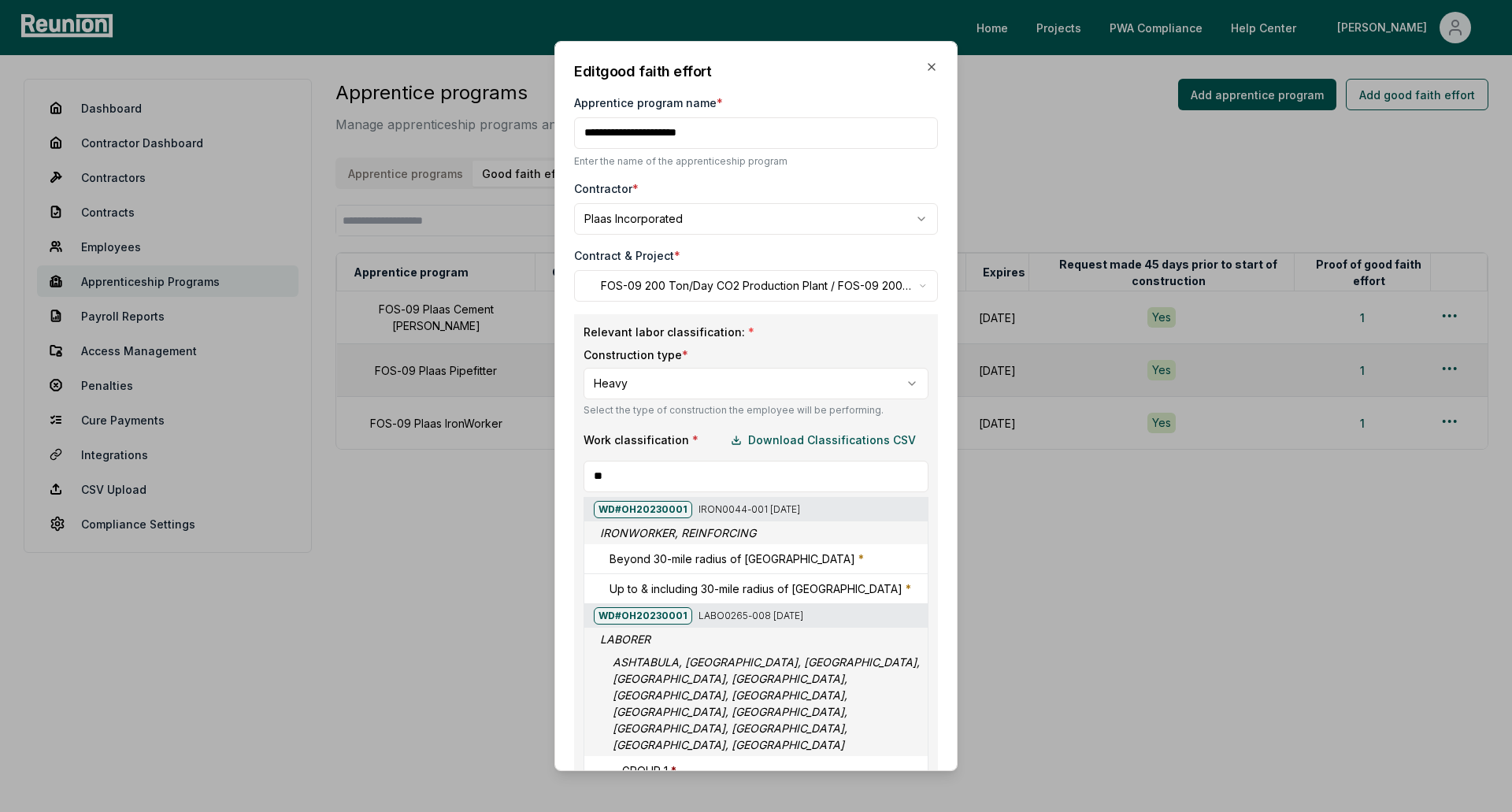
type input "*"
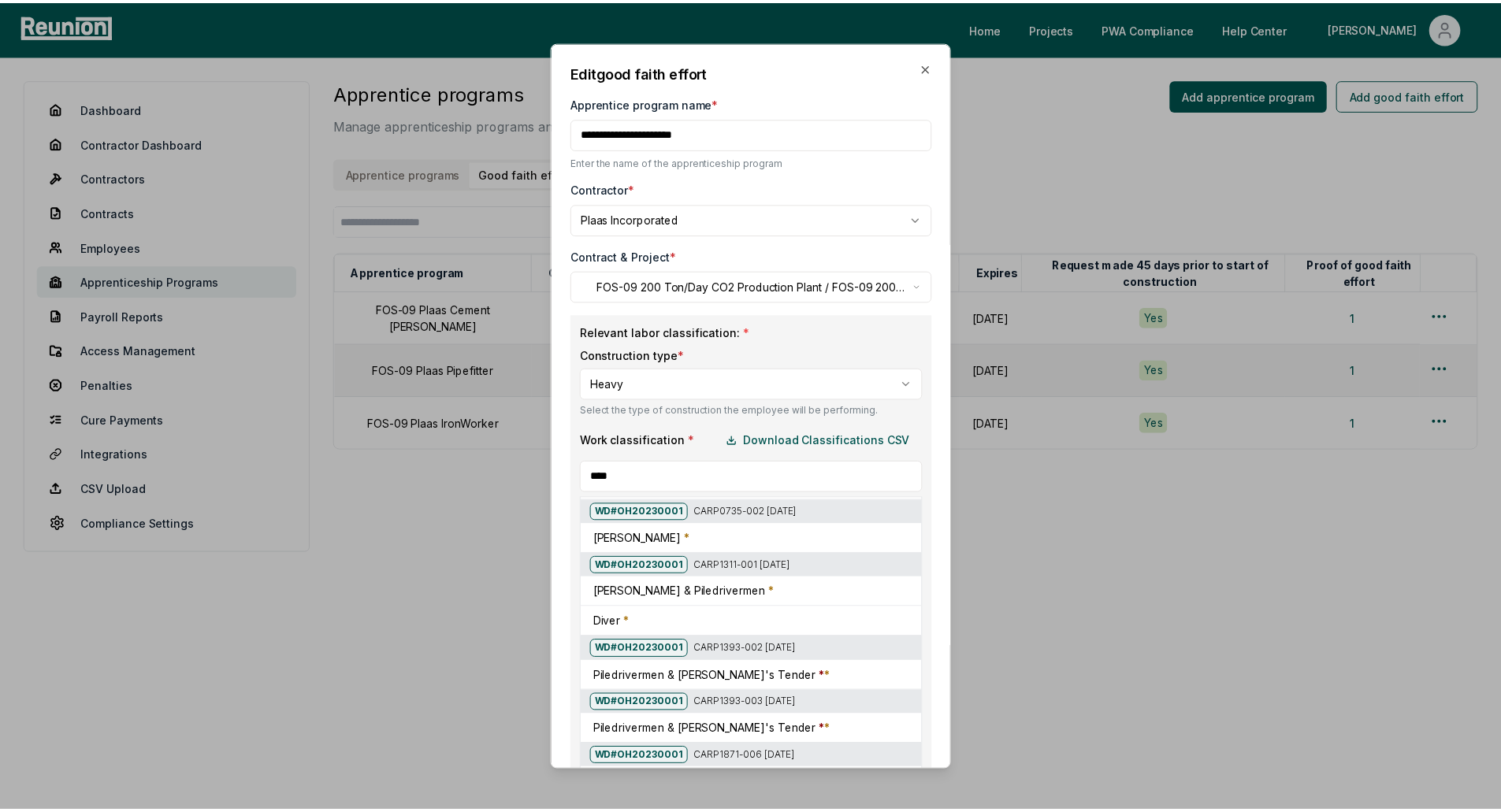
scroll to position [788, 0]
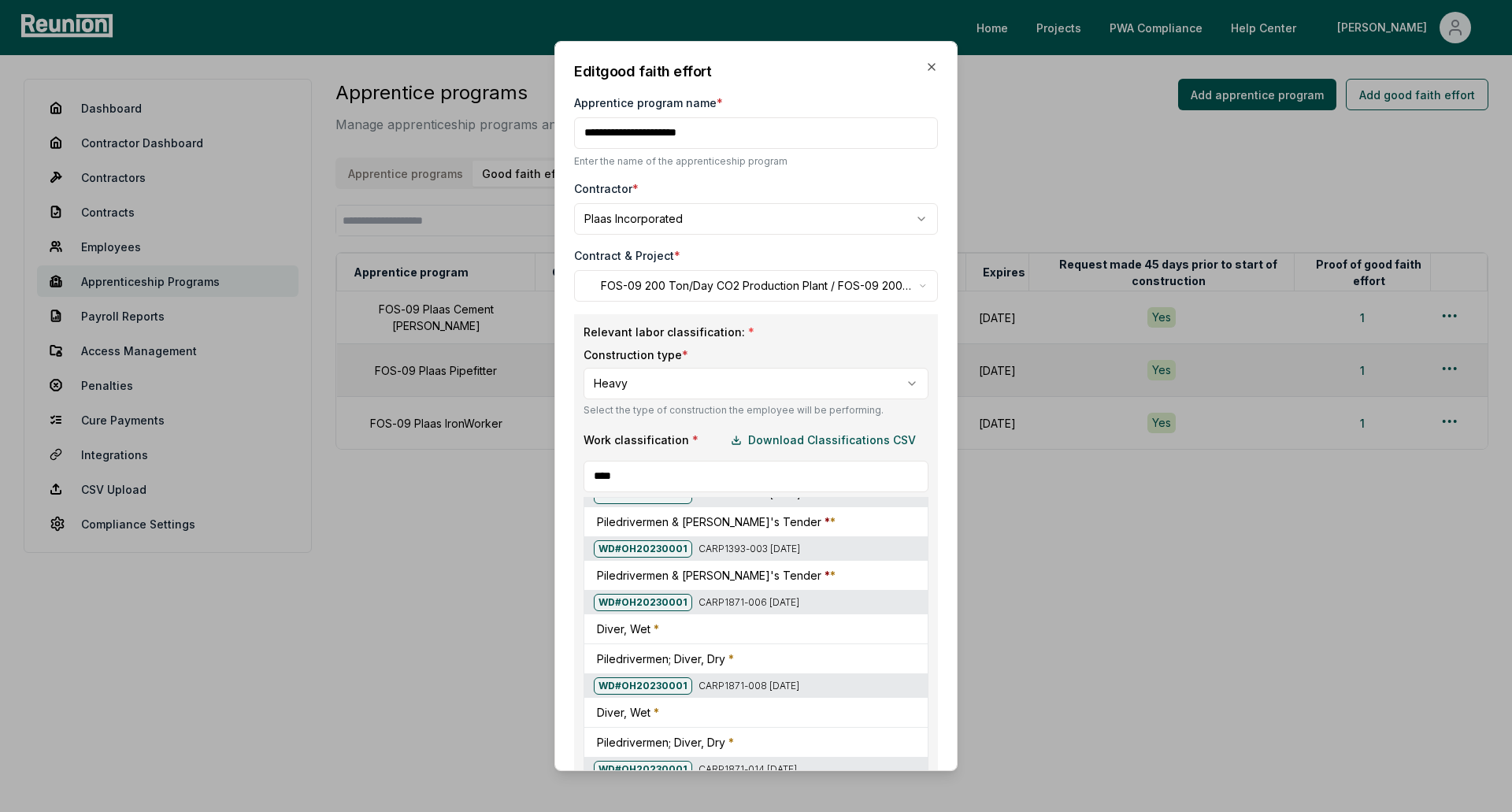
type input "****"
click at [693, 378] on div at bounding box center [584, 346] width 1512 height 812
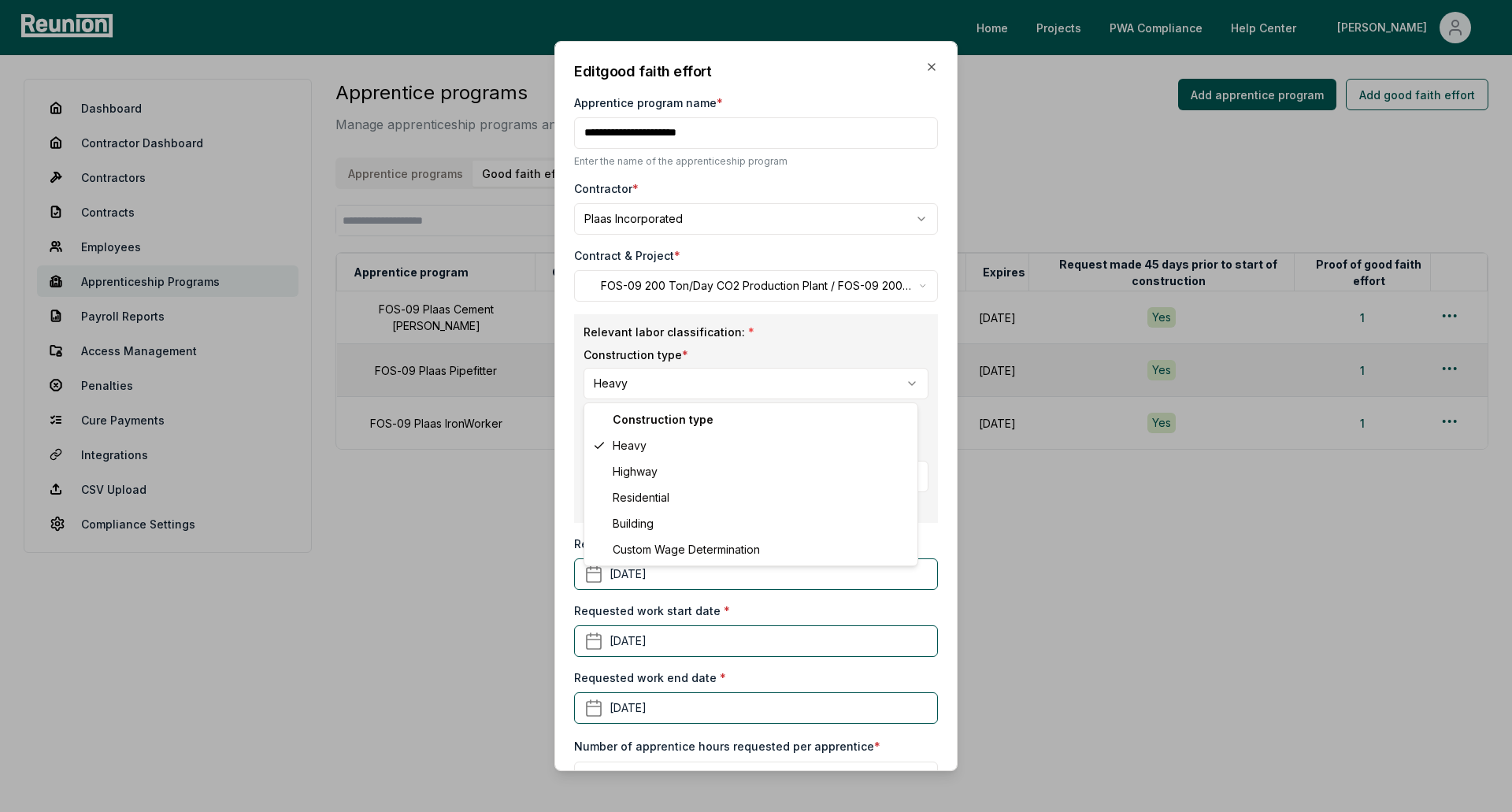
click at [693, 378] on body "Please visit us on your desktop We're working on making our marketplace mobile-…" at bounding box center [756, 406] width 1512 height 812
select select "********"
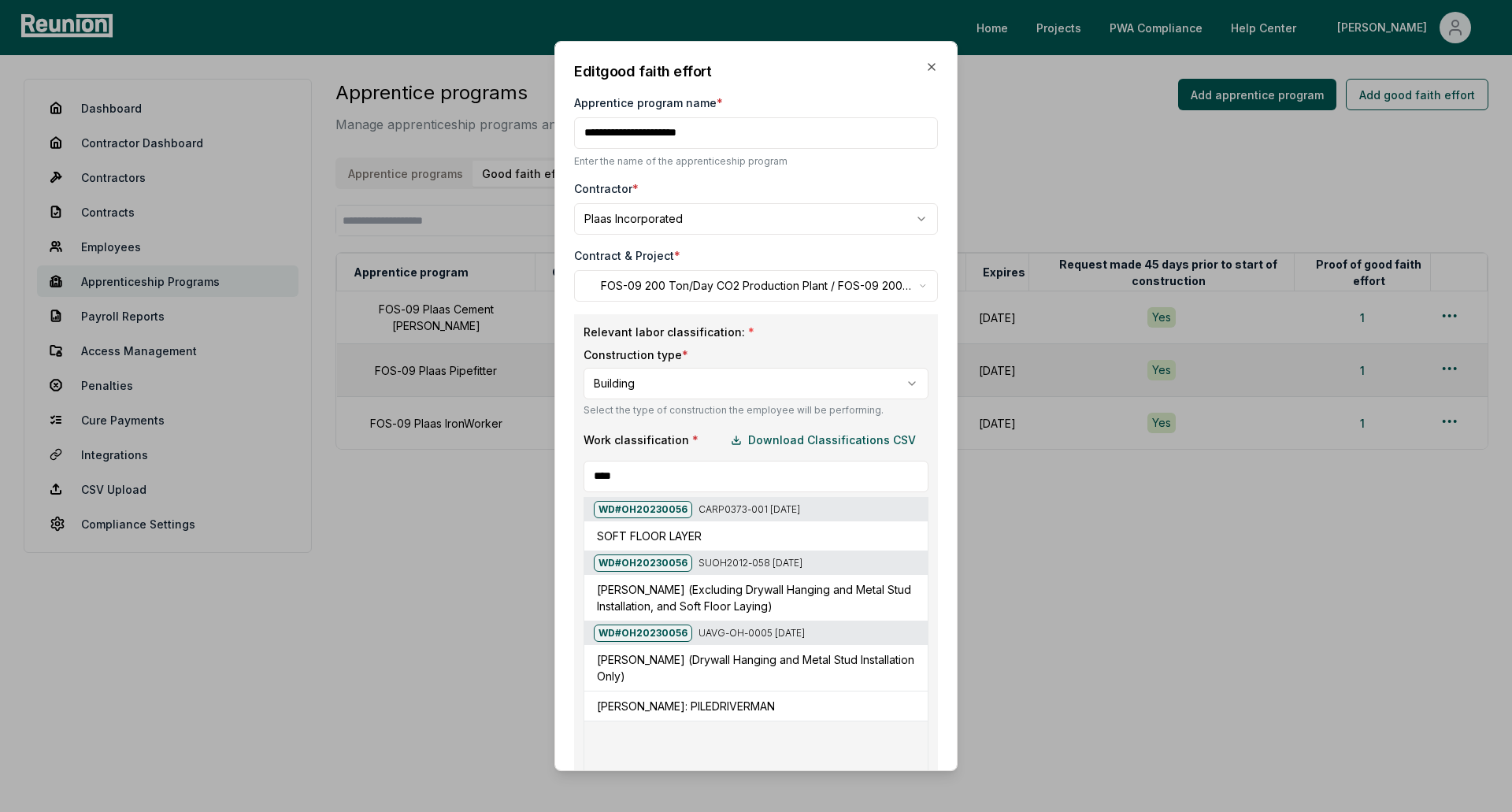
click at [670, 482] on input "****" at bounding box center [756, 477] width 345 height 32
click at [924, 56] on div at bounding box center [584, 346] width 1512 height 812
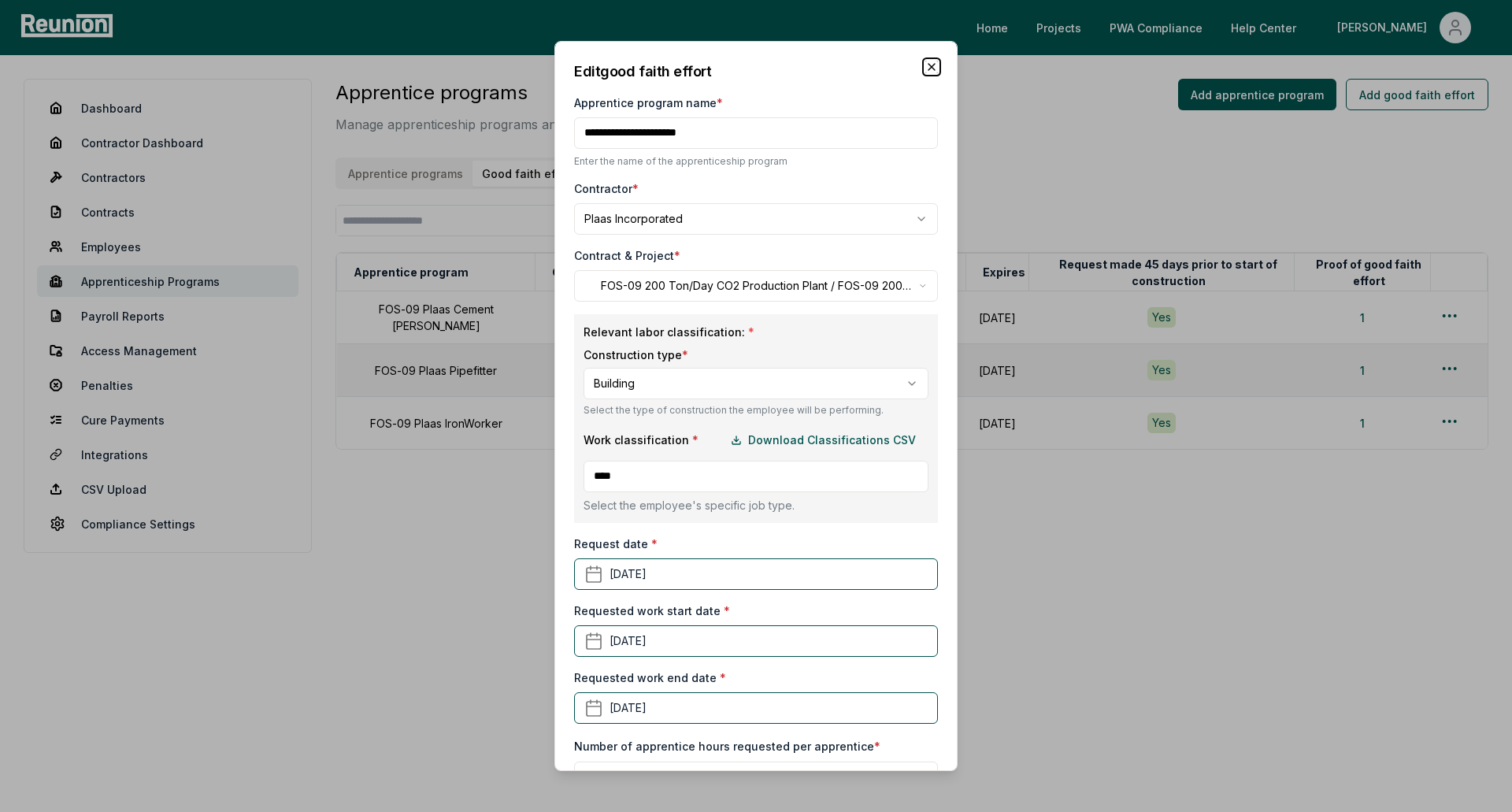
click at [925, 63] on icon "button" at bounding box center [931, 67] width 12 height 12
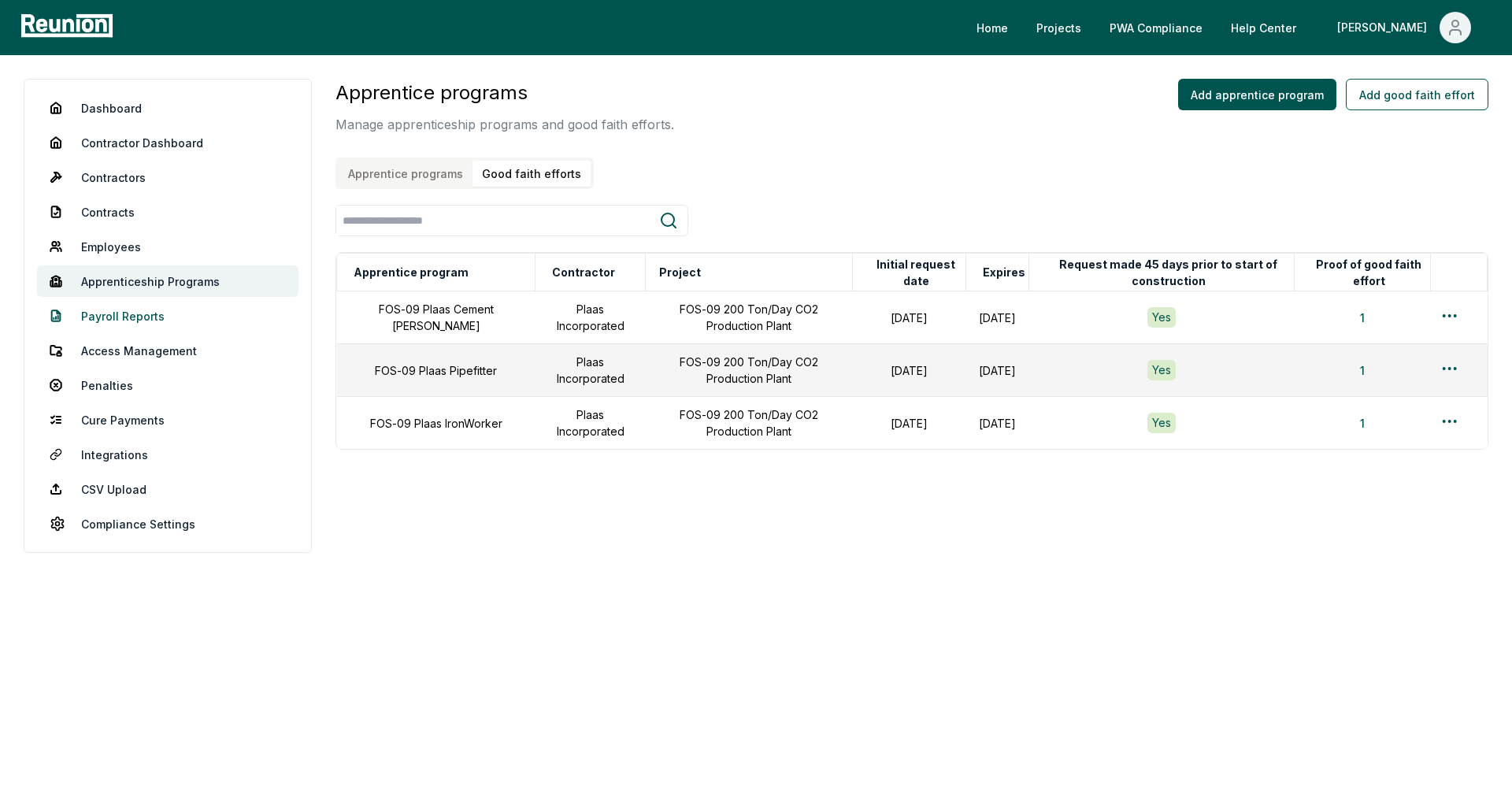
click at [126, 319] on link "Payroll Reports" at bounding box center [167, 316] width 261 height 32
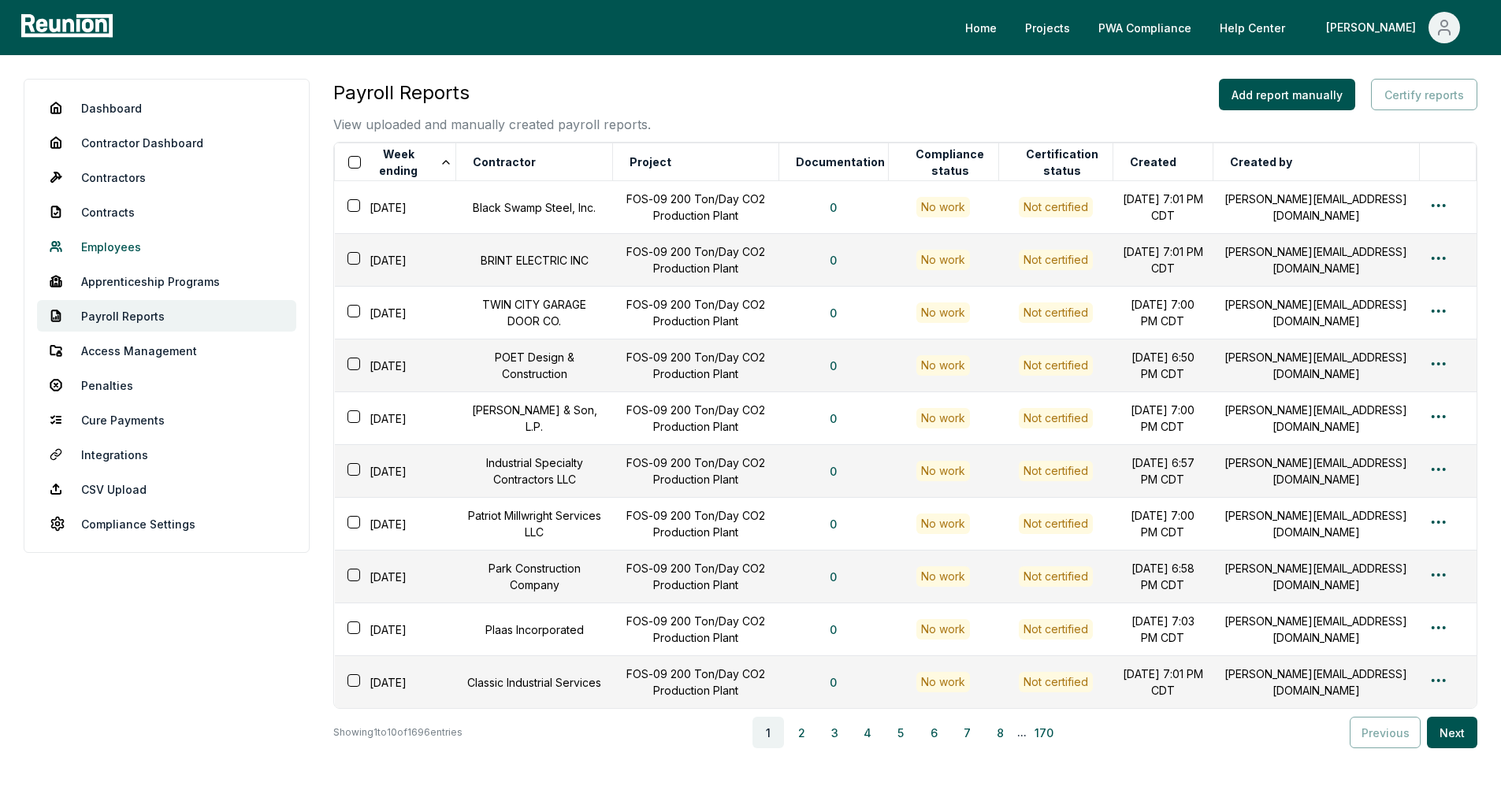
click at [134, 248] on link "Employees" at bounding box center [166, 246] width 259 height 32
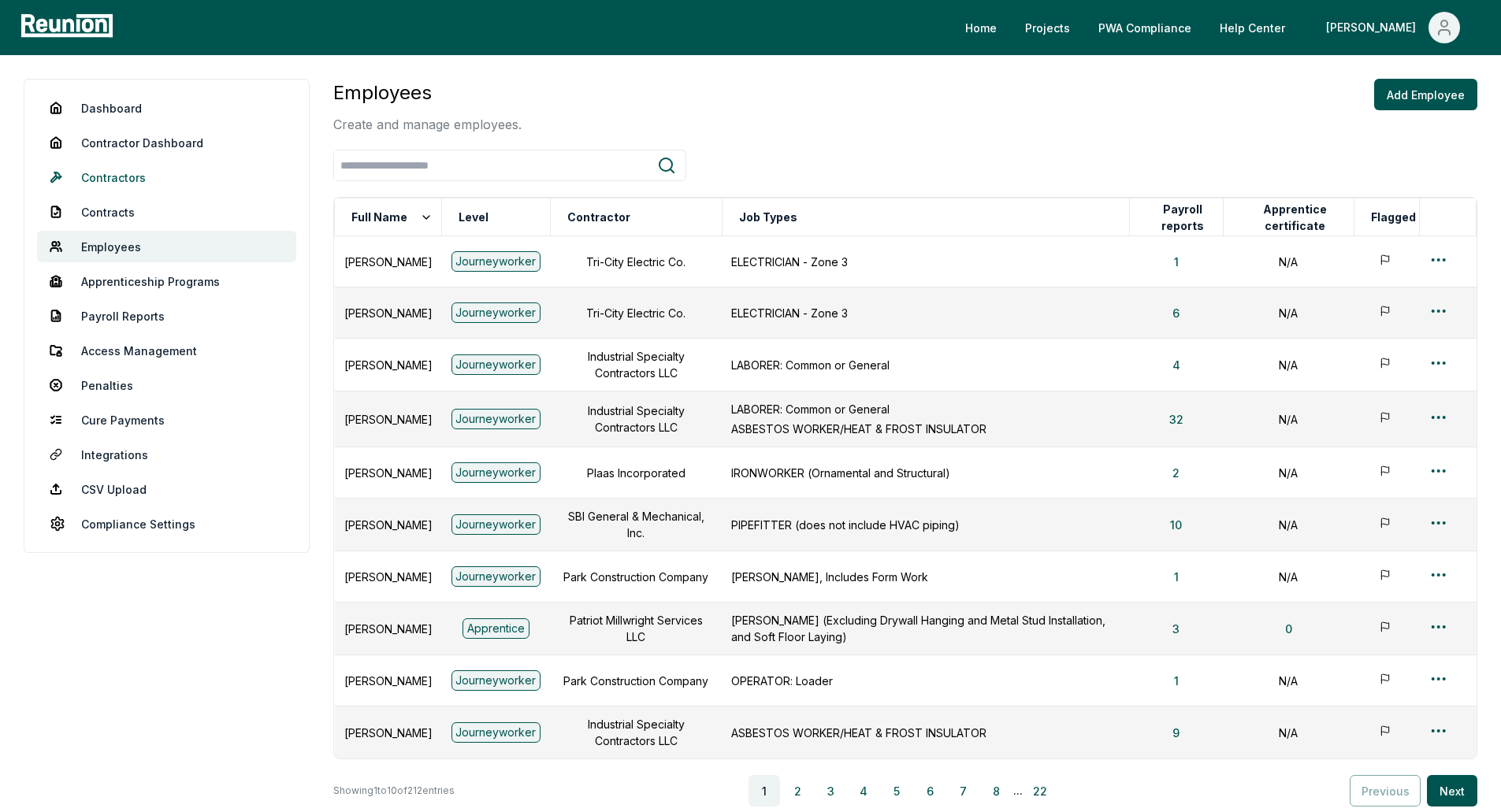
click at [115, 177] on link "Contractors" at bounding box center [166, 177] width 259 height 32
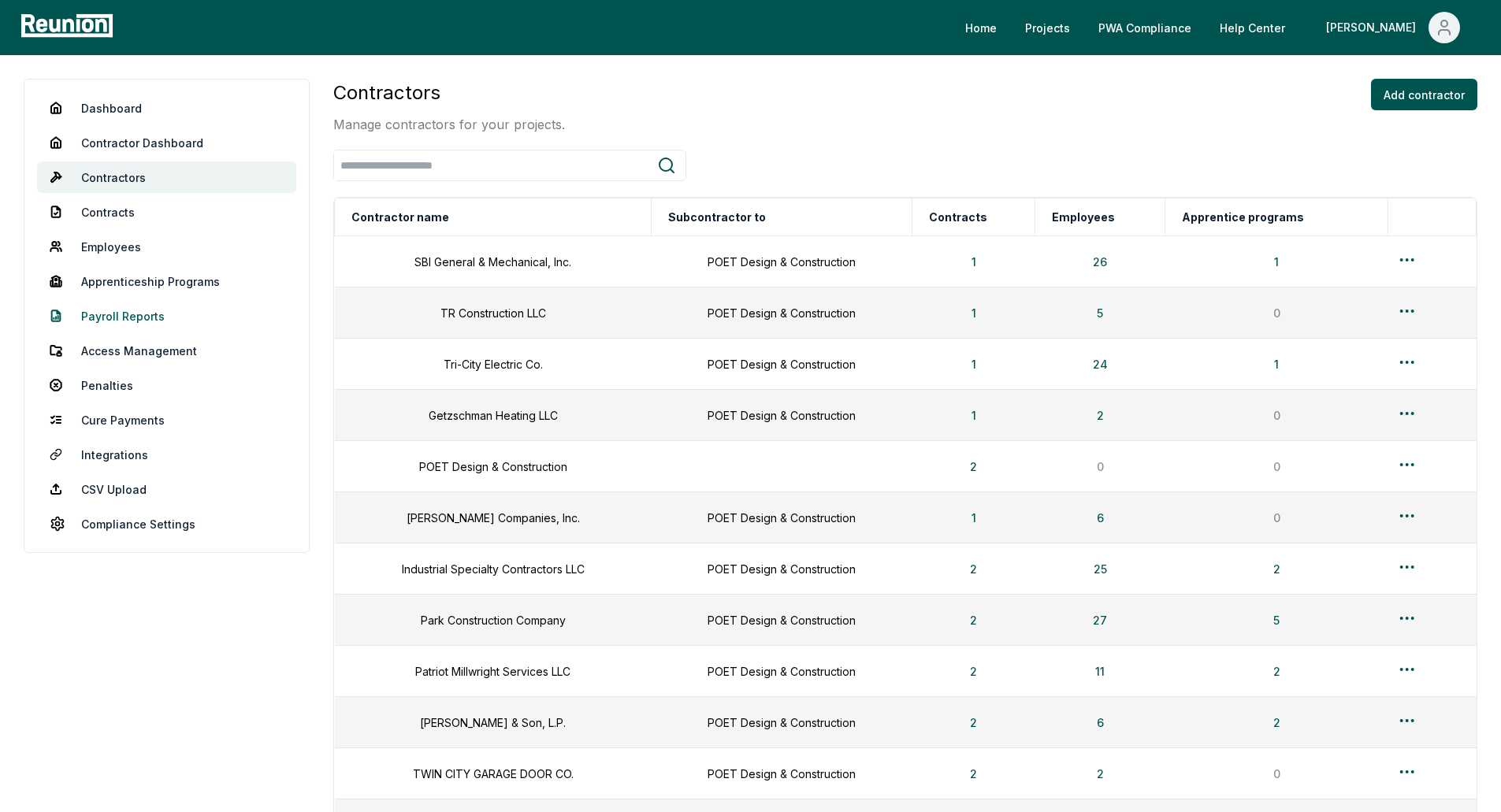
click at [130, 316] on link "Payroll Reports" at bounding box center [166, 316] width 259 height 32
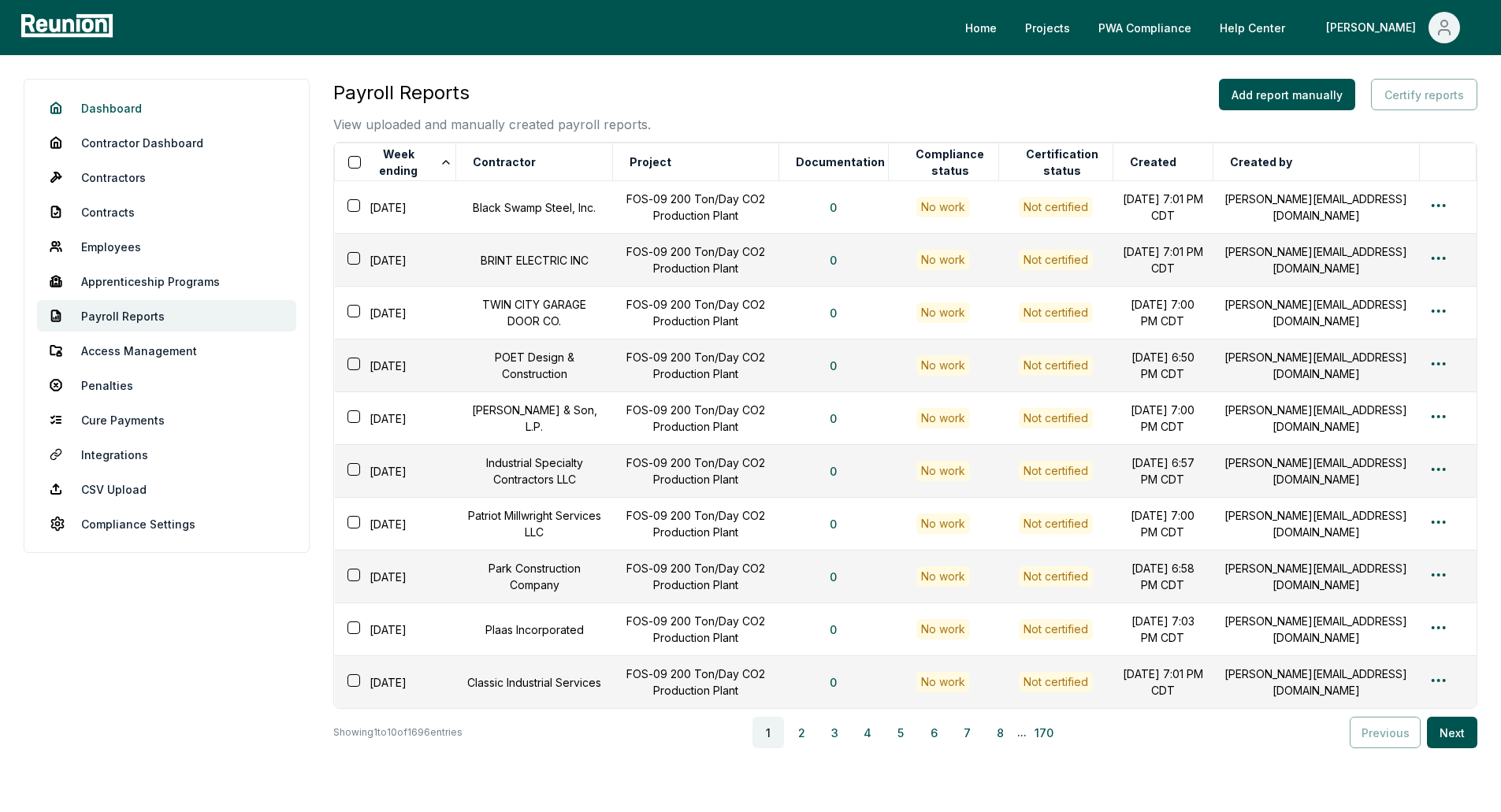
click at [116, 107] on link "Dashboard" at bounding box center [166, 108] width 259 height 32
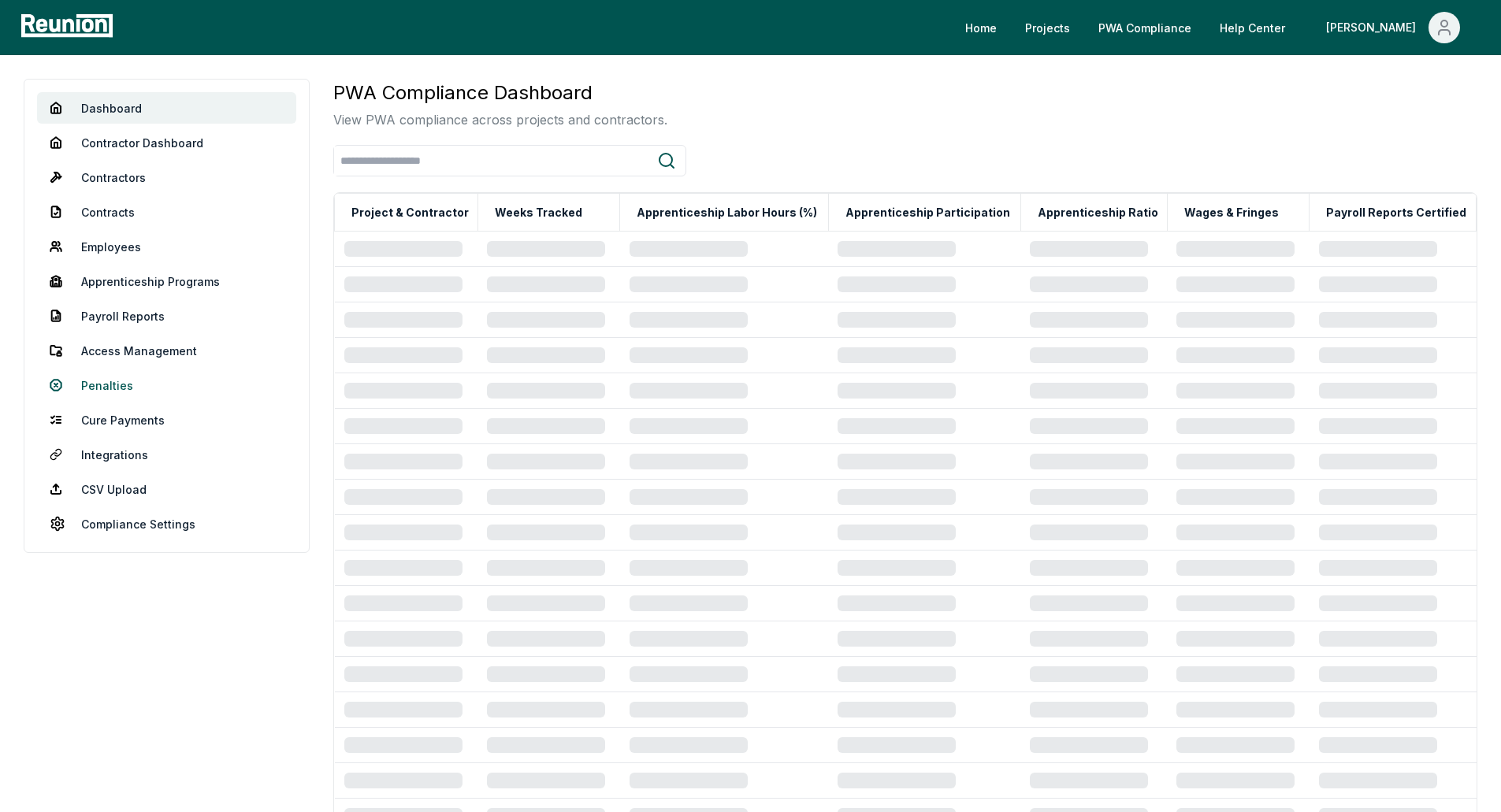
click at [106, 388] on link "Penalties" at bounding box center [166, 385] width 259 height 32
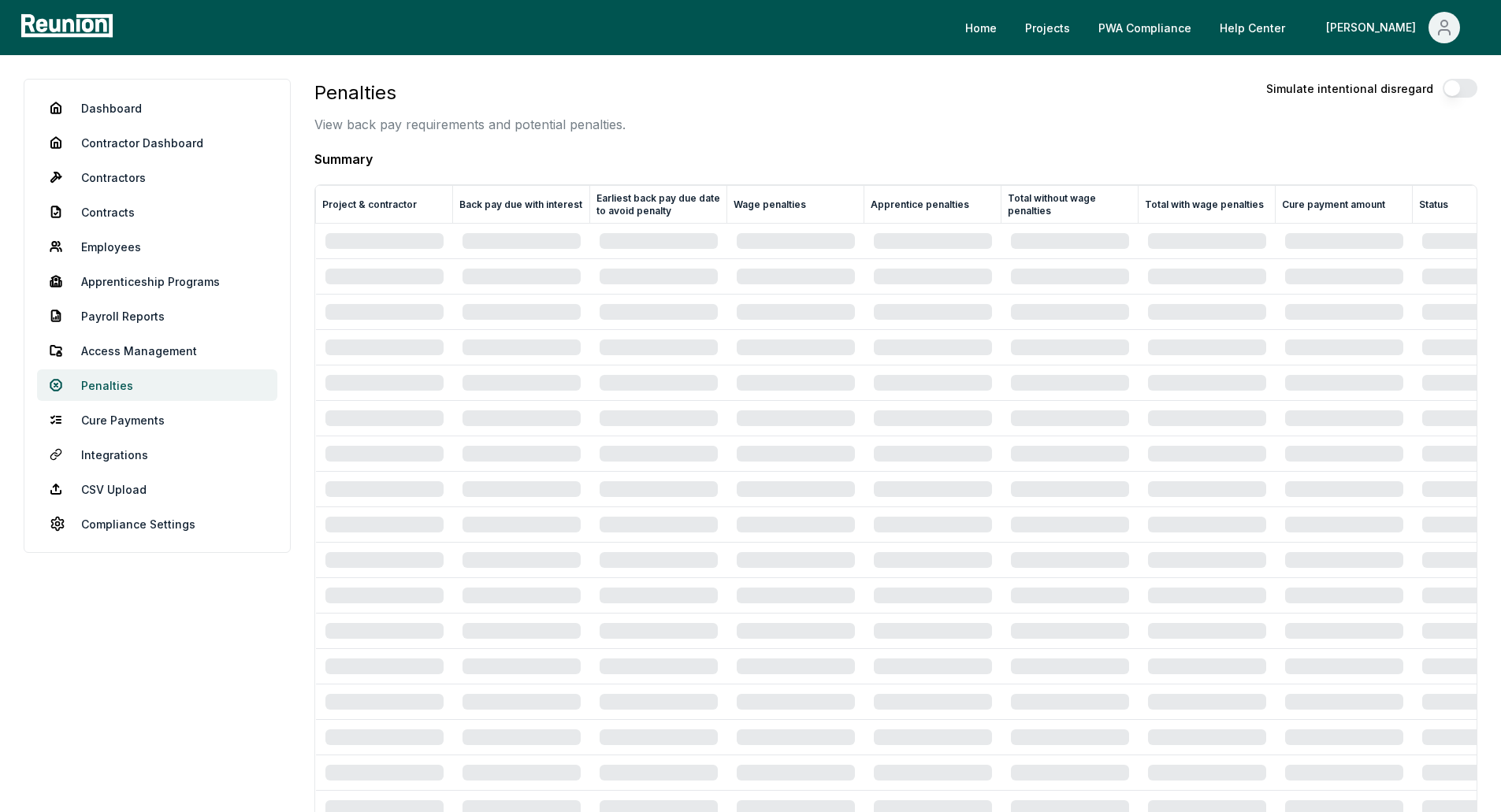
click at [87, 384] on link "Penalties" at bounding box center [156, 385] width 240 height 32
click at [101, 389] on link "Penalties" at bounding box center [156, 385] width 240 height 32
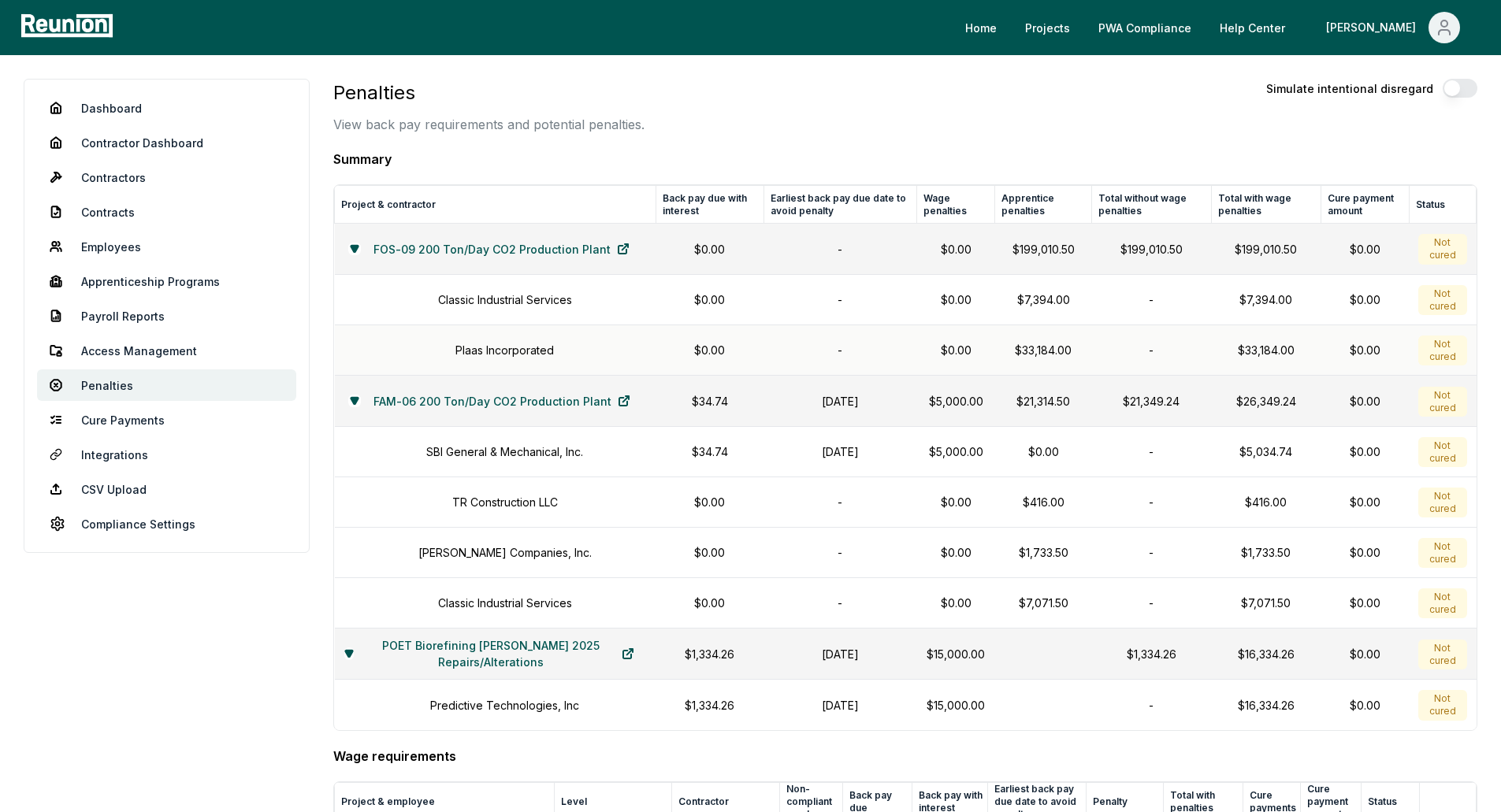
click at [627, 340] on td "Plaas Incorporated" at bounding box center [495, 350] width 321 height 51
click at [1445, 351] on div "Not cured" at bounding box center [1442, 350] width 48 height 30
click at [492, 340] on td "Plaas Incorporated" at bounding box center [495, 350] width 321 height 51
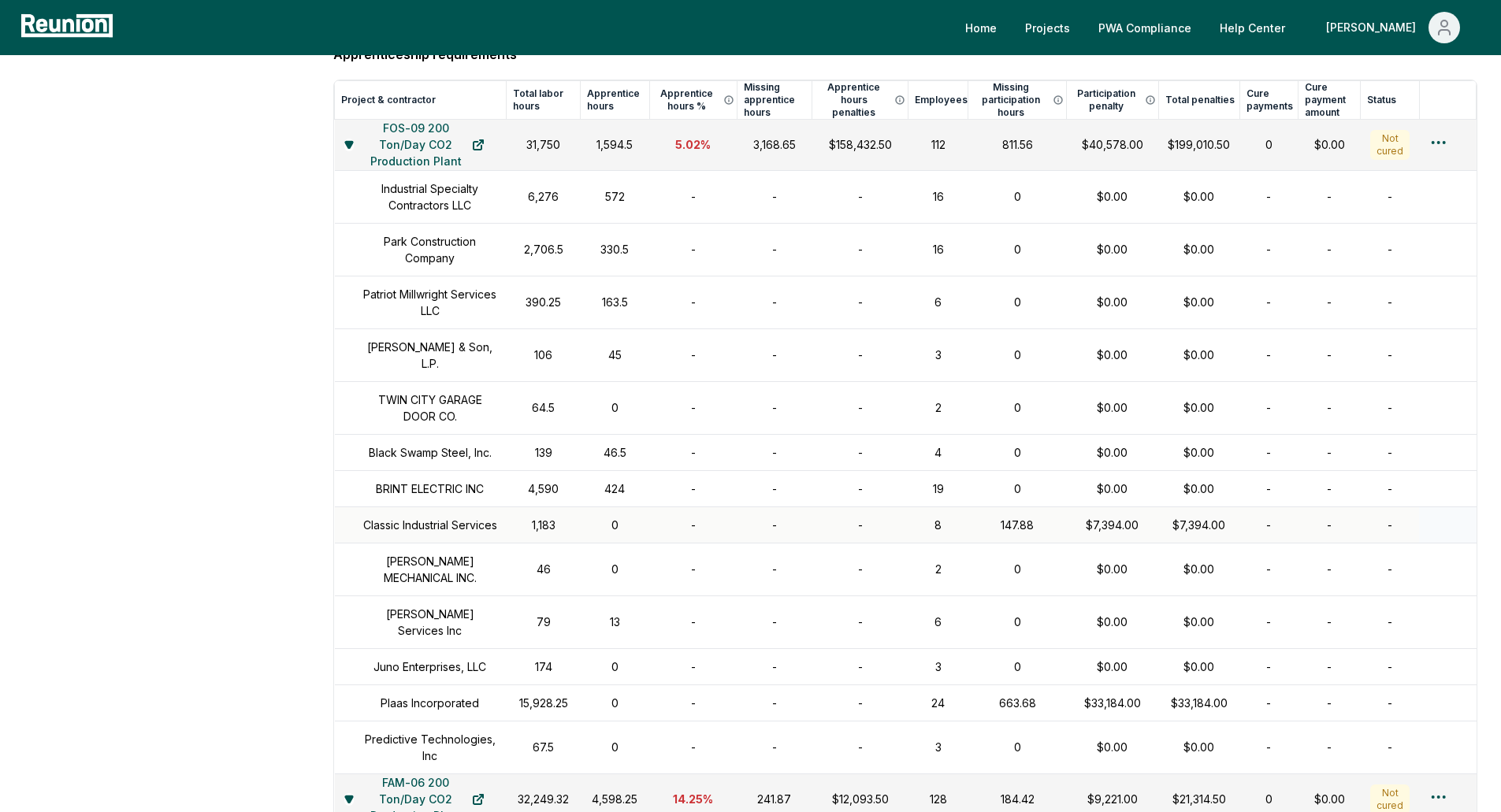
scroll to position [1181, 0]
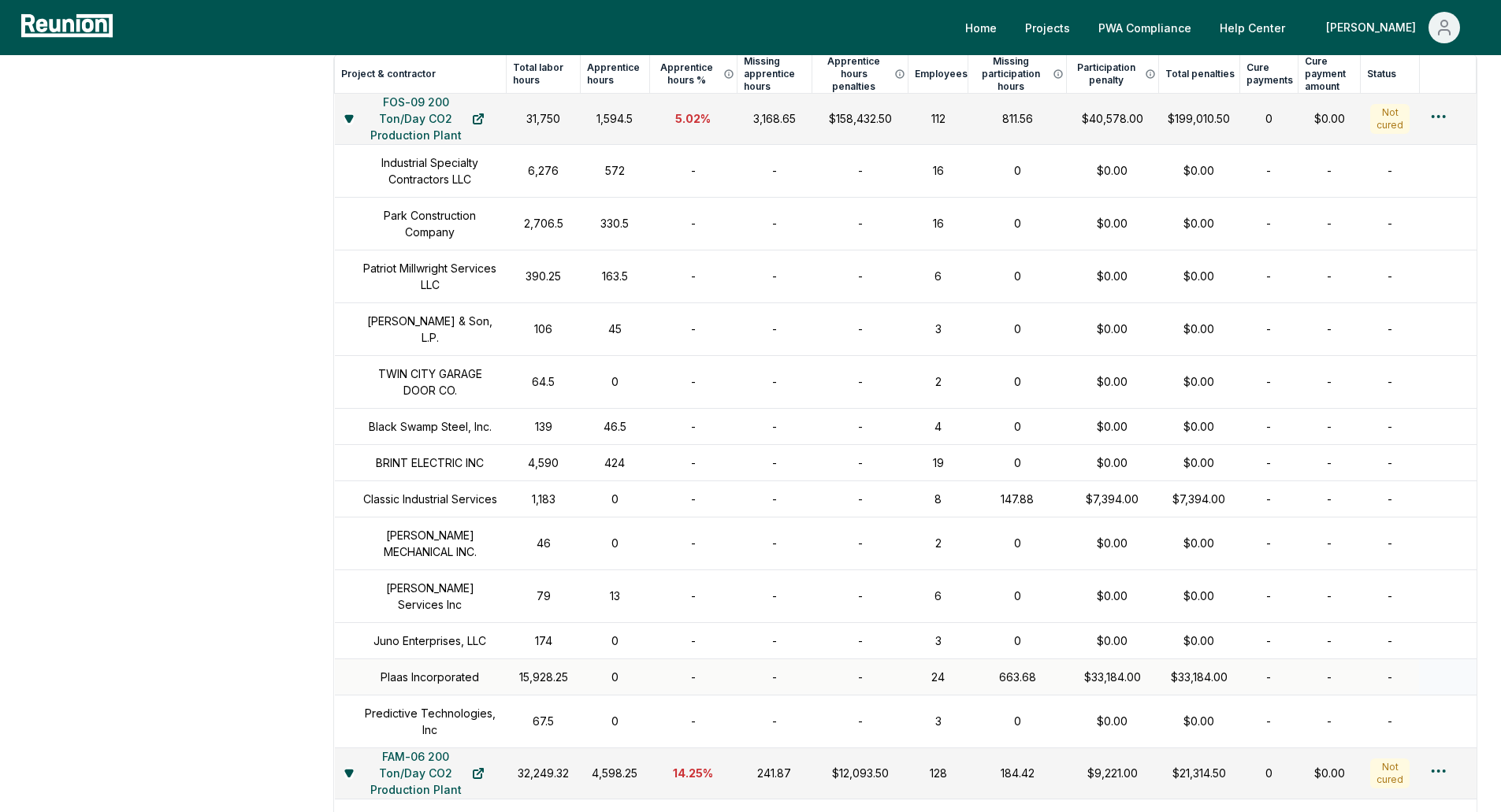
click at [561, 686] on div "15,928.25" at bounding box center [542, 677] width 54 height 17
click at [1274, 691] on td "-" at bounding box center [1268, 677] width 59 height 37
click at [364, 686] on div "Plaas Incorporated" at bounding box center [421, 677] width 153 height 17
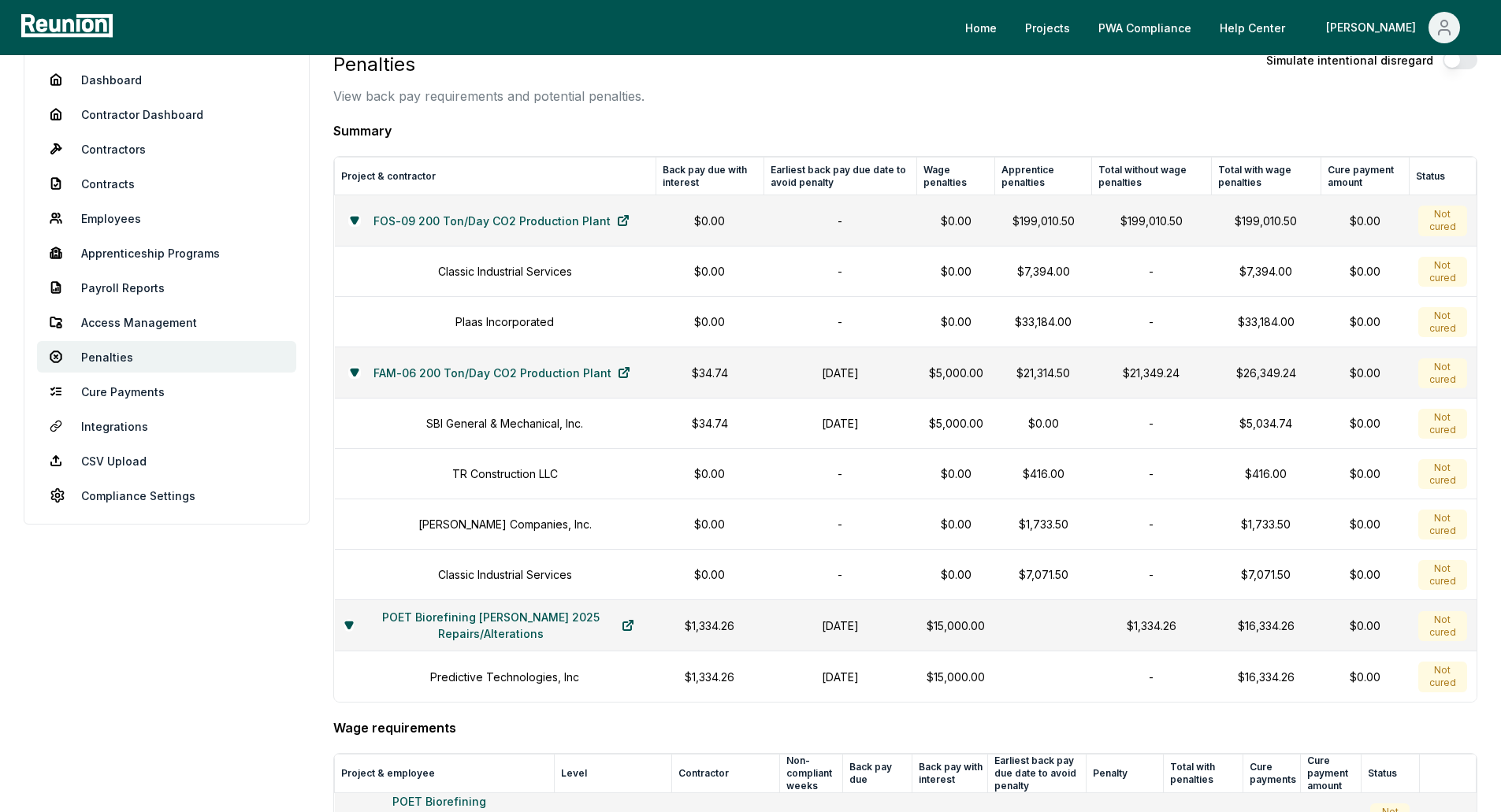
scroll to position [0, 0]
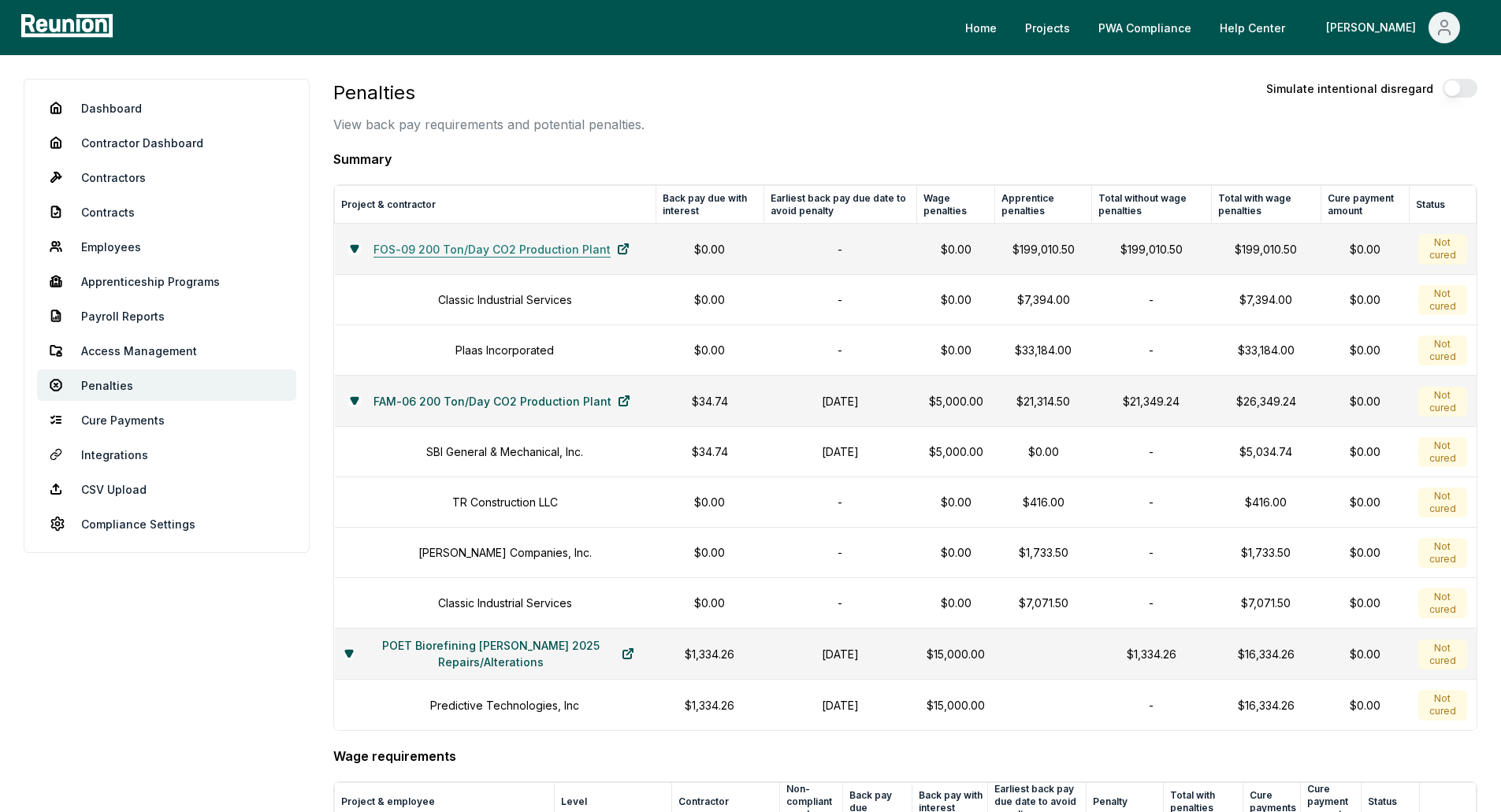
click at [499, 235] on link "FOS-09 200 Ton/Day CO2 Production Plant" at bounding box center [502, 249] width 281 height 32
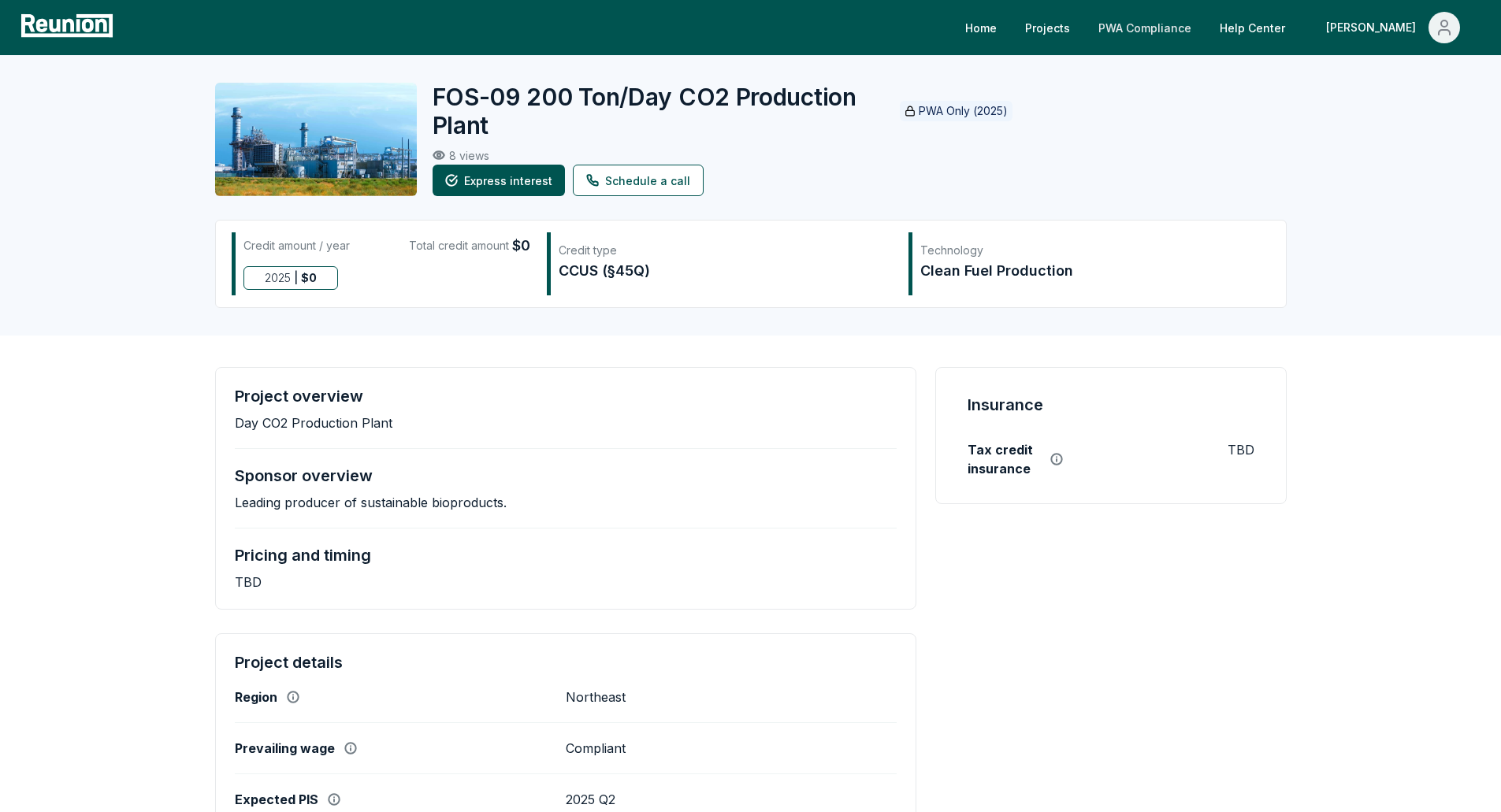
click at [1187, 25] on link "PWA Compliance" at bounding box center [1145, 27] width 118 height 32
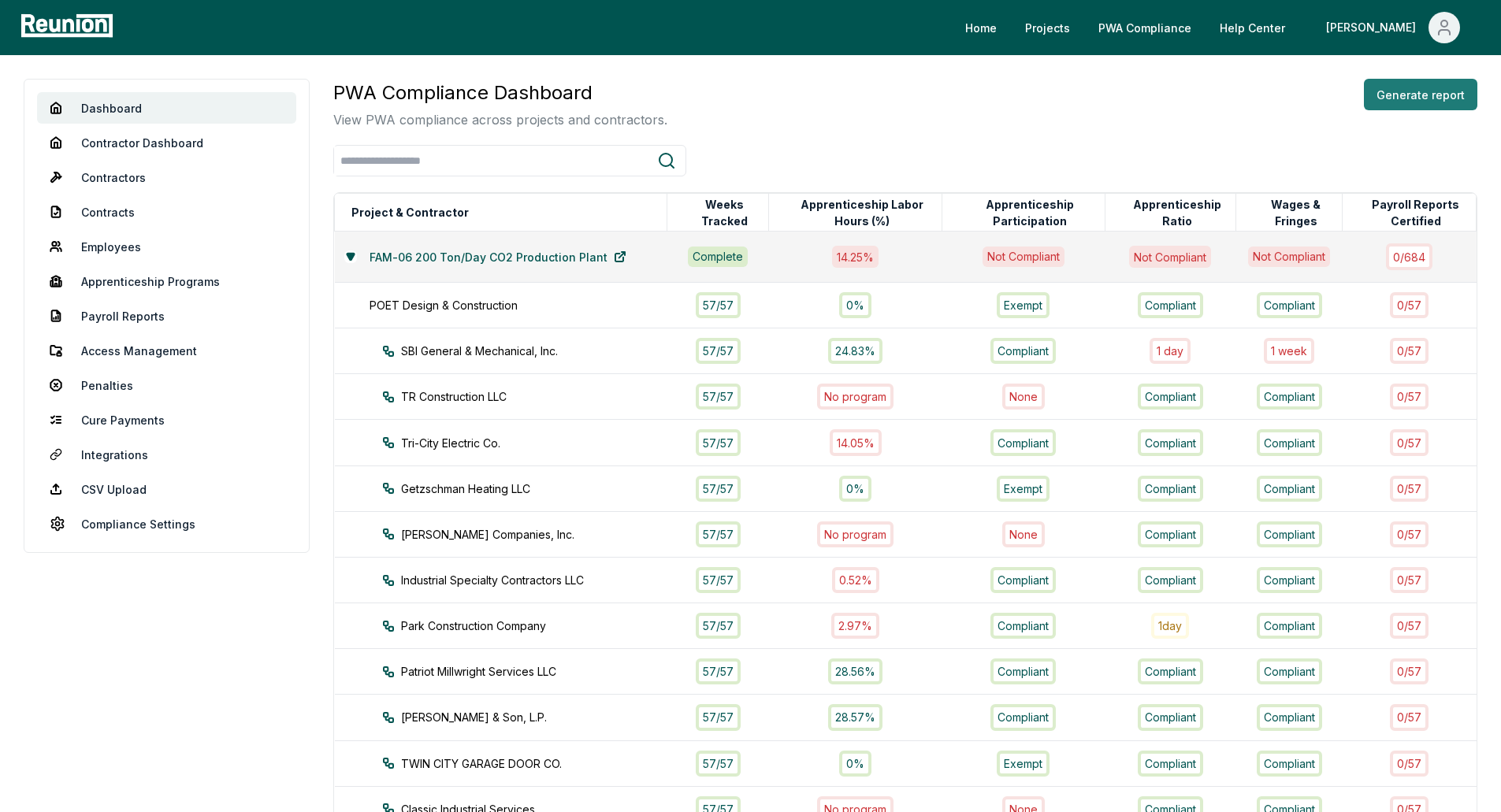
click at [1424, 92] on button "Generate report" at bounding box center [1420, 95] width 113 height 32
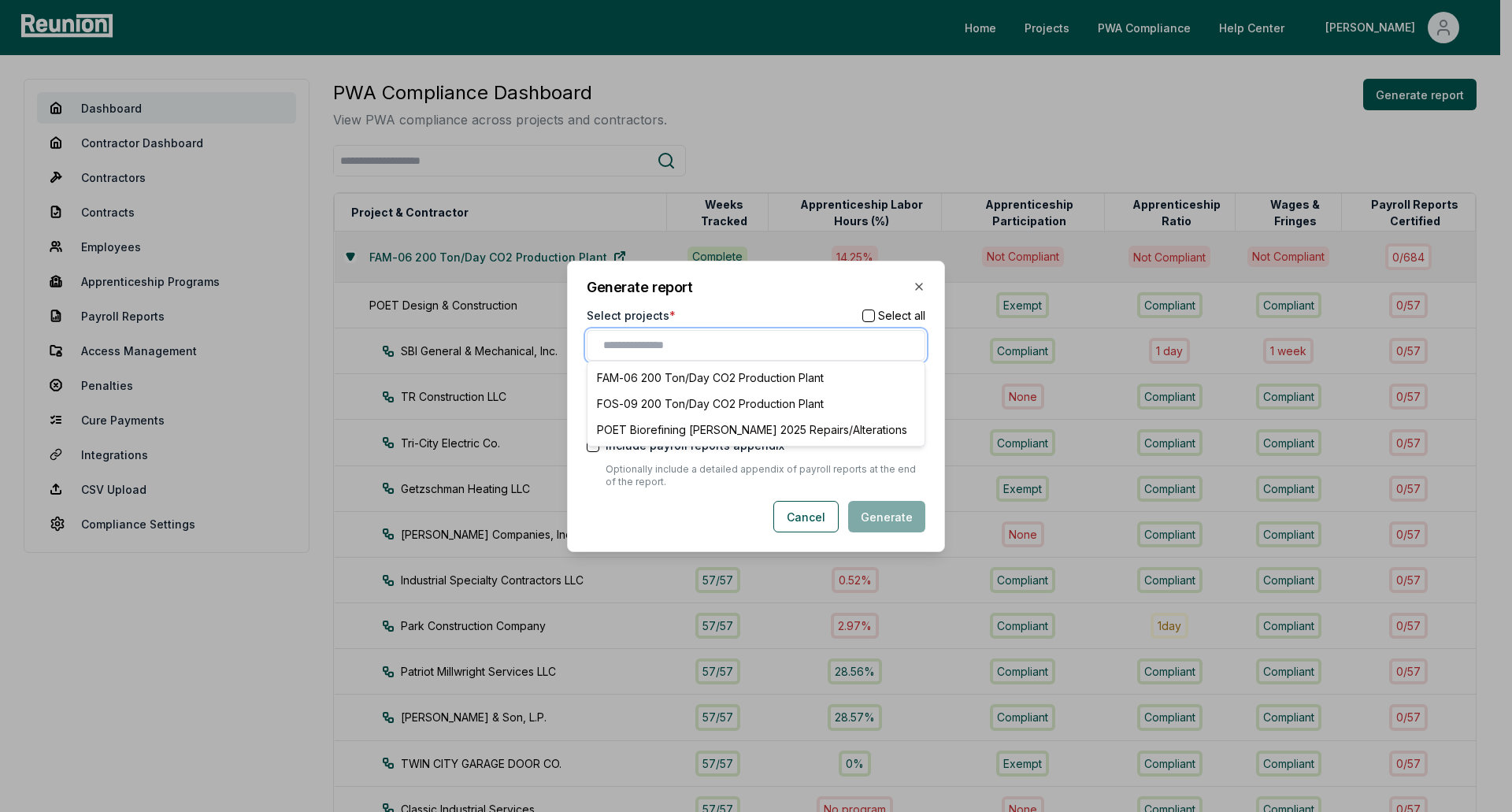
click at [704, 344] on input "text" at bounding box center [758, 345] width 312 height 17
click at [702, 397] on div "FOS-09 200 Ton/Day CO2 Production Plant" at bounding box center [756, 404] width 331 height 26
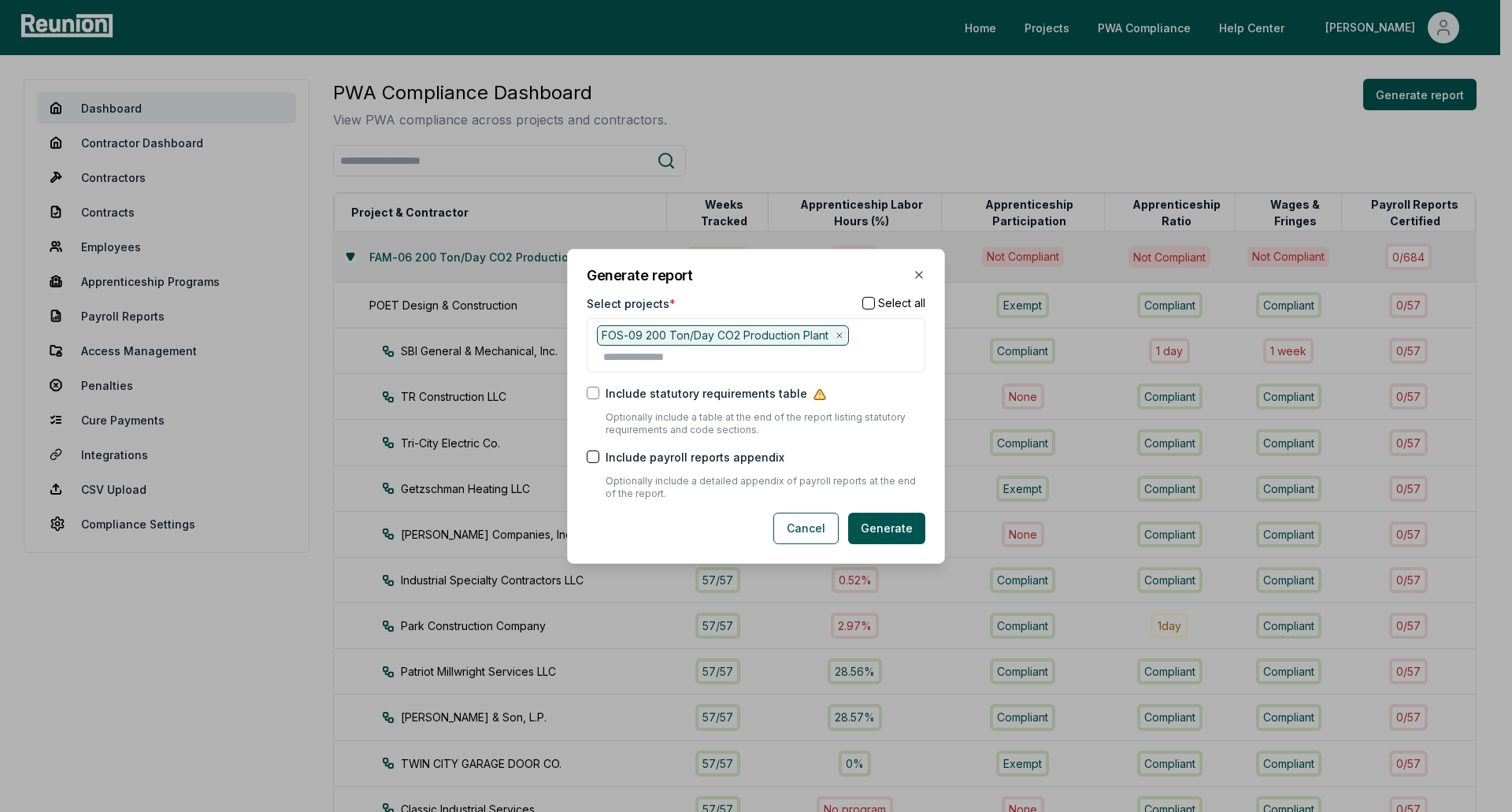
click at [740, 290] on div "Generate report Select projects * Select all FOS-09 200 Ton/Day CO2 Production …" at bounding box center [756, 405] width 378 height 315
click at [591, 458] on button "Include payroll reports appendix" at bounding box center [592, 457] width 12 height 12
click at [862, 304] on button "button" at bounding box center [868, 303] width 12 height 12
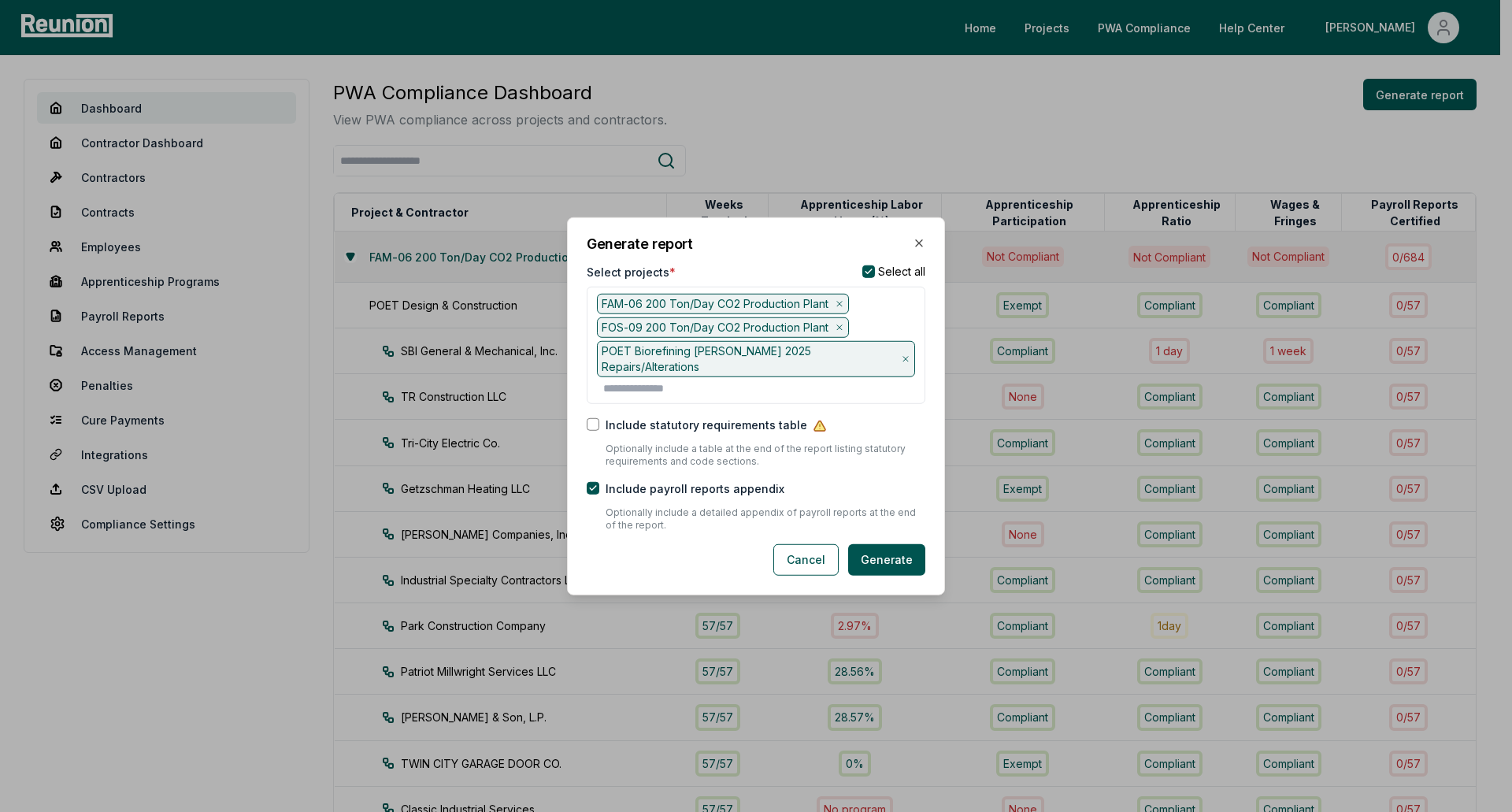
click at [836, 308] on icon at bounding box center [839, 303] width 9 height 9
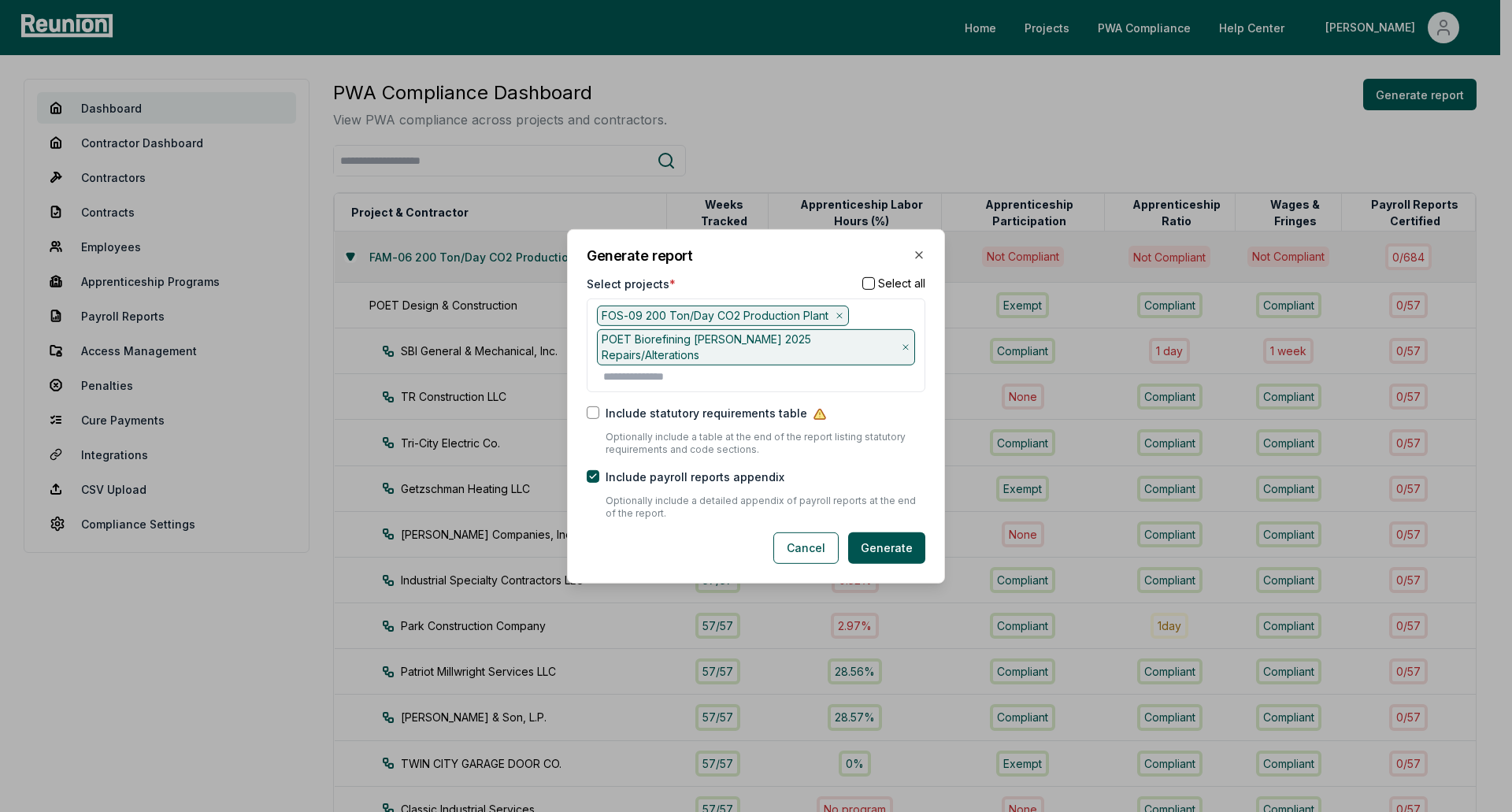
click at [901, 349] on icon at bounding box center [905, 347] width 9 height 9
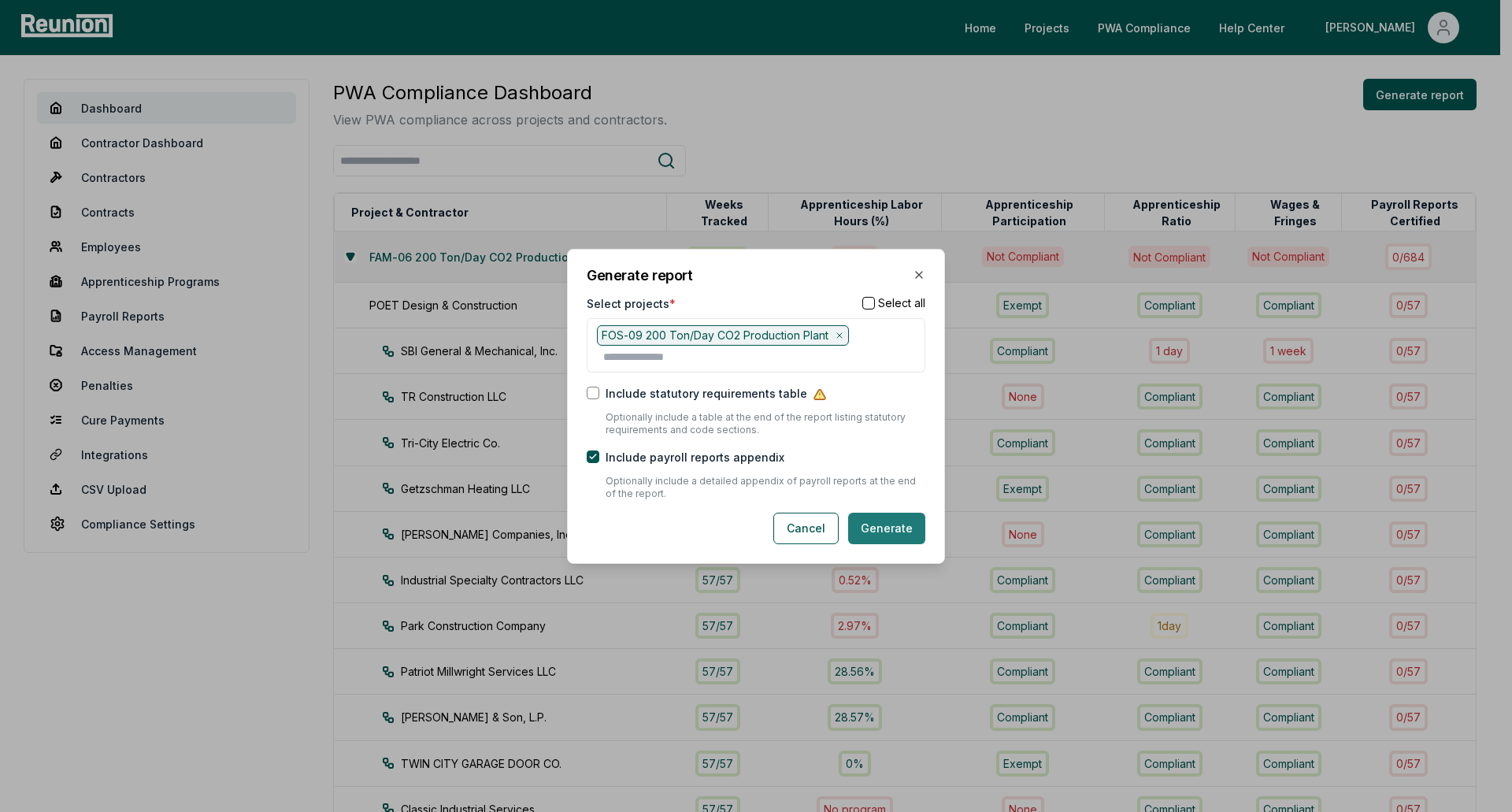
click at [892, 529] on button "Generate" at bounding box center [887, 528] width 77 height 32
